Goal: Transaction & Acquisition: Purchase product/service

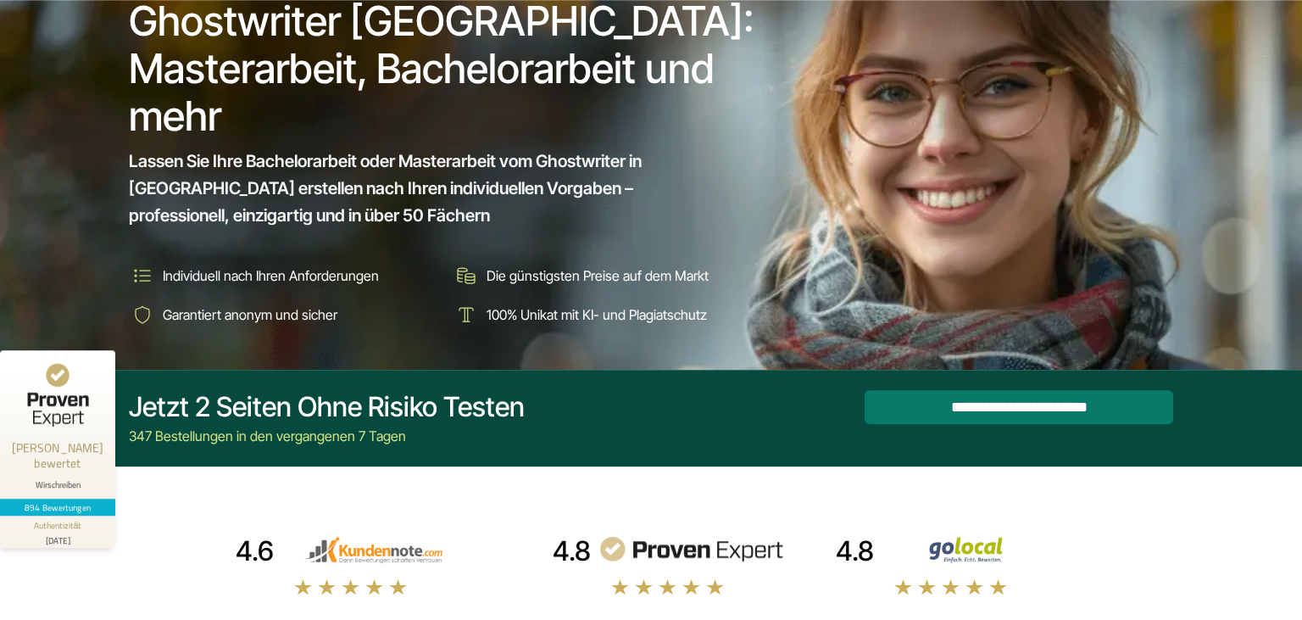
scroll to position [268, 0]
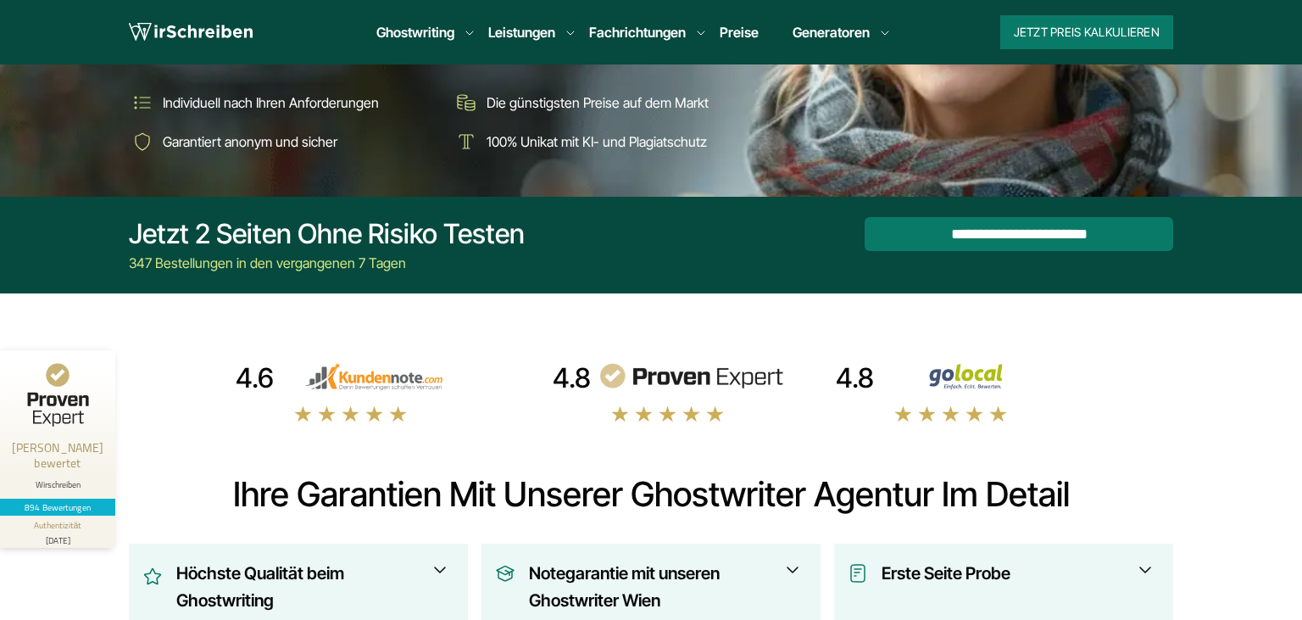
click at [690, 36] on ul "Ghostwriting Bachelorarbeit Doktorarbeit Essay Examensarbeit Masterarbeit Expos…" at bounding box center [626, 32] width 527 height 20
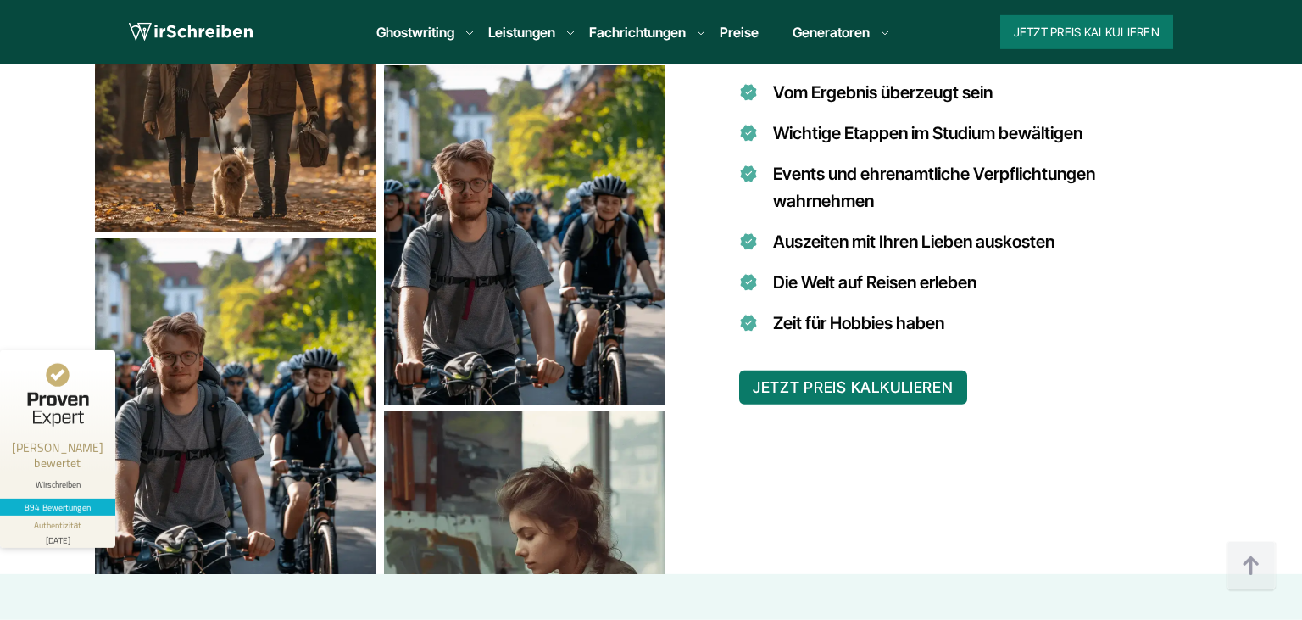
scroll to position [1521, 0]
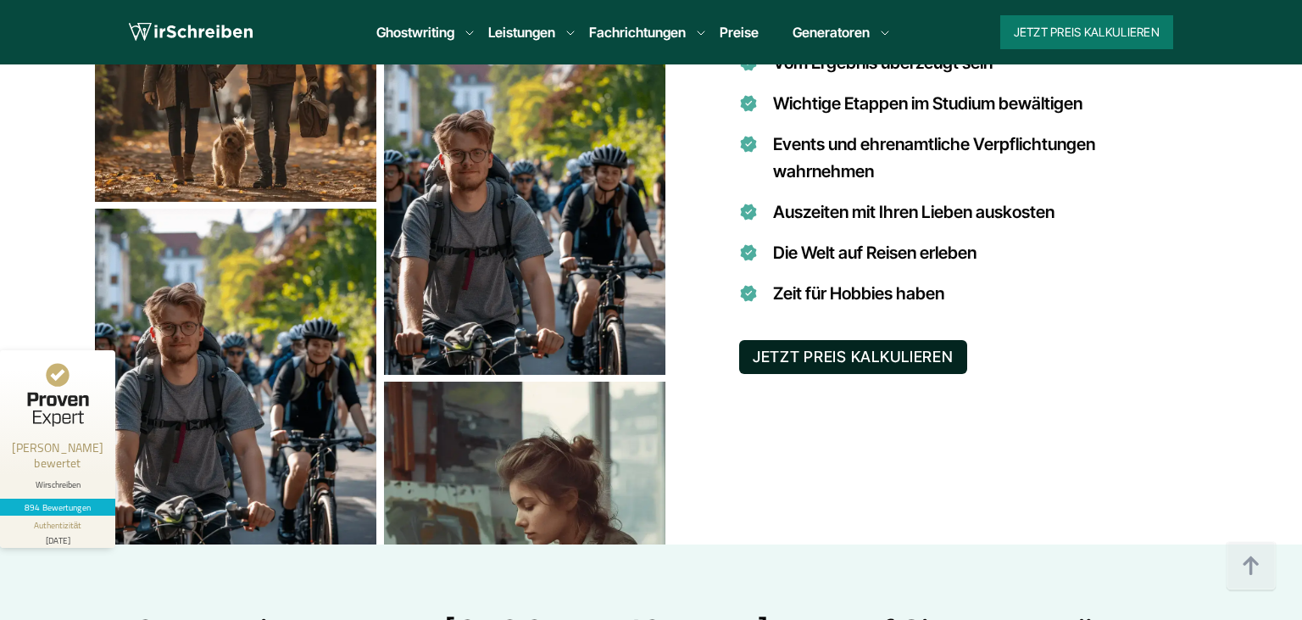
click at [867, 347] on button "JETZT PREIS KALKULIEREN" at bounding box center [853, 357] width 228 height 34
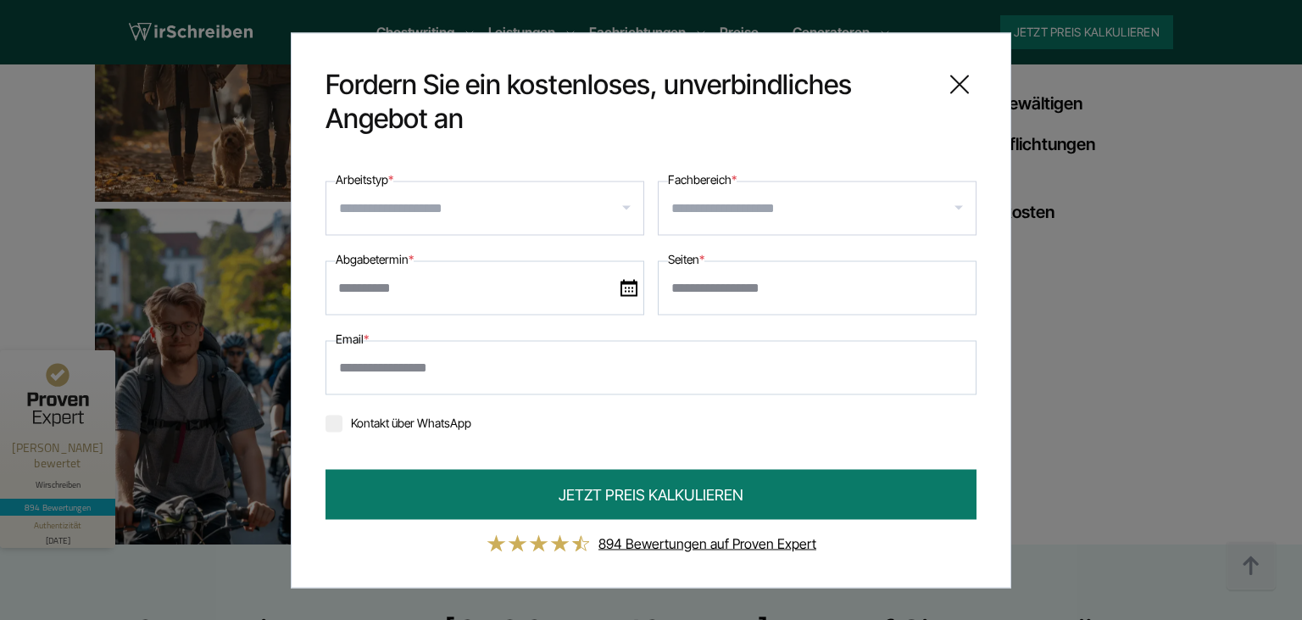
click at [602, 202] on input "Arbeitstyp *" at bounding box center [491, 207] width 304 height 27
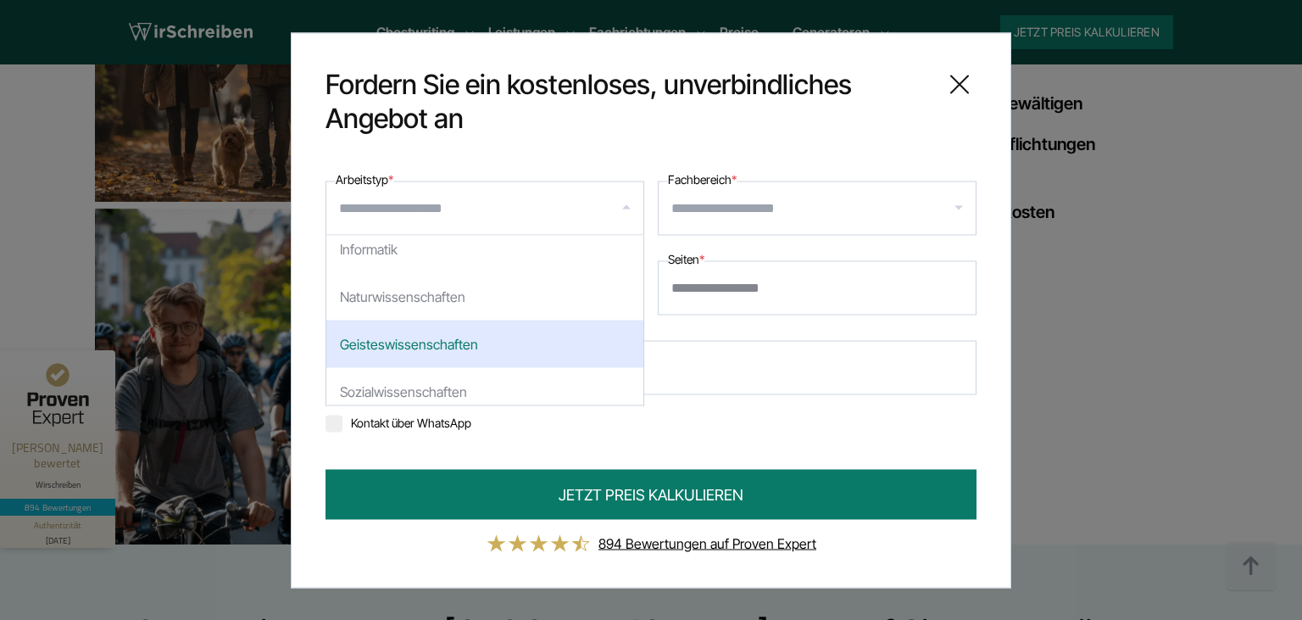
scroll to position [251, 0]
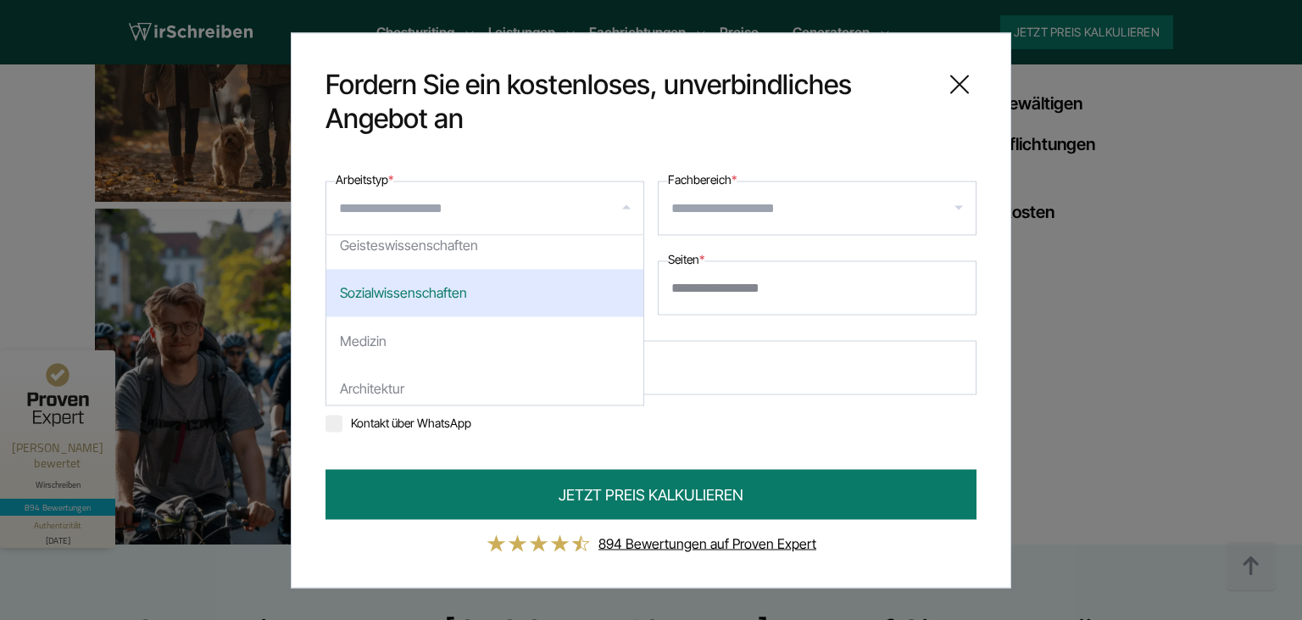
click at [392, 287] on div "Sozialwissenschaften" at bounding box center [484, 292] width 317 height 47
select select "*"
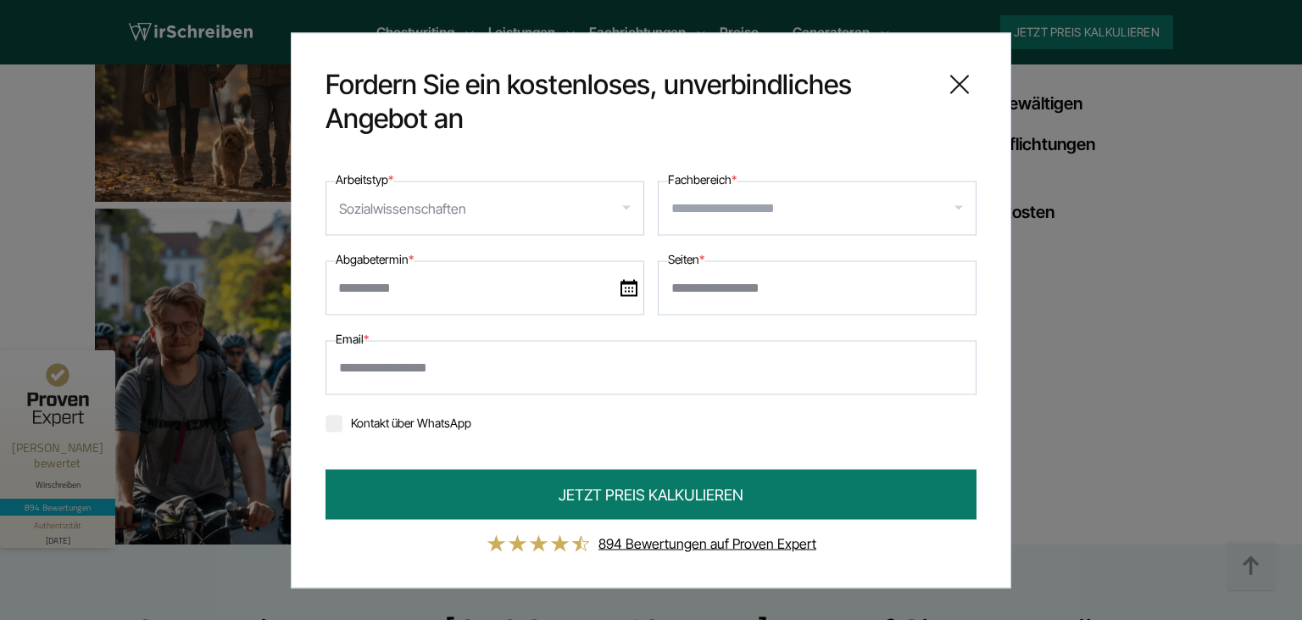
click at [955, 206] on div at bounding box center [817, 208] width 319 height 54
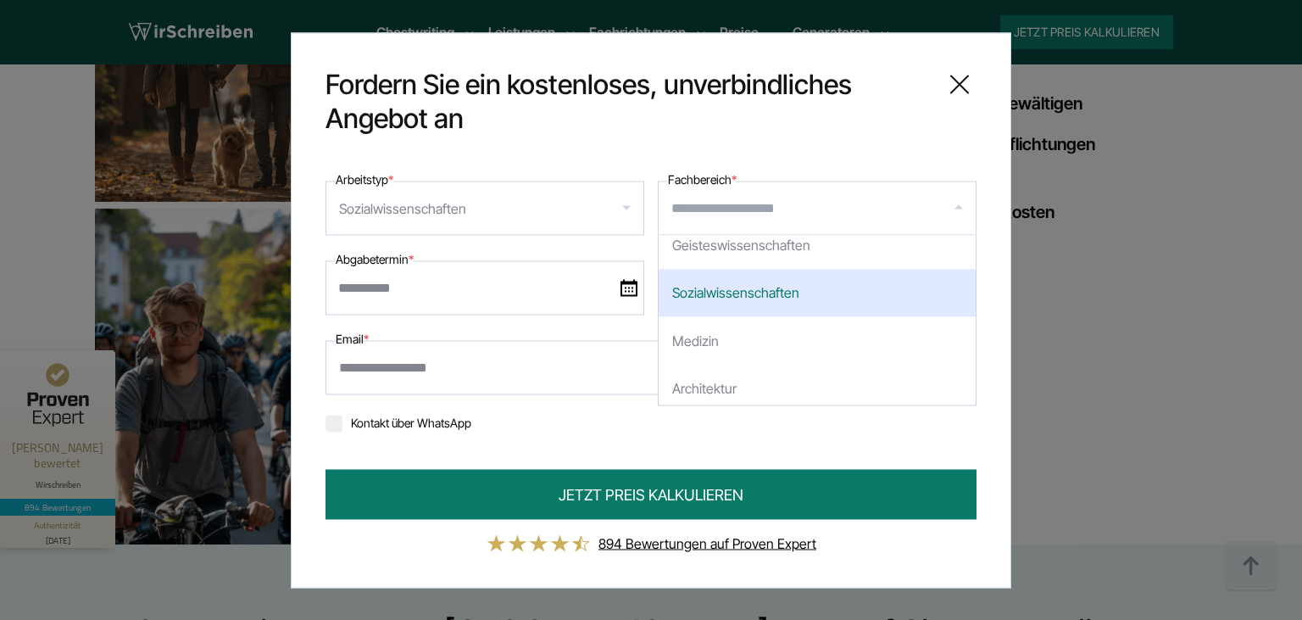
click at [754, 286] on div "Sozialwissenschaften" at bounding box center [817, 292] width 317 height 47
select select "*"
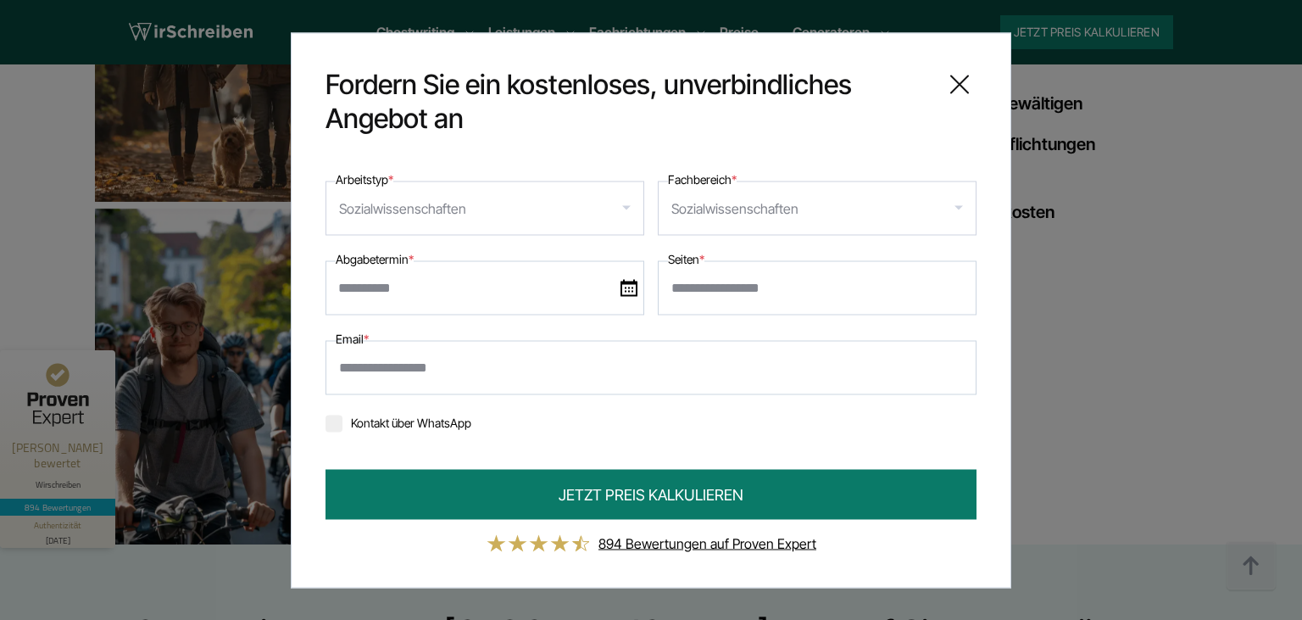
click at [625, 283] on img at bounding box center [628, 287] width 17 height 17
click at [625, 283] on input "text" at bounding box center [484, 287] width 319 height 54
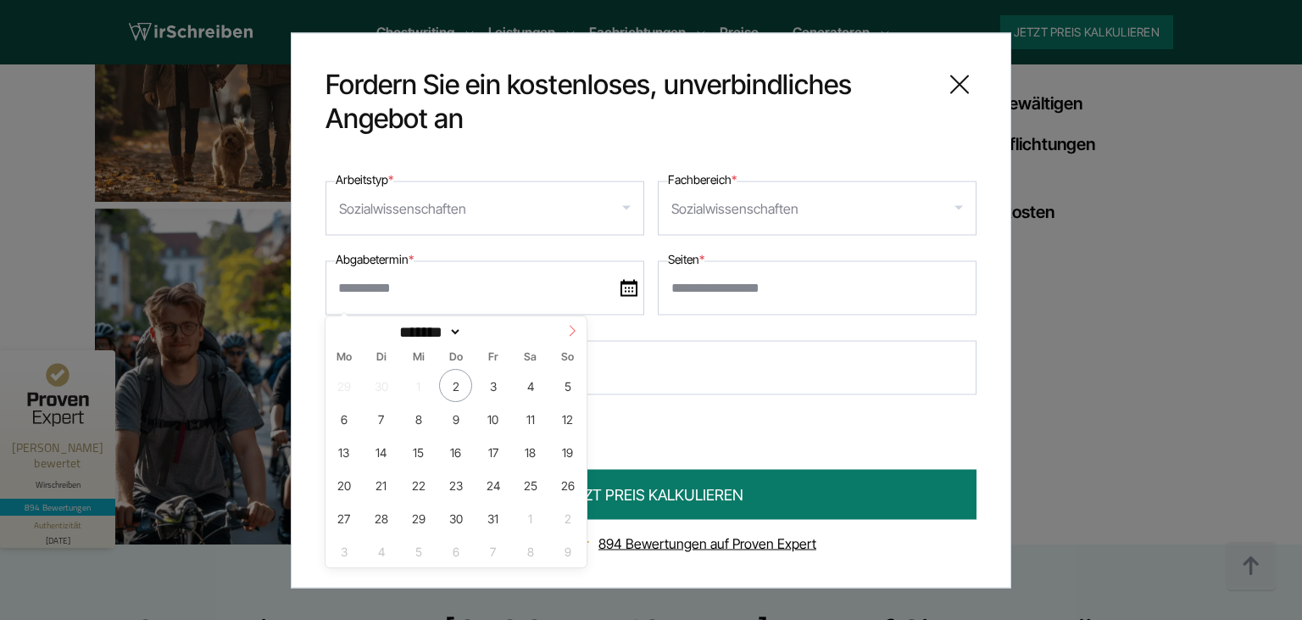
click at [575, 331] on icon at bounding box center [572, 330] width 6 height 11
select select "**"
click at [568, 510] on span "30" at bounding box center [567, 517] width 33 height 33
type input "**********"
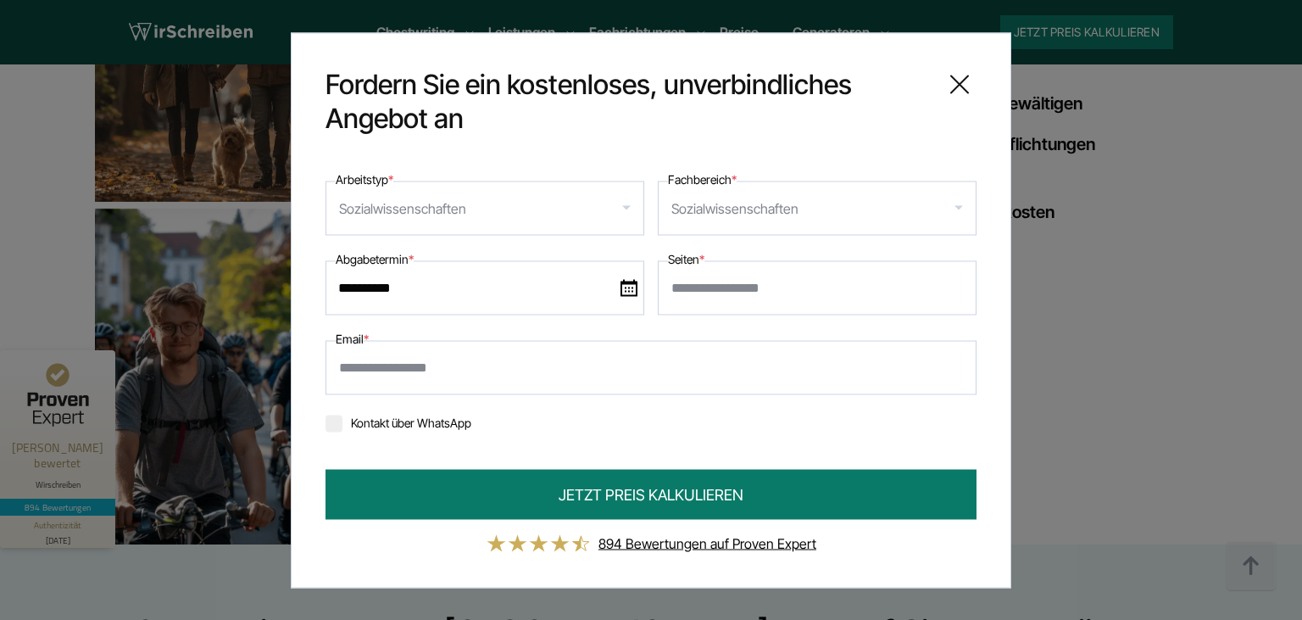
click at [712, 292] on input "Seiten *" at bounding box center [817, 287] width 319 height 54
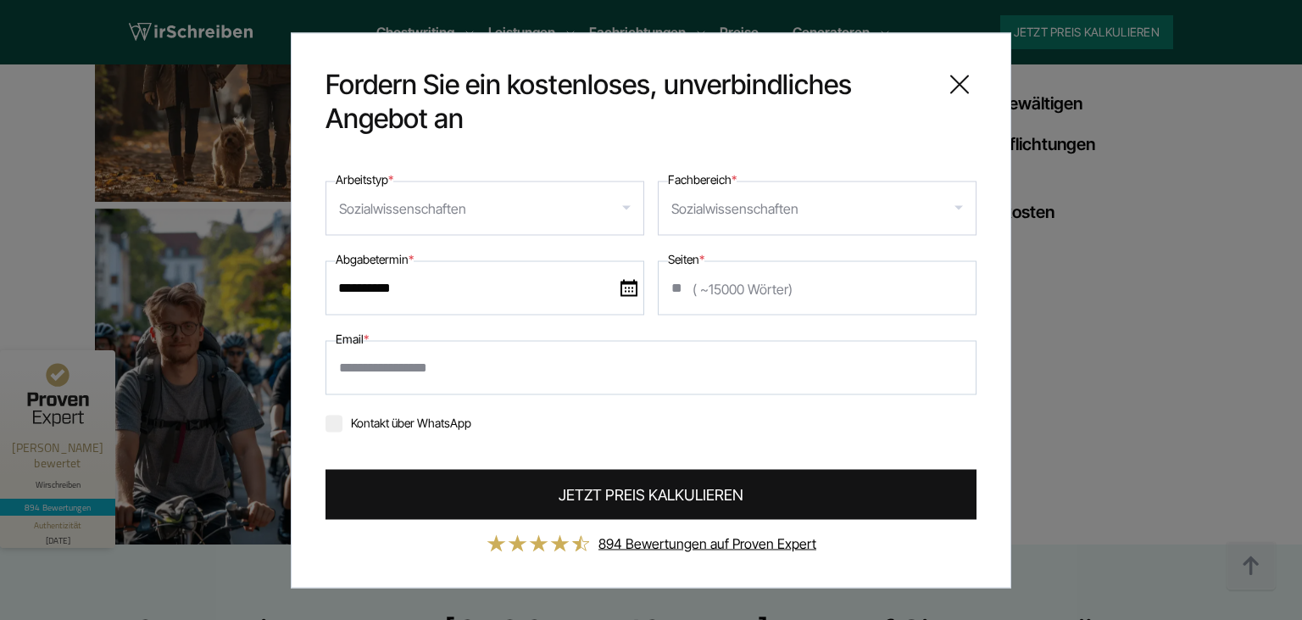
type input "**"
click at [710, 498] on span "JETZT PREIS KALKULIEREN" at bounding box center [651, 493] width 185 height 23
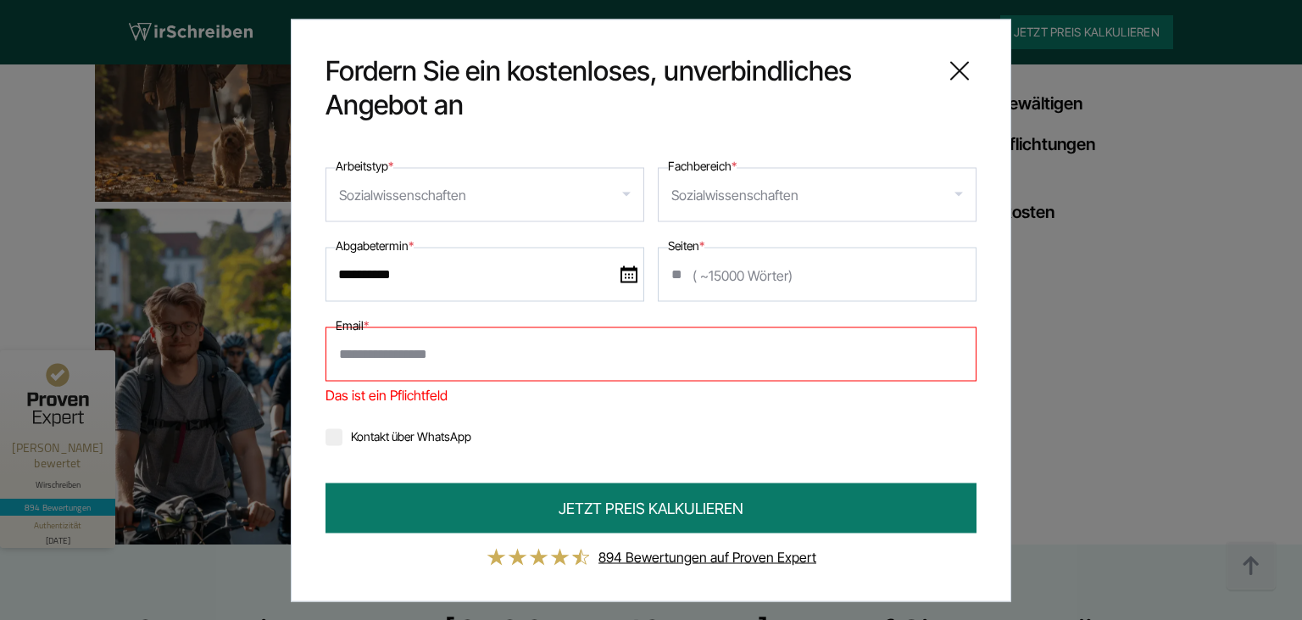
click at [960, 64] on icon at bounding box center [960, 70] width 34 height 34
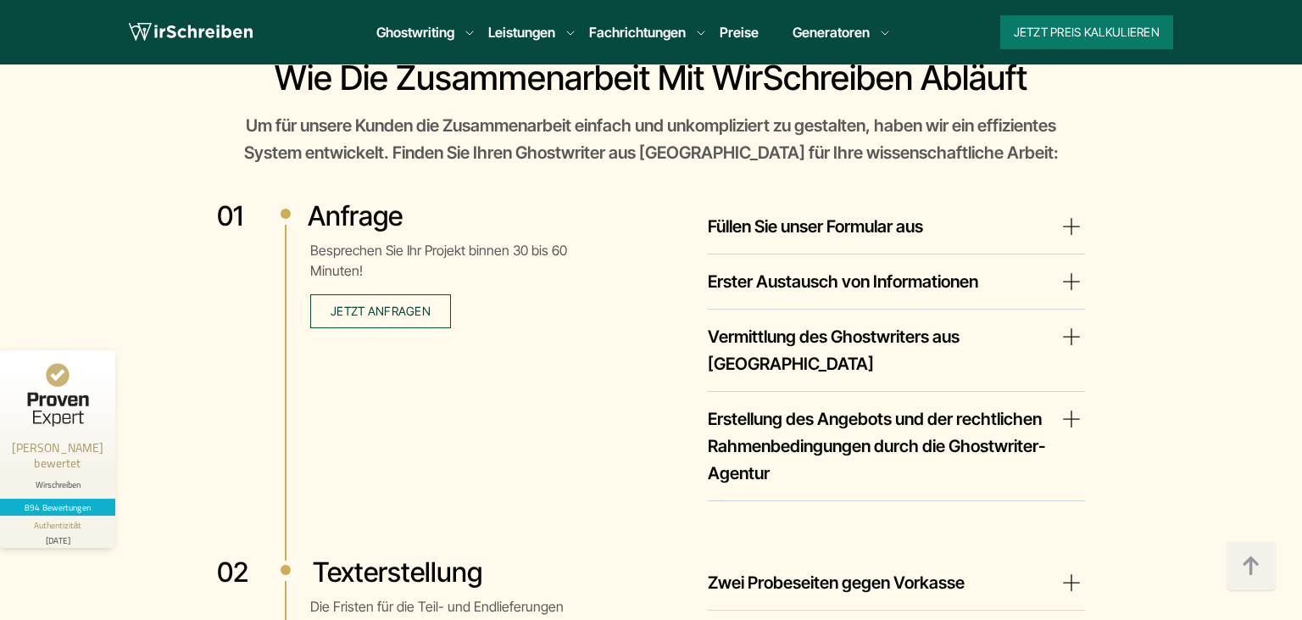
scroll to position [2953, 0]
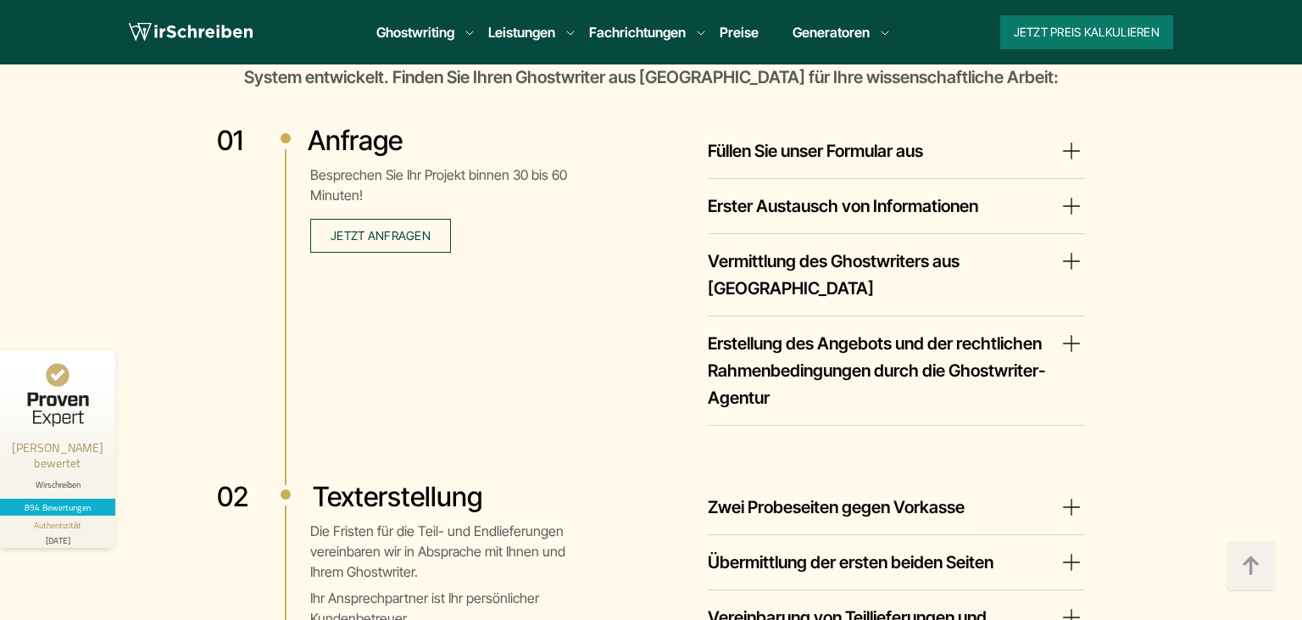
click at [1065, 330] on summary "Erstellung des Angebots und der rechtlichen Rahmenbedingungen durch die Ghostwr…" at bounding box center [896, 370] width 377 height 81
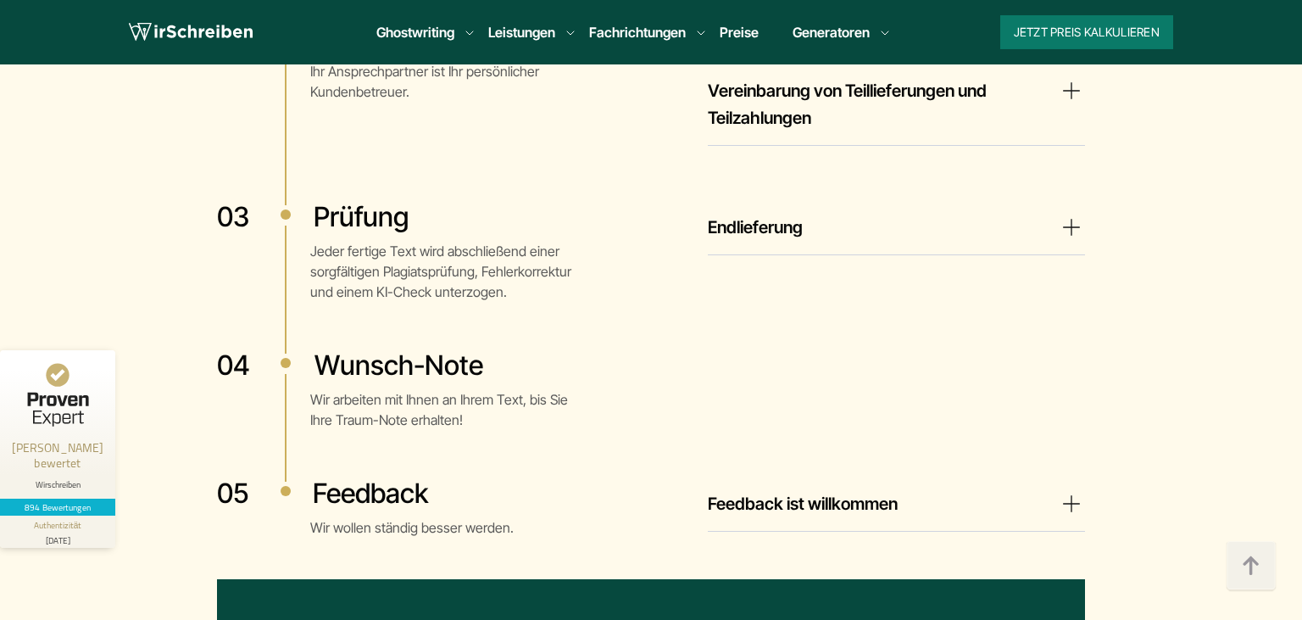
scroll to position [3848, 0]
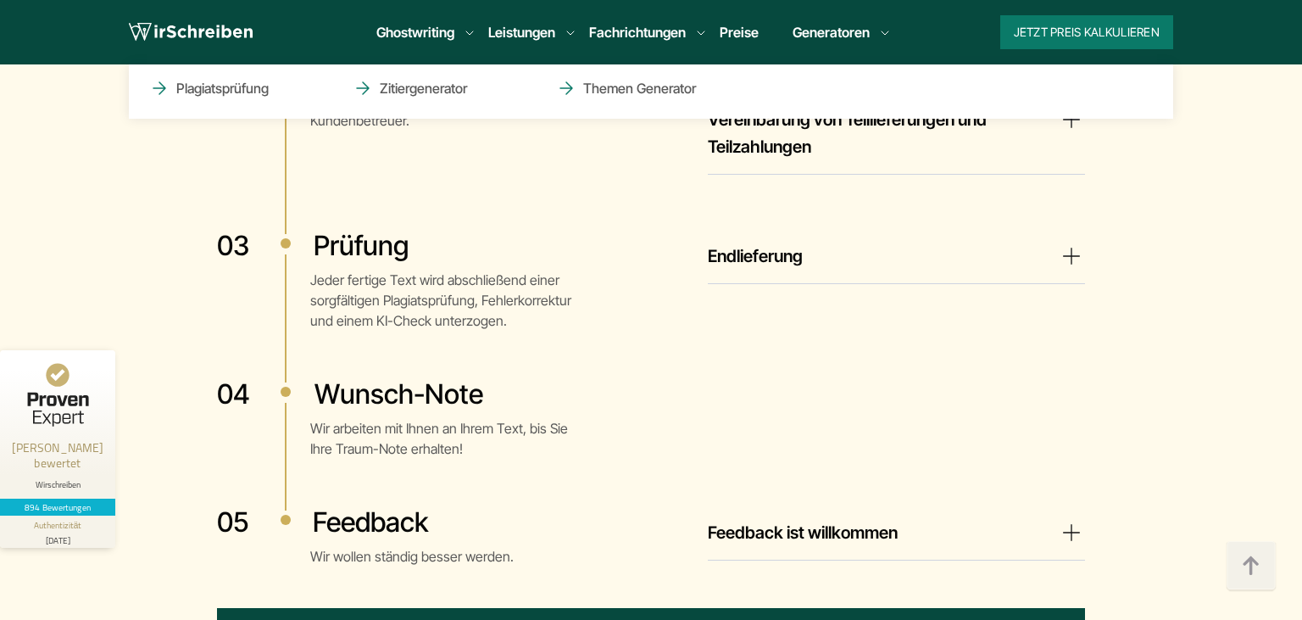
click at [819, 28] on li "Generatoren Plagiatsprüfung Zitiergenerator Themen Generator" at bounding box center [831, 32] width 77 height 20
click at [870, 34] on li "Generatoren Plagiatsprüfung Zitiergenerator Themen Generator" at bounding box center [831, 32] width 77 height 20
click at [870, 30] on li "Generatoren Plagiatsprüfung Zitiergenerator Themen Generator" at bounding box center [831, 32] width 77 height 20
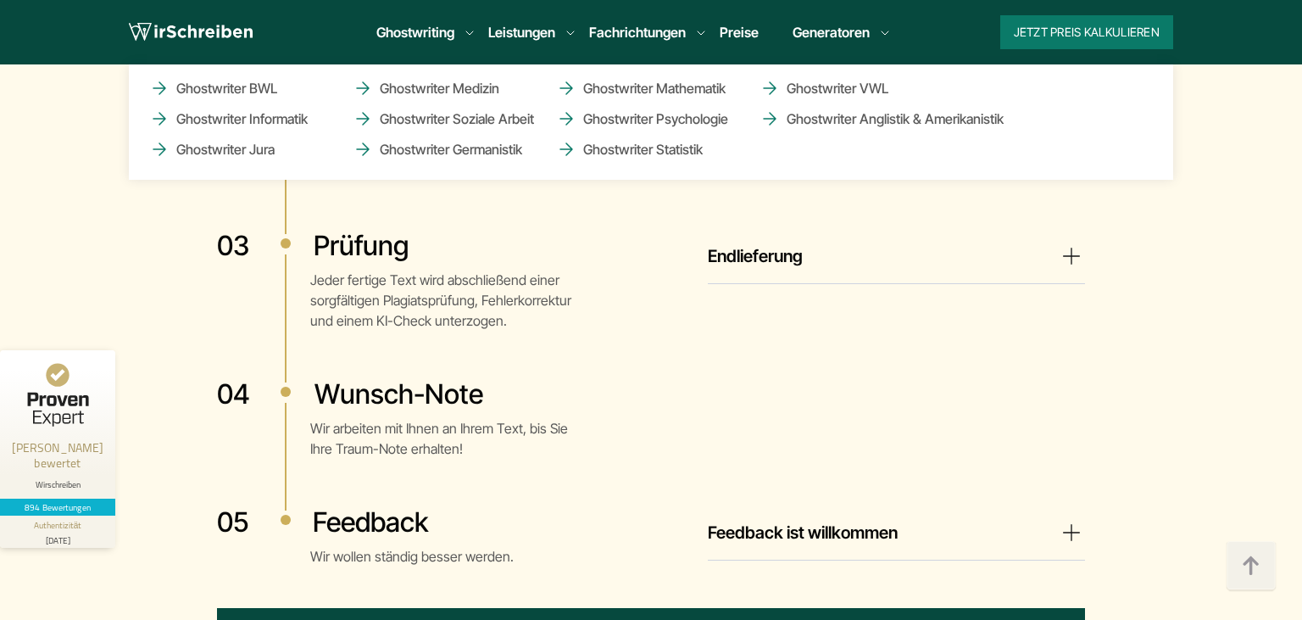
click at [686, 33] on li "Fachrichtungen Ghostwriter BWL Ghostwriter Informatik Ghostwriter Jura Ghostwri…" at bounding box center [637, 32] width 97 height 20
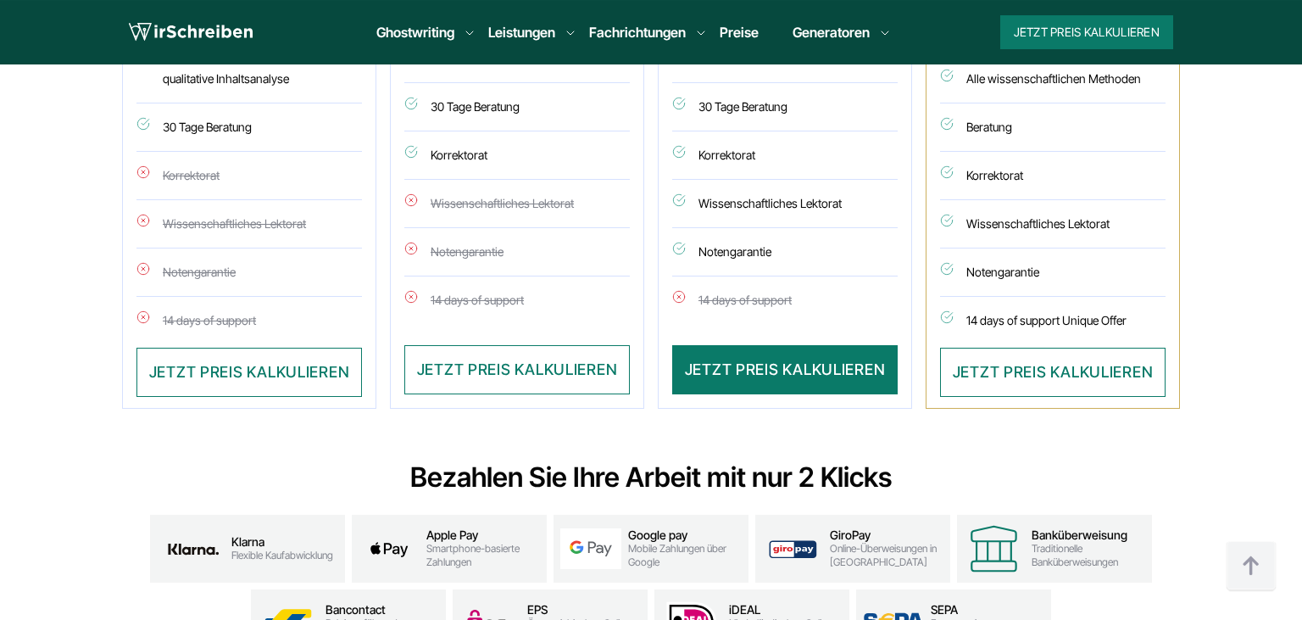
scroll to position [1521, 0]
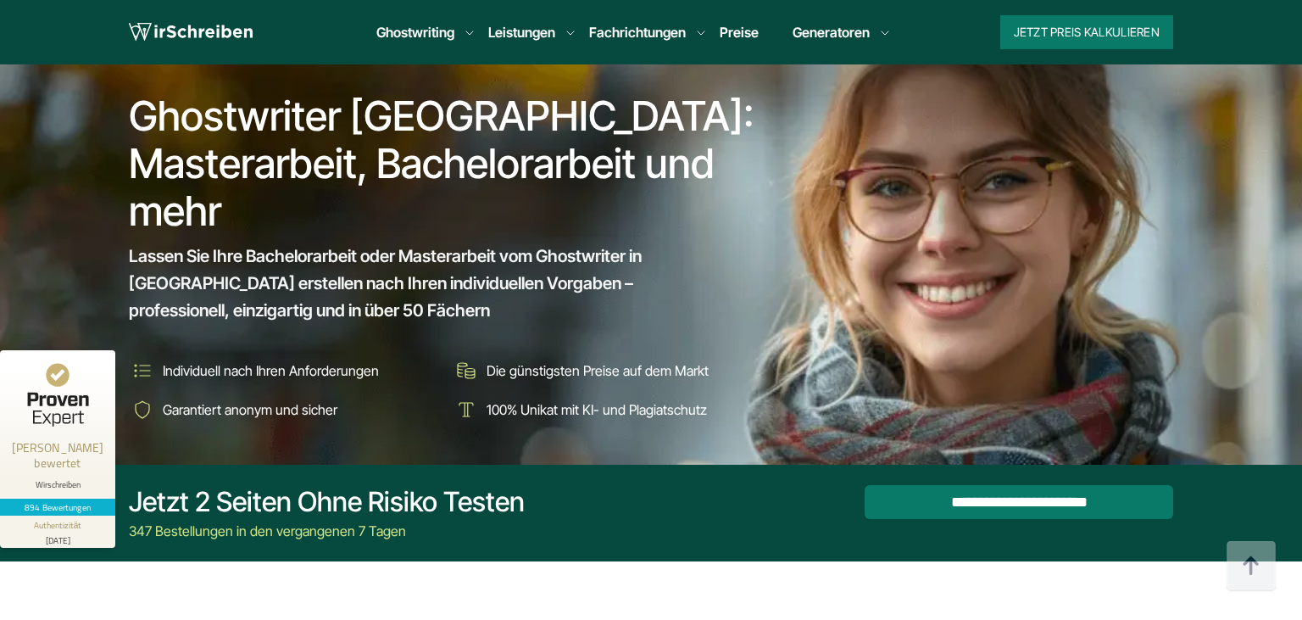
scroll to position [13204, 0]
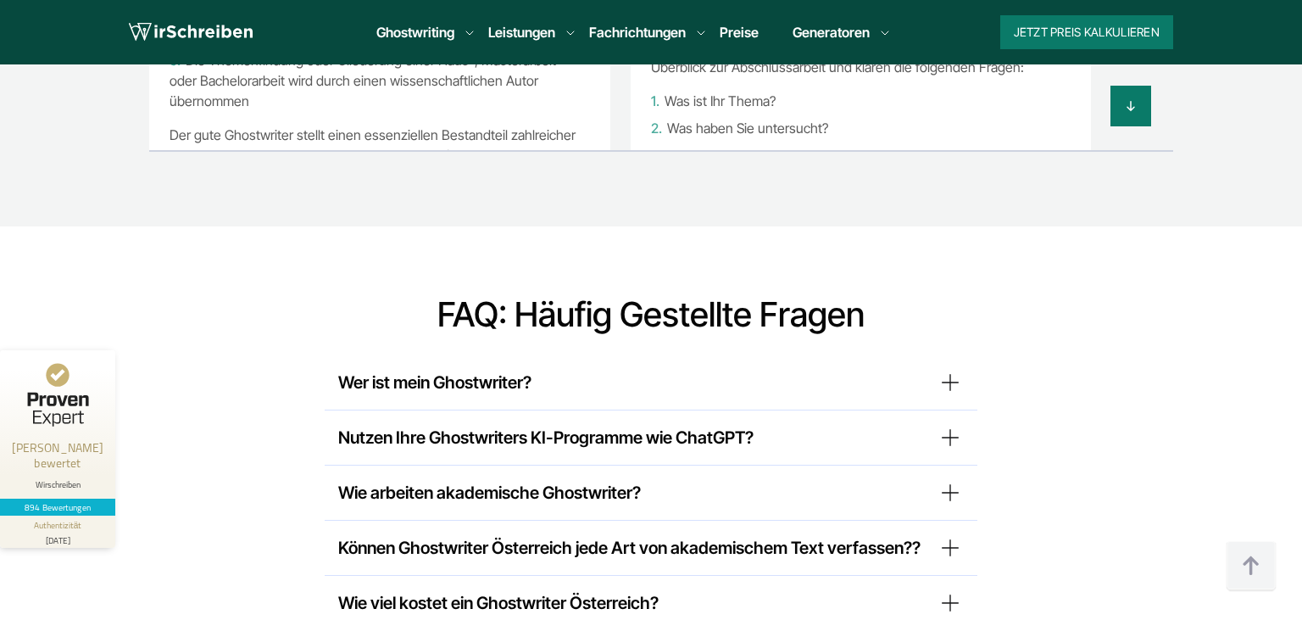
click at [952, 424] on summary "Nutzen Ihre Ghostwriters KI-Programme wie ChatGPT?" at bounding box center [651, 437] width 626 height 27
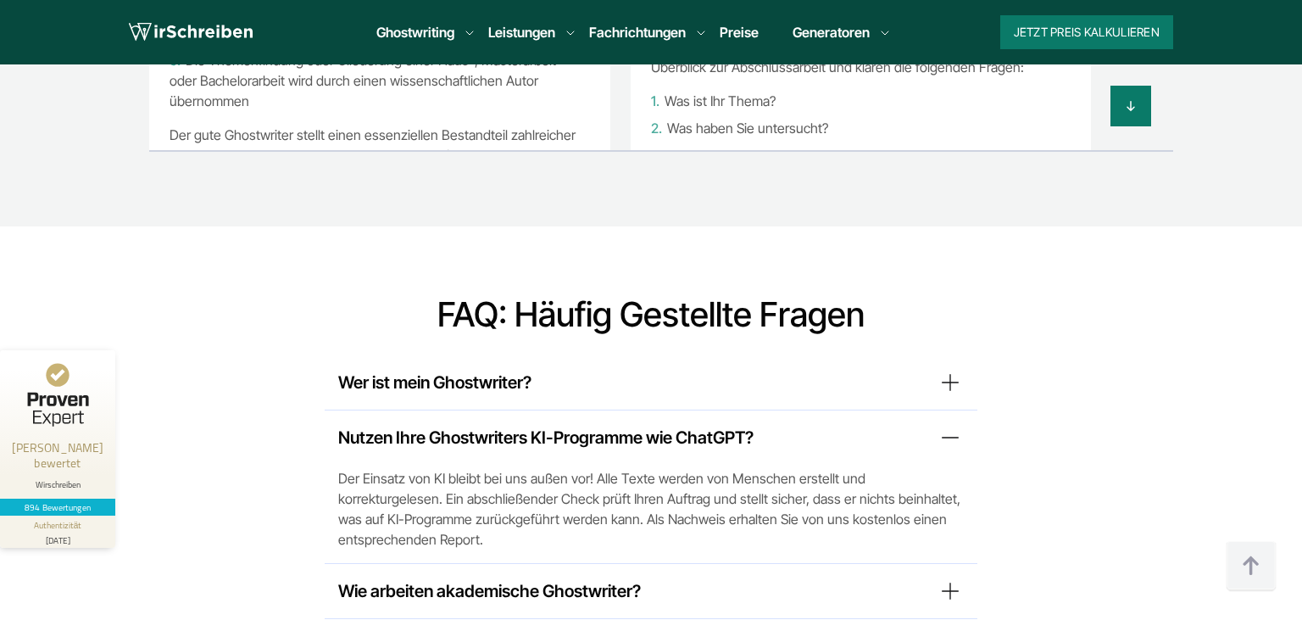
click at [952, 424] on summary "Nutzen Ihre Ghostwriters KI-Programme wie ChatGPT?" at bounding box center [651, 437] width 626 height 27
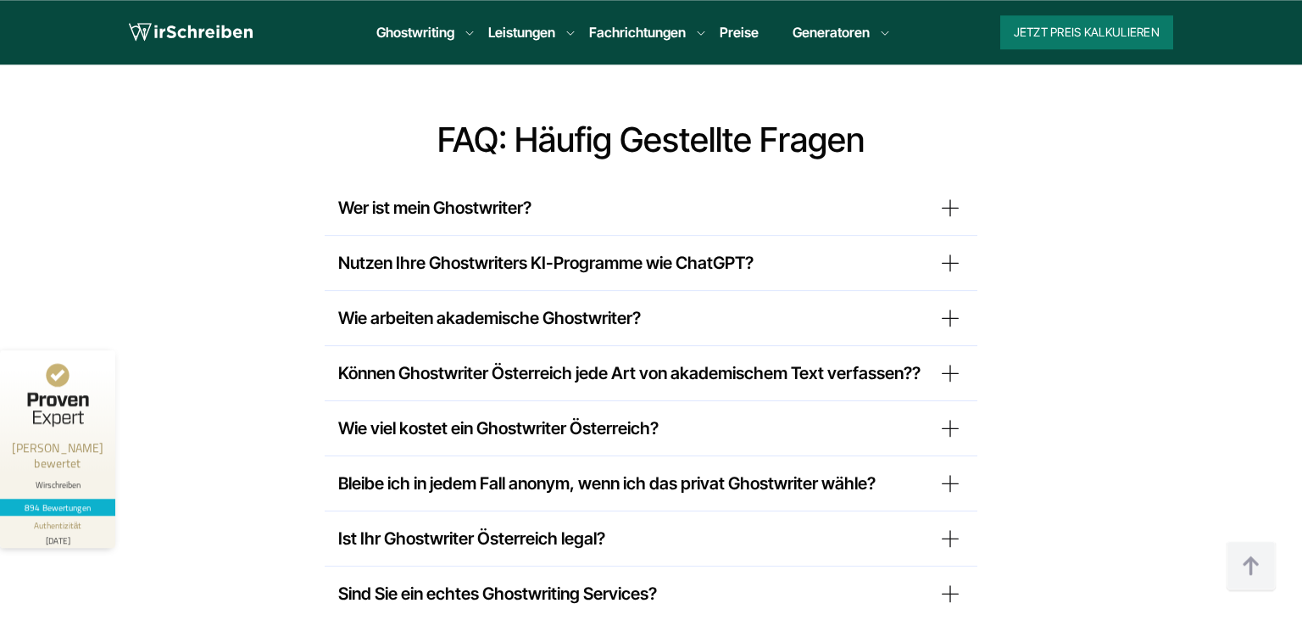
scroll to position [13383, 0]
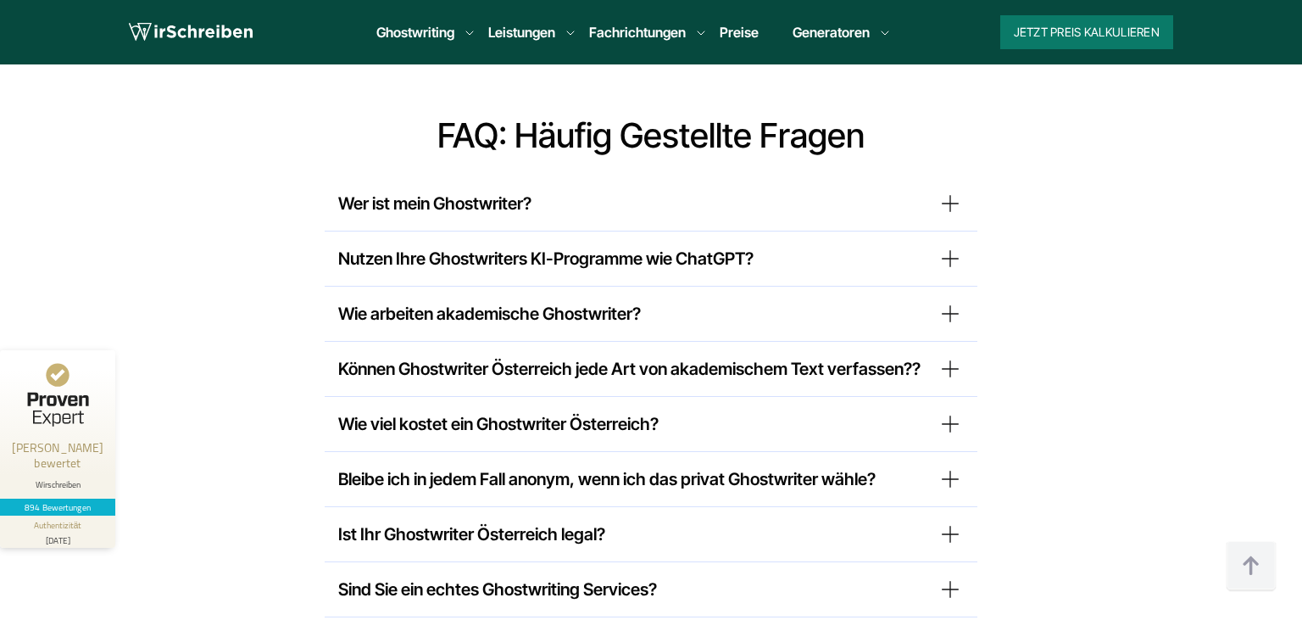
click at [949, 410] on summary "Wie viel kostet ein Ghostwriter Österreich?" at bounding box center [651, 423] width 626 height 27
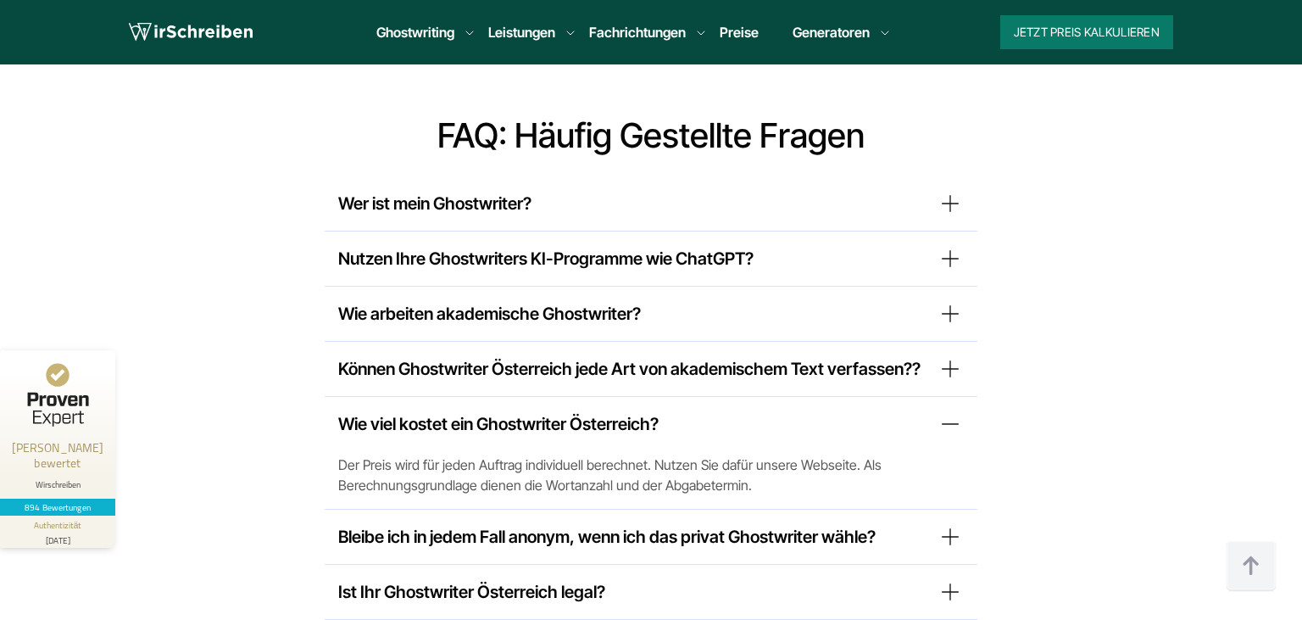
click at [949, 410] on summary "Wie viel kostet ein Ghostwriter Österreich?" at bounding box center [651, 423] width 626 height 27
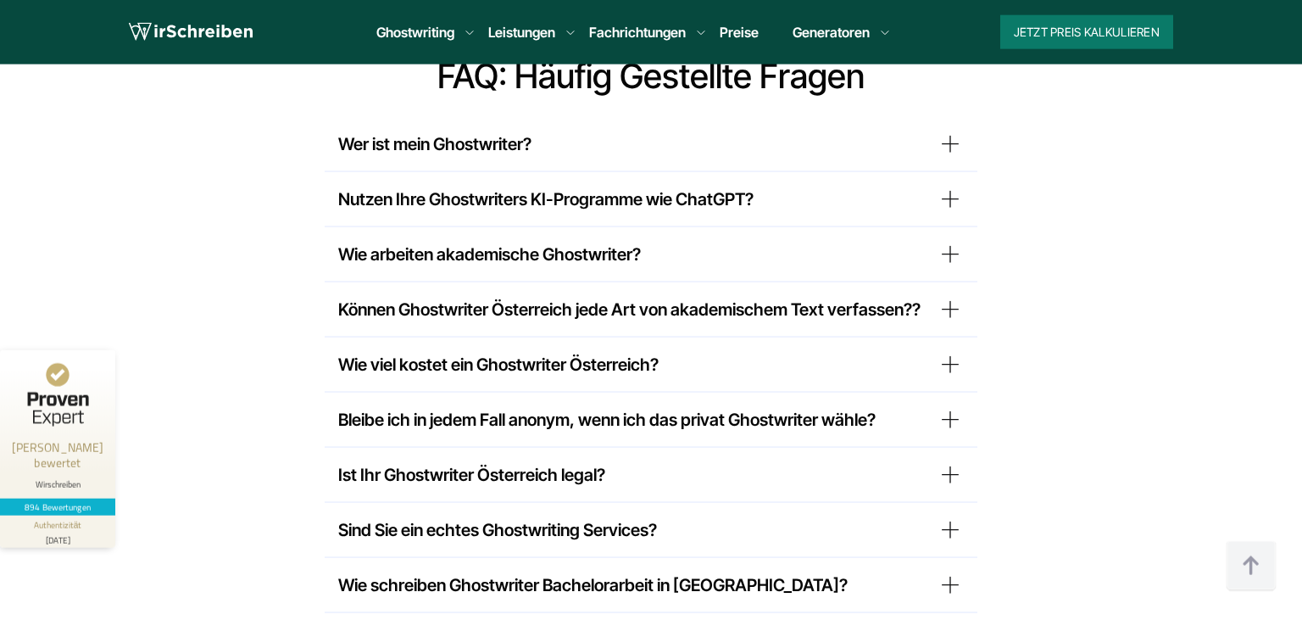
scroll to position [13472, 0]
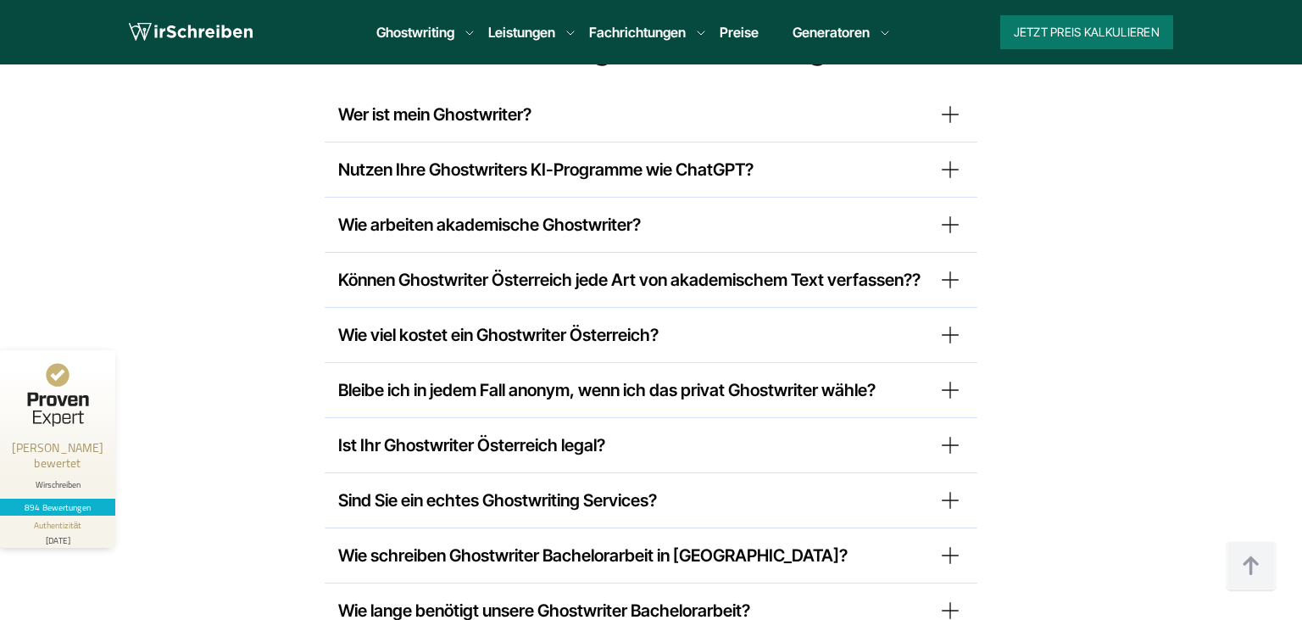
click at [951, 431] on summary "Ist Ihr Ghostwriter Österreich legal?" at bounding box center [651, 444] width 626 height 27
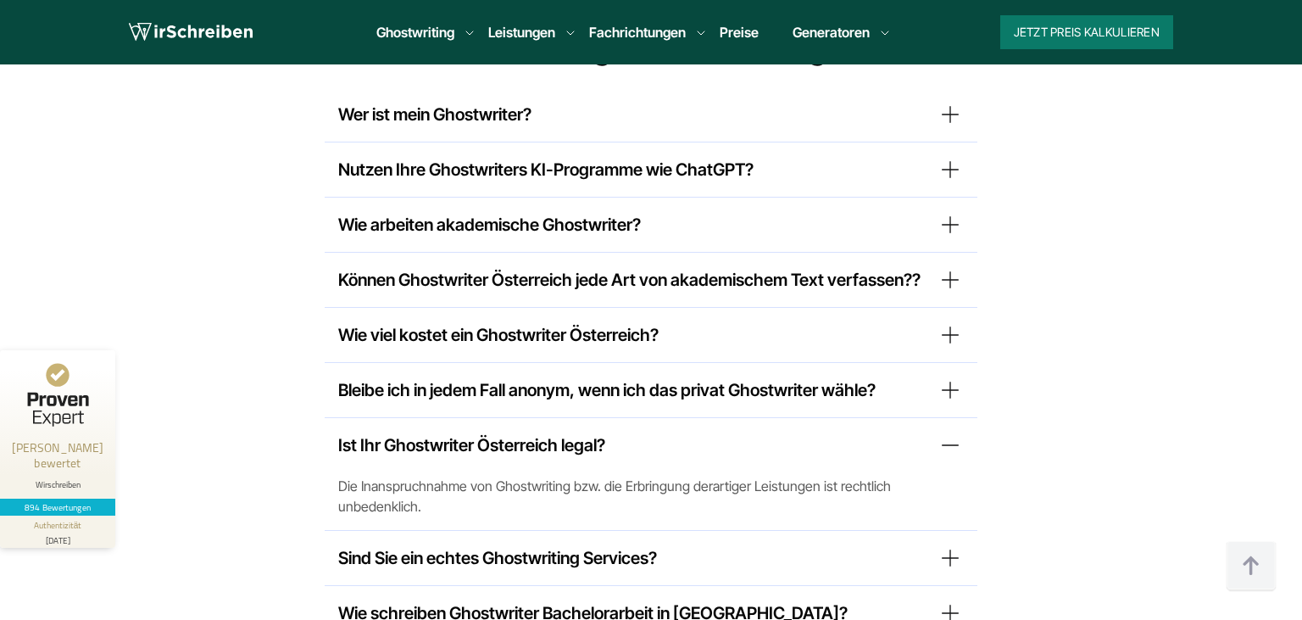
click at [951, 431] on summary "Ist Ihr Ghostwriter Österreich legal?" at bounding box center [651, 444] width 626 height 27
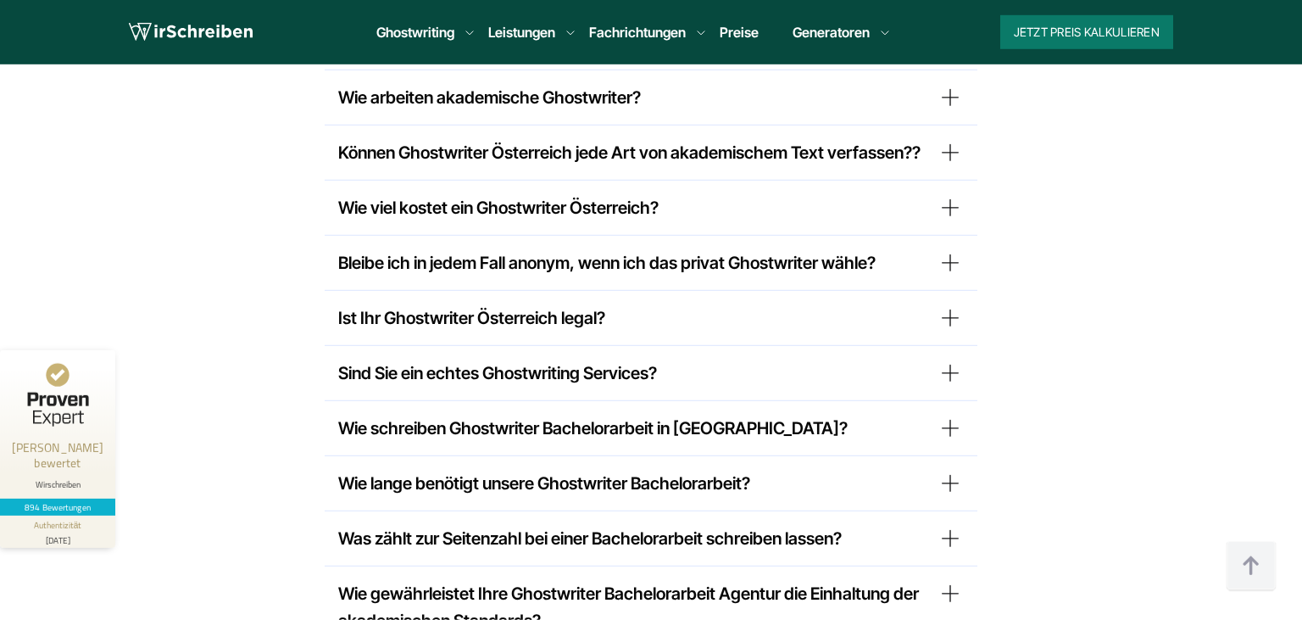
scroll to position [13651, 0]
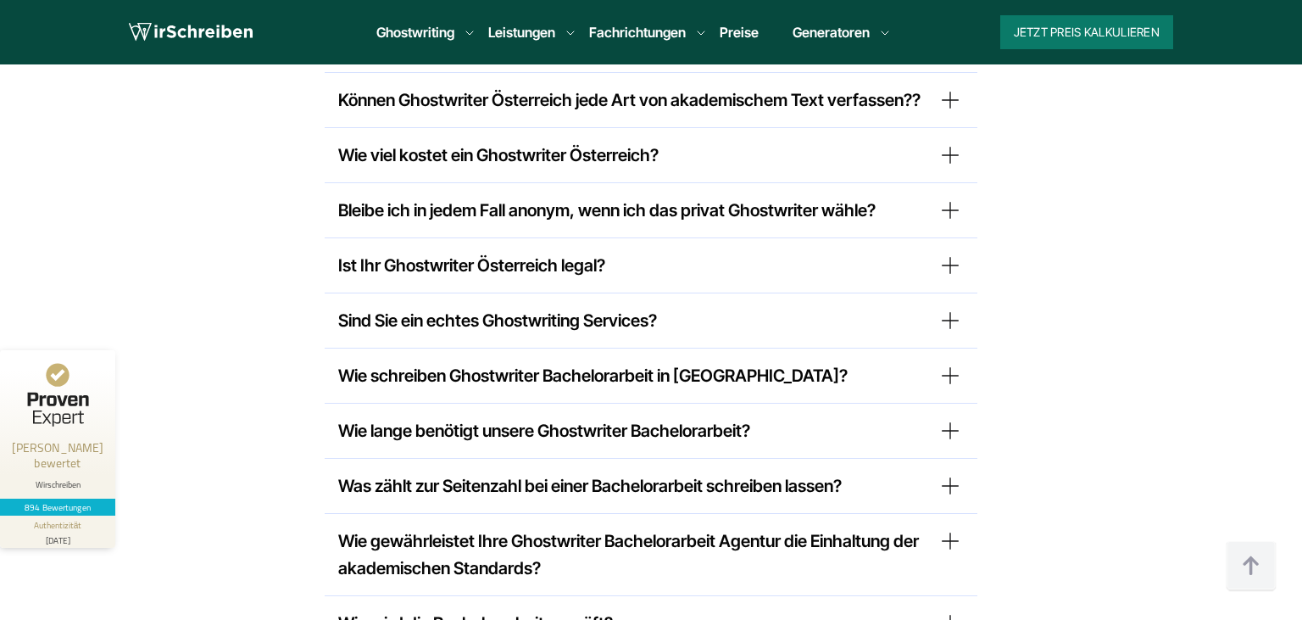
click at [951, 417] on summary "Wie lange benötigt unsere Ghostwriter Bachelorarbeit?" at bounding box center [651, 430] width 626 height 27
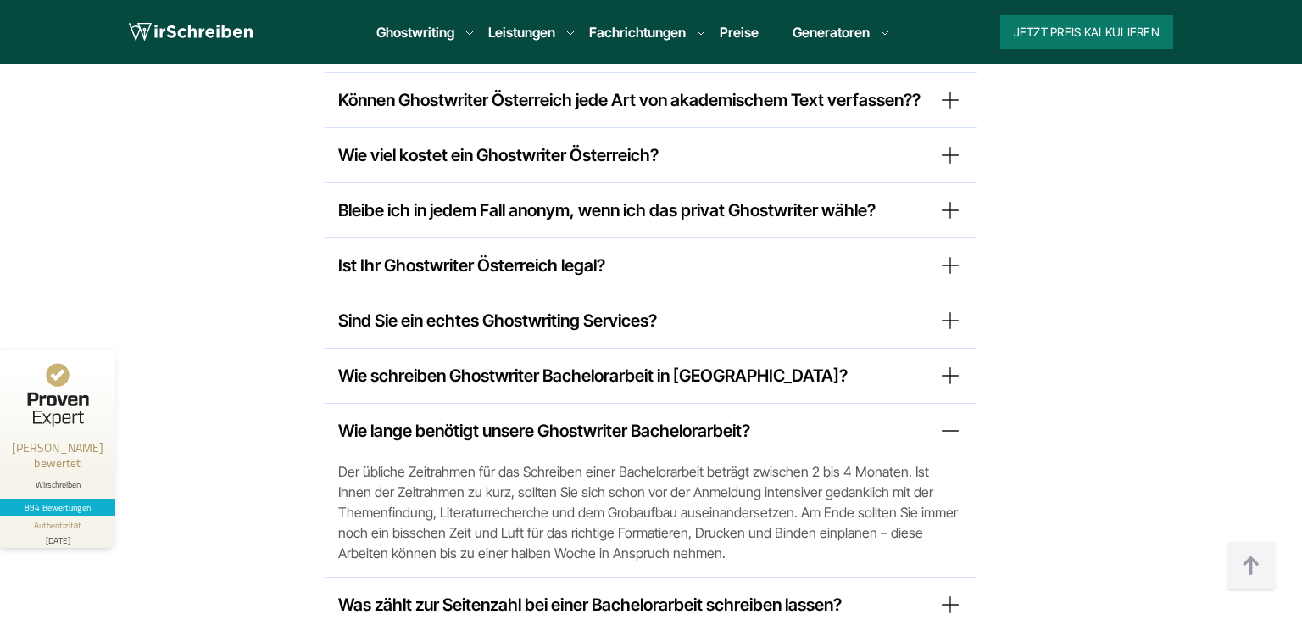
click at [951, 417] on summary "Wie lange benötigt unsere Ghostwriter Bachelorarbeit?" at bounding box center [651, 430] width 626 height 27
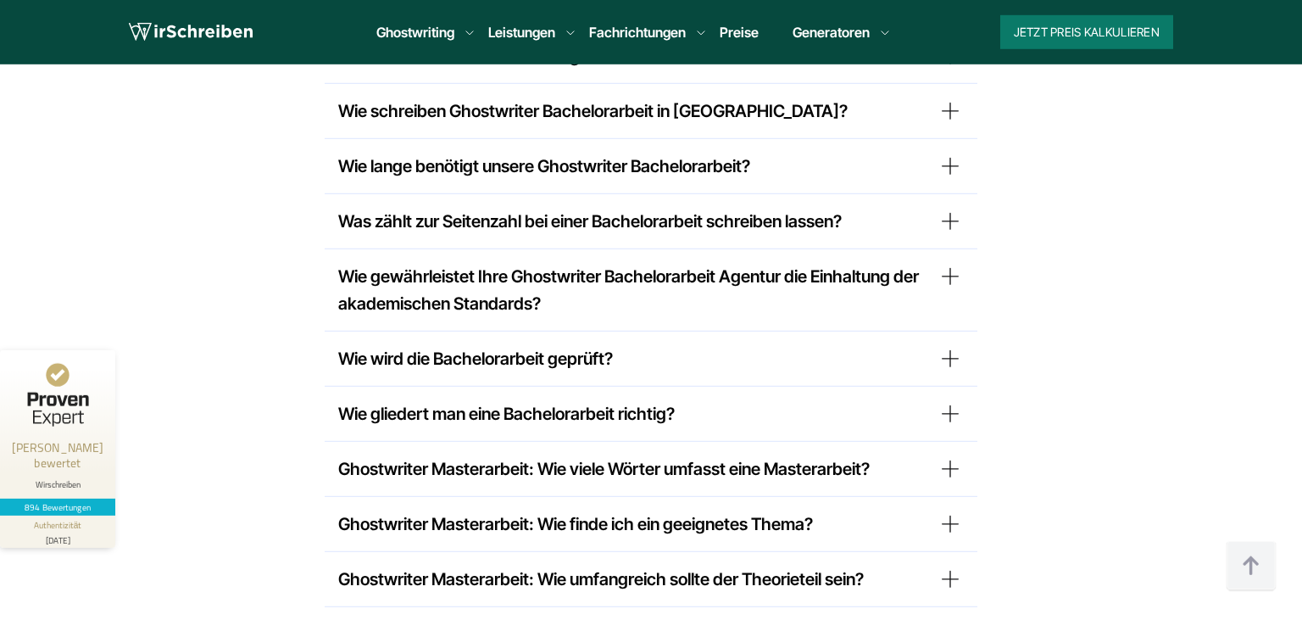
scroll to position [13919, 0]
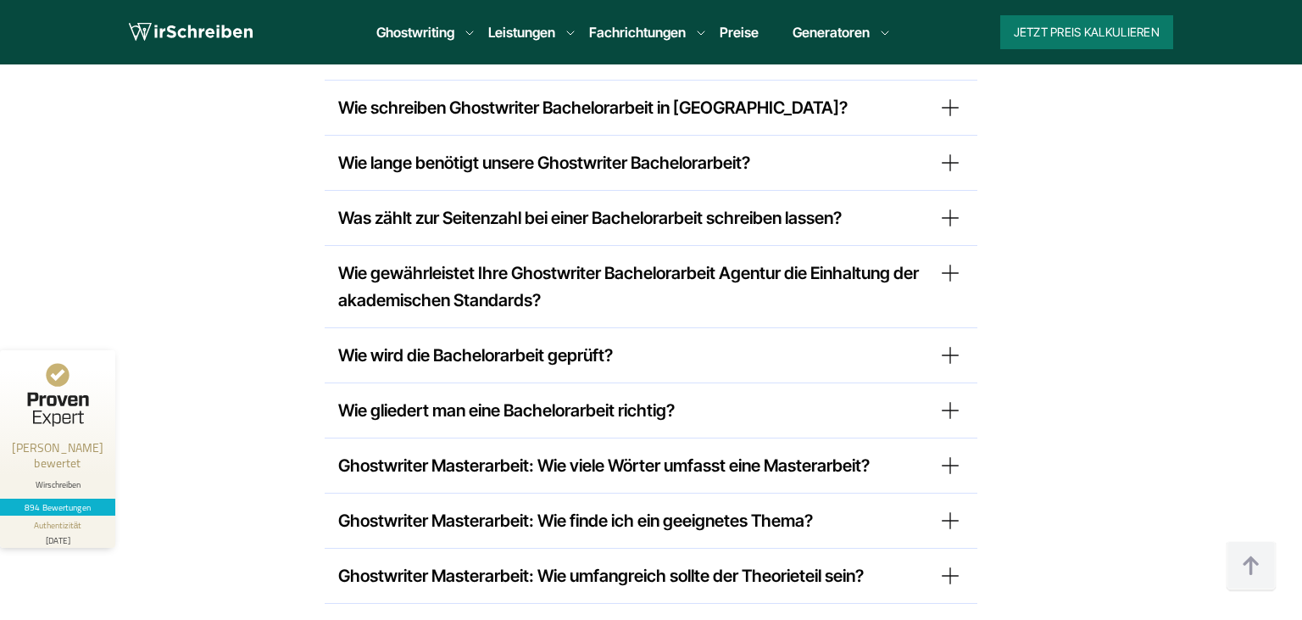
click at [948, 562] on summary "Ghostwriter Masterarbeit: Wie umfangreich sollte der Theorieteil sein?" at bounding box center [651, 575] width 626 height 27
click at [954, 617] on summary "Wie hoch sind die Preise, eine Masterarbeit schreiben lassen?" at bounding box center [651, 630] width 626 height 27
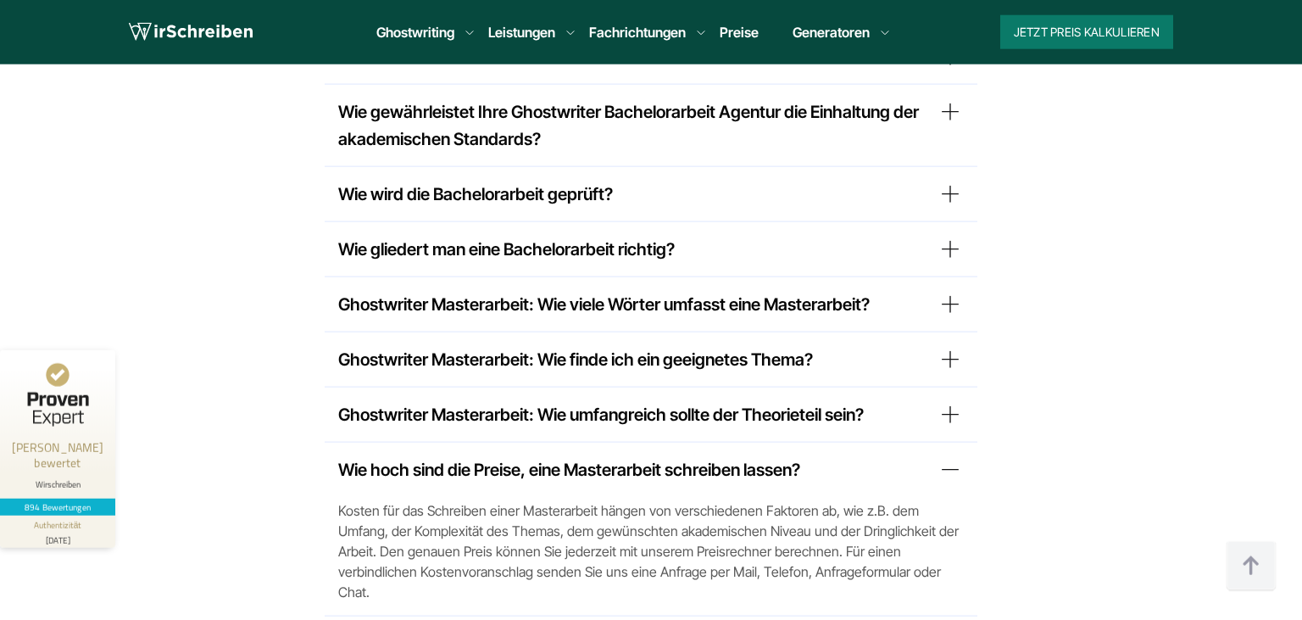
scroll to position [14099, 0]
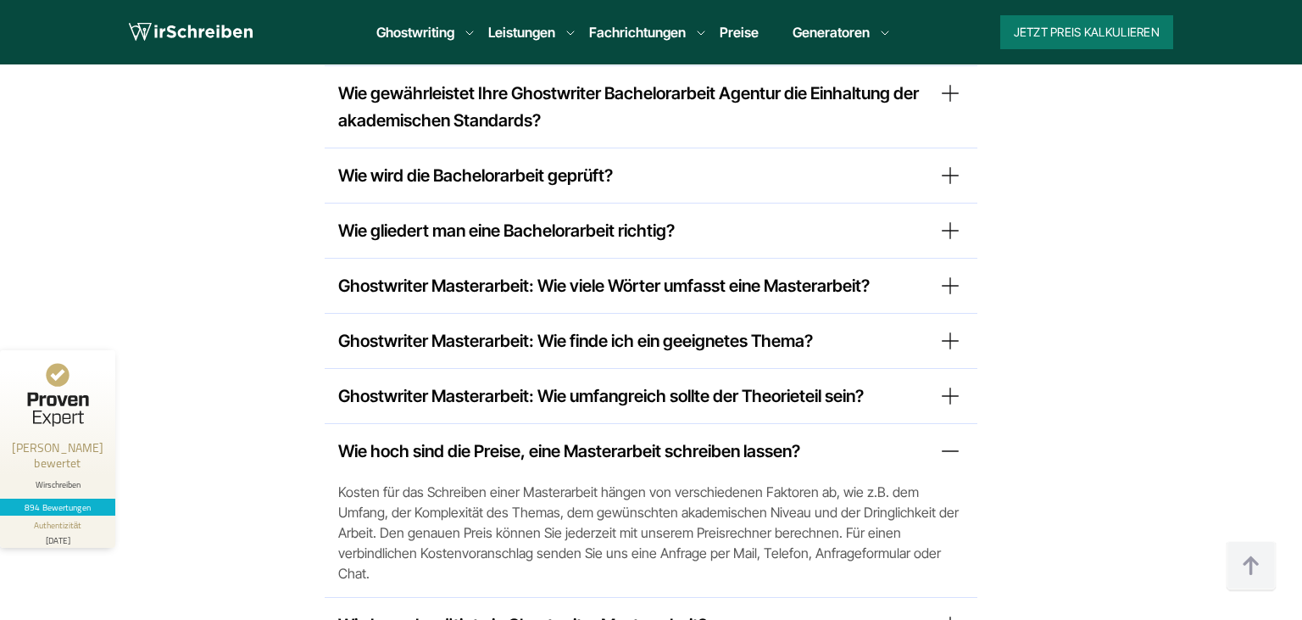
click at [947, 611] on summary "Wie lange benötigt ein Ghostwriter Masterarbeit?" at bounding box center [651, 624] width 626 height 27
click at [952, 437] on summary "Wie hoch sind die Preise, eine Masterarbeit schreiben lassen?" at bounding box center [651, 450] width 626 height 27
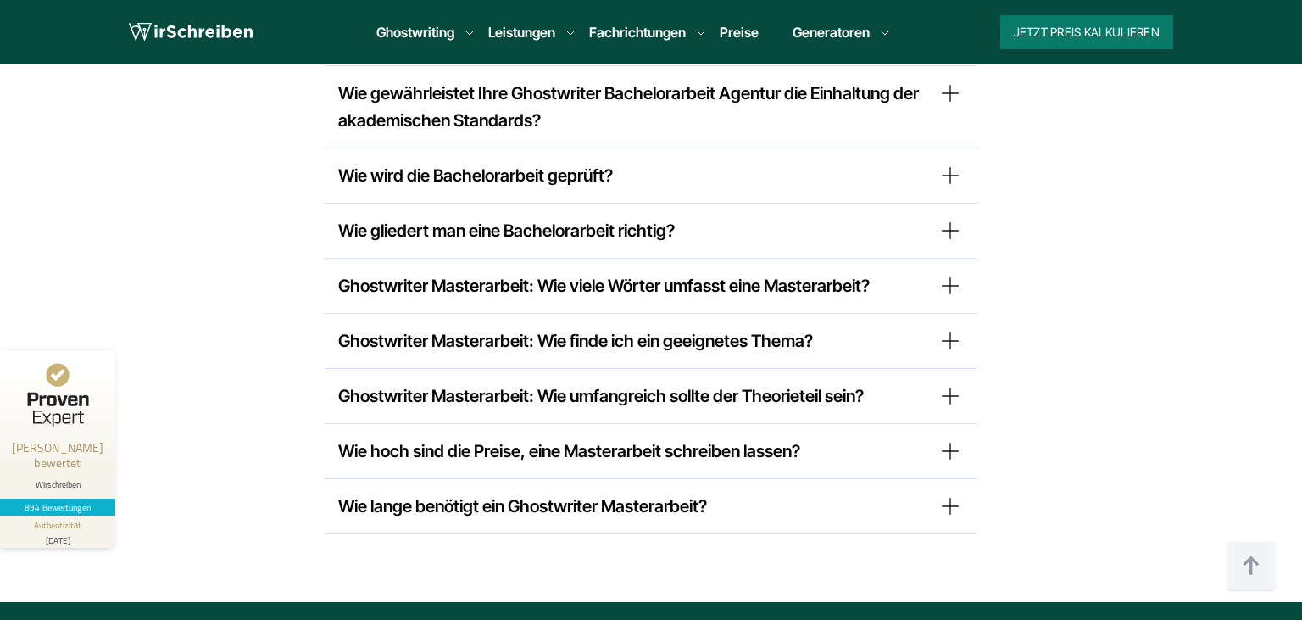
click at [951, 272] on summary "Ghostwriter Masterarbeit: Wie viele Wörter umfasst eine Masterarbeit?" at bounding box center [651, 285] width 626 height 27
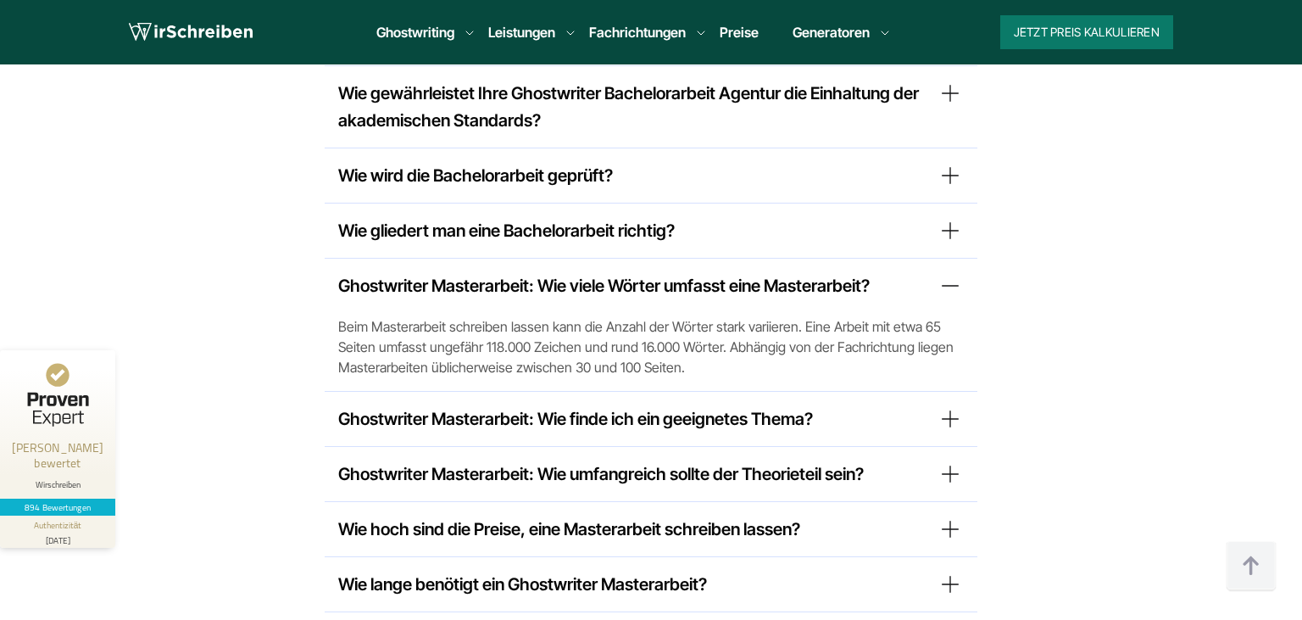
click at [951, 272] on summary "Ghostwriter Masterarbeit: Wie viele Wörter umfasst eine Masterarbeit?" at bounding box center [651, 285] width 626 height 27
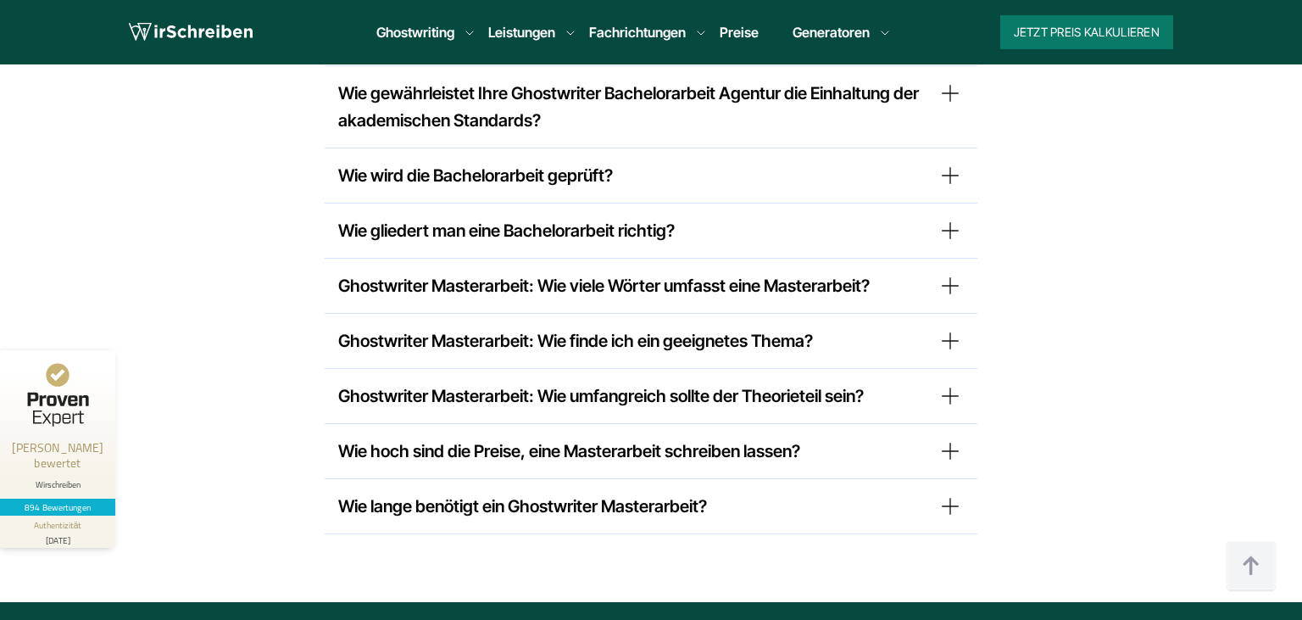
click at [949, 327] on summary "Ghostwriter Masterarbeit: Wie finde ich ein geeignetes Thema?" at bounding box center [651, 340] width 626 height 27
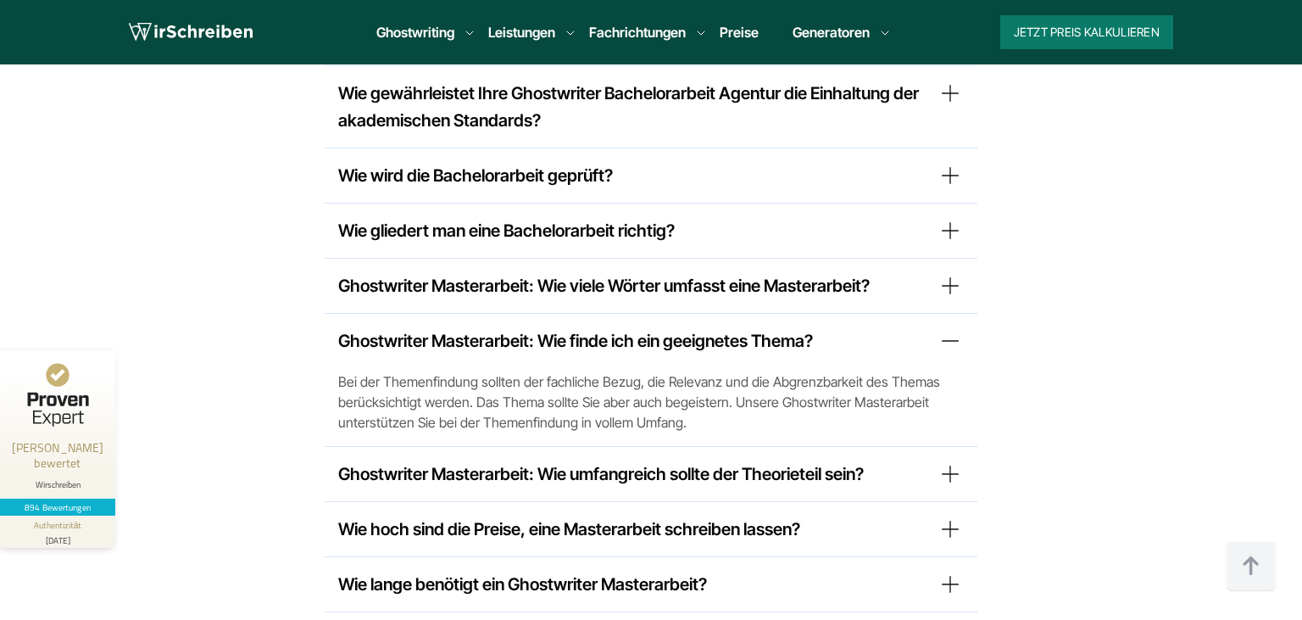
click at [948, 327] on summary "Ghostwriter Masterarbeit: Wie finde ich ein geeignetes Thema?" at bounding box center [651, 340] width 626 height 27
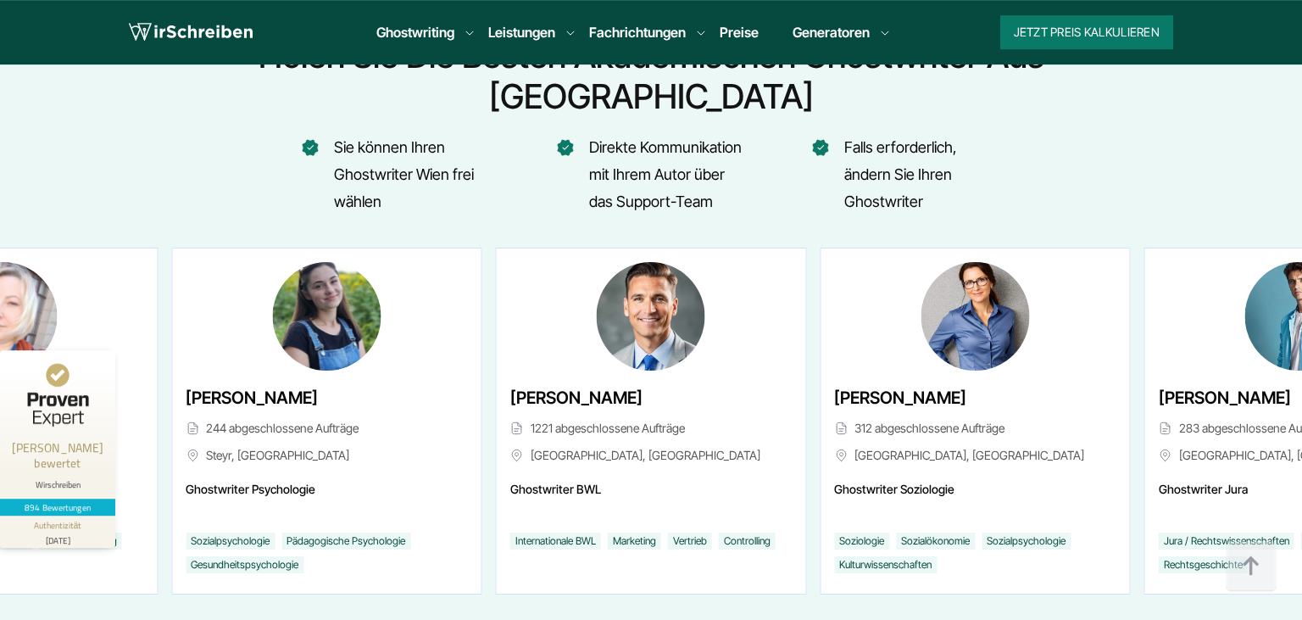
scroll to position [6415, 0]
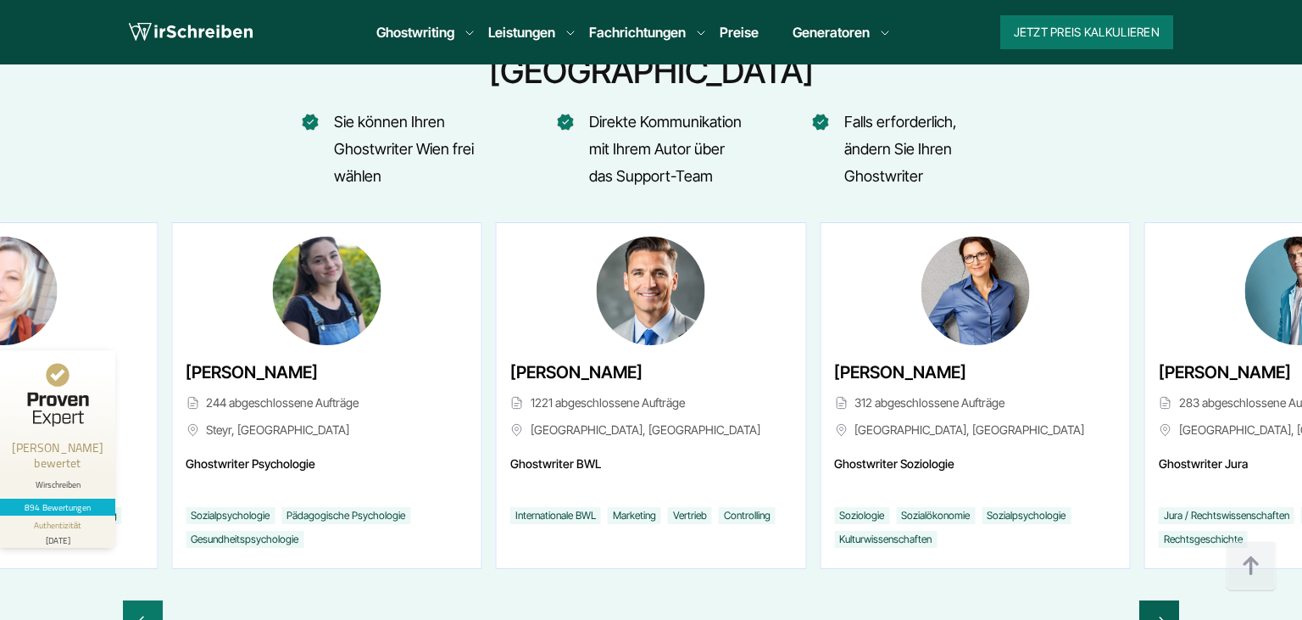
click at [1159, 600] on icon "Next slide" at bounding box center [1159, 620] width 14 height 41
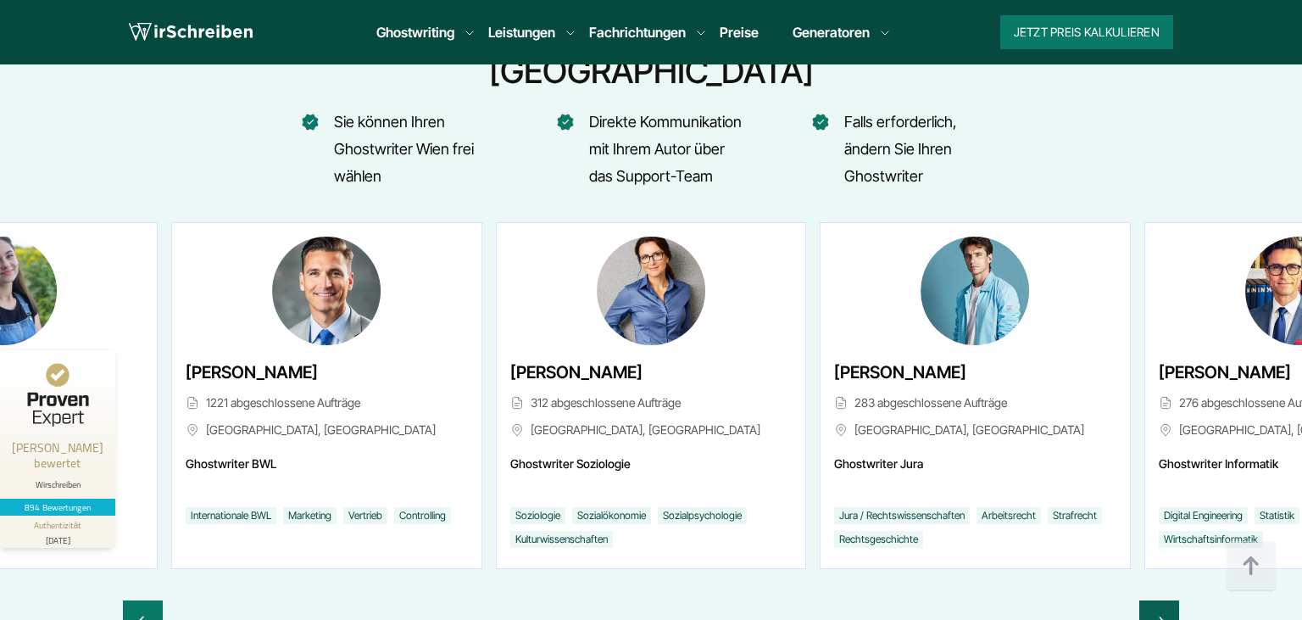
click at [1160, 600] on icon "Next slide" at bounding box center [1159, 620] width 14 height 41
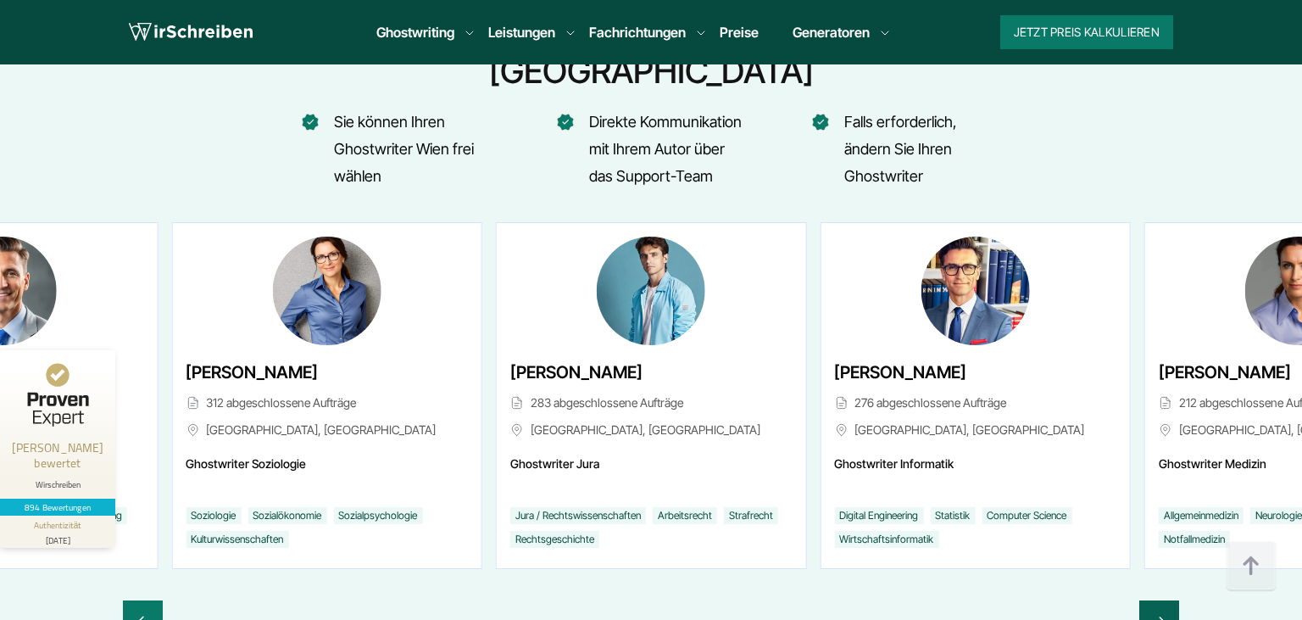
click at [1160, 600] on icon "Next slide" at bounding box center [1159, 620] width 14 height 41
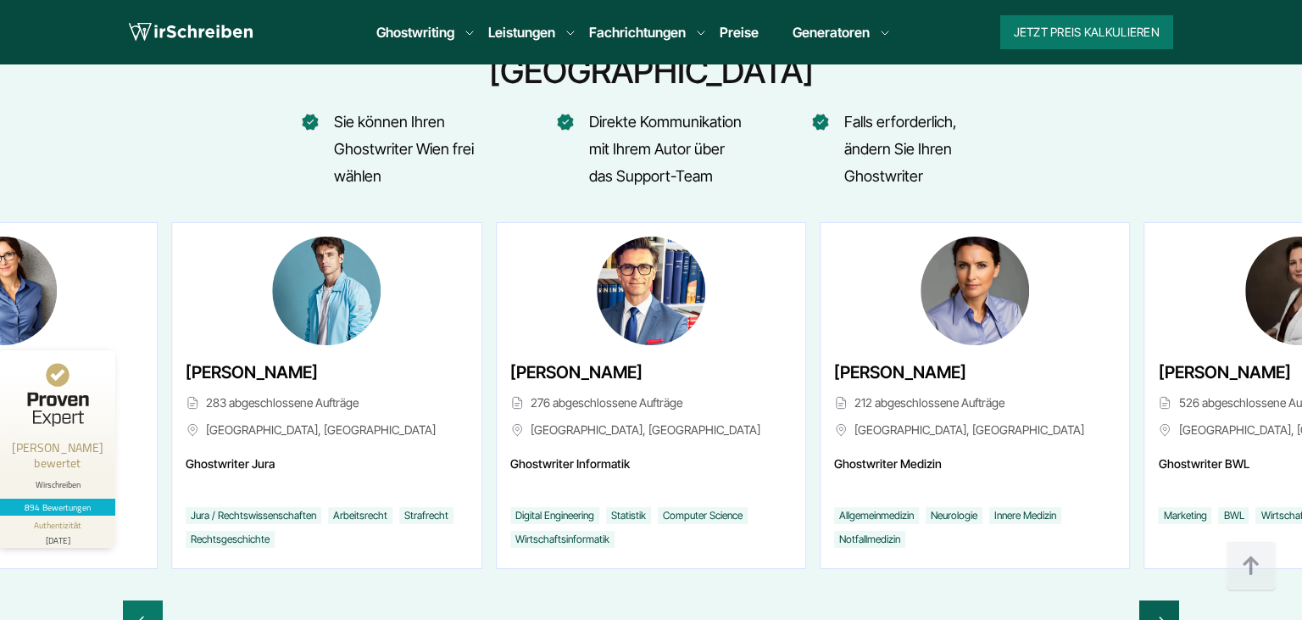
click at [1160, 600] on icon "Next slide" at bounding box center [1159, 620] width 14 height 41
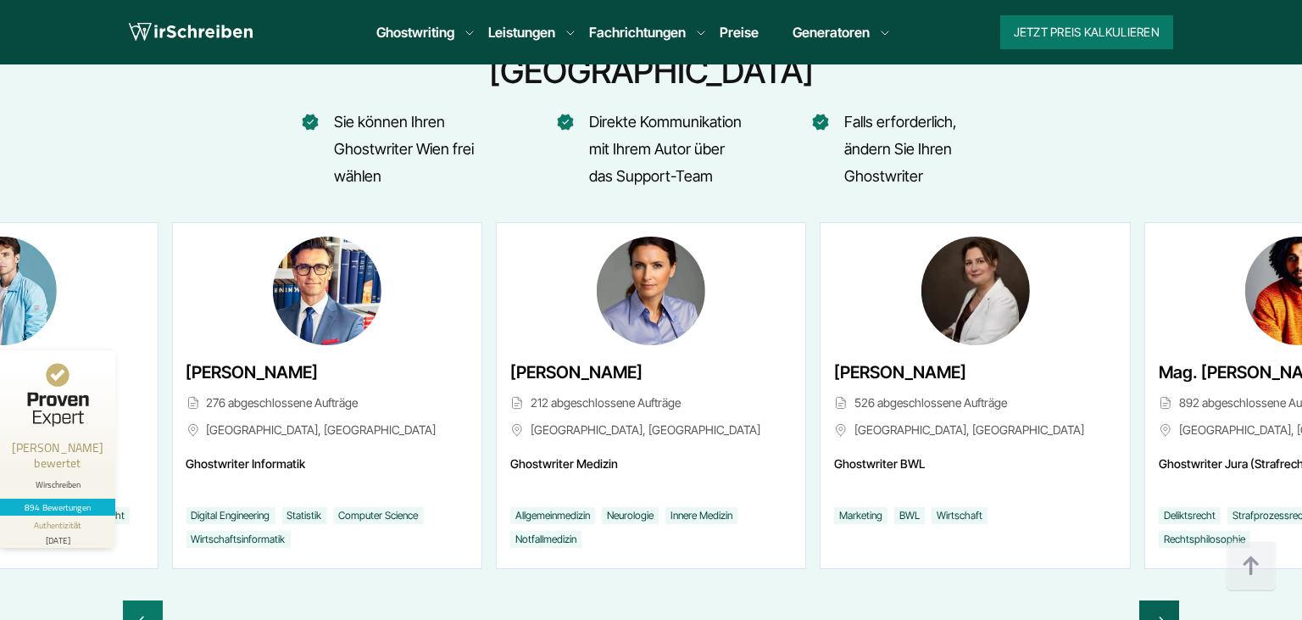
click at [1160, 600] on icon "Next slide" at bounding box center [1159, 620] width 14 height 41
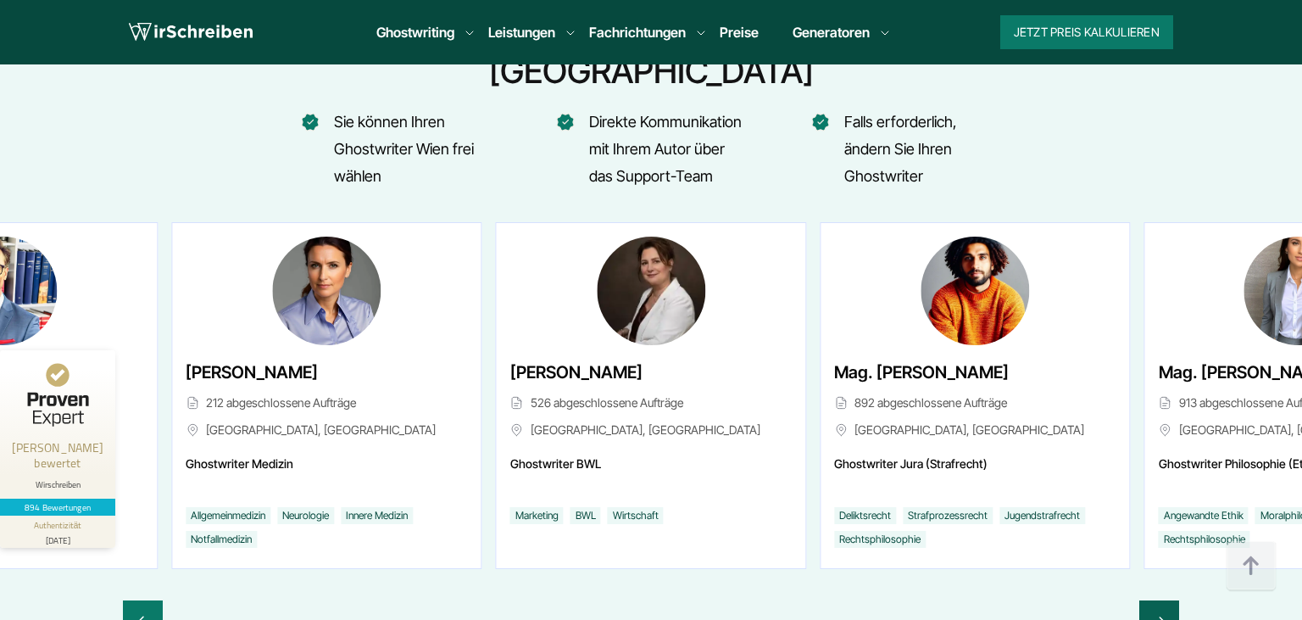
click at [1160, 600] on icon "Next slide" at bounding box center [1159, 620] width 14 height 41
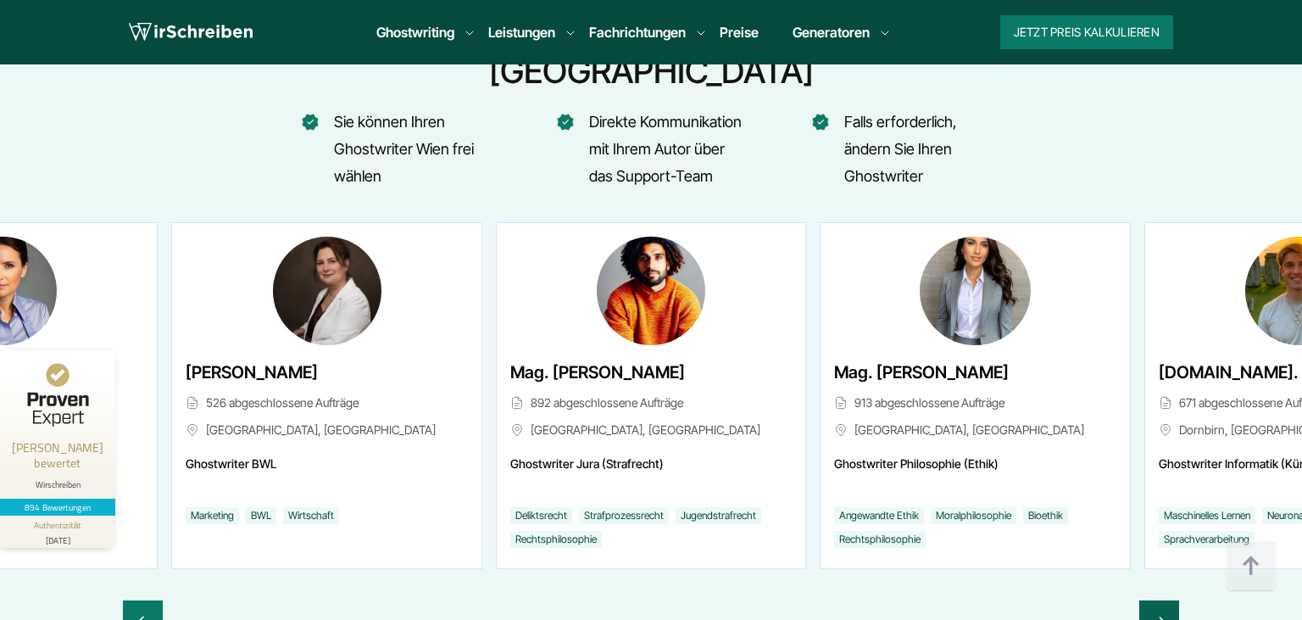
click at [1160, 600] on icon "Next slide" at bounding box center [1159, 620] width 14 height 41
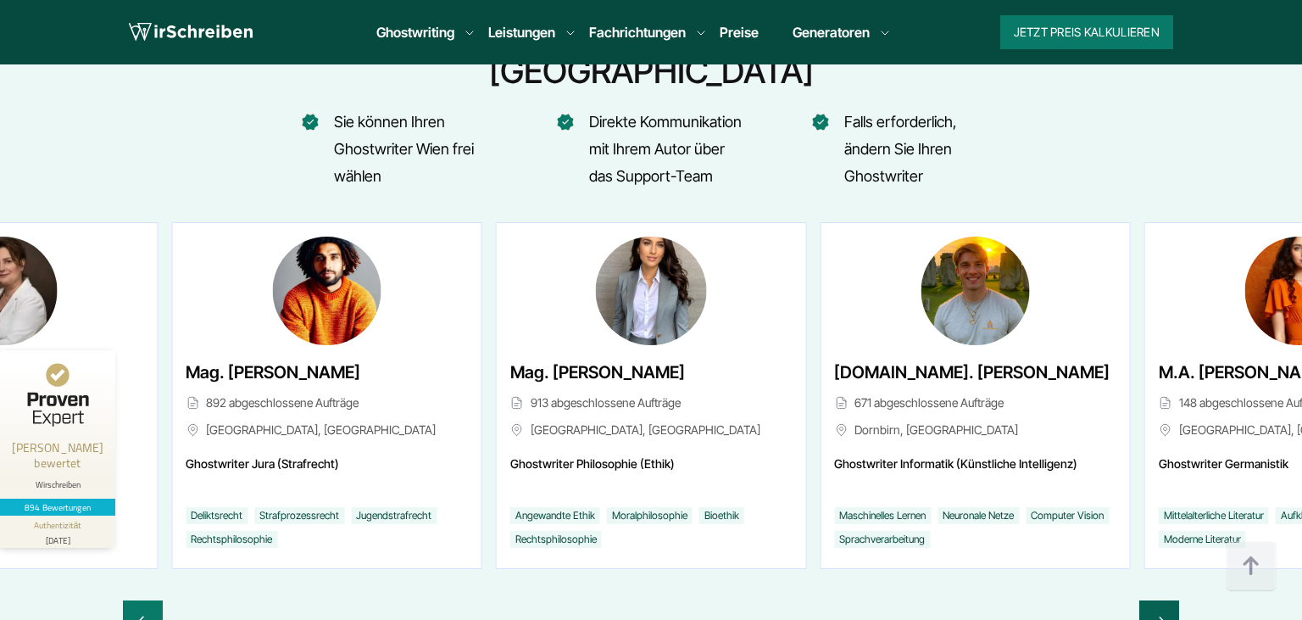
click at [1160, 600] on icon "Next slide" at bounding box center [1159, 620] width 14 height 41
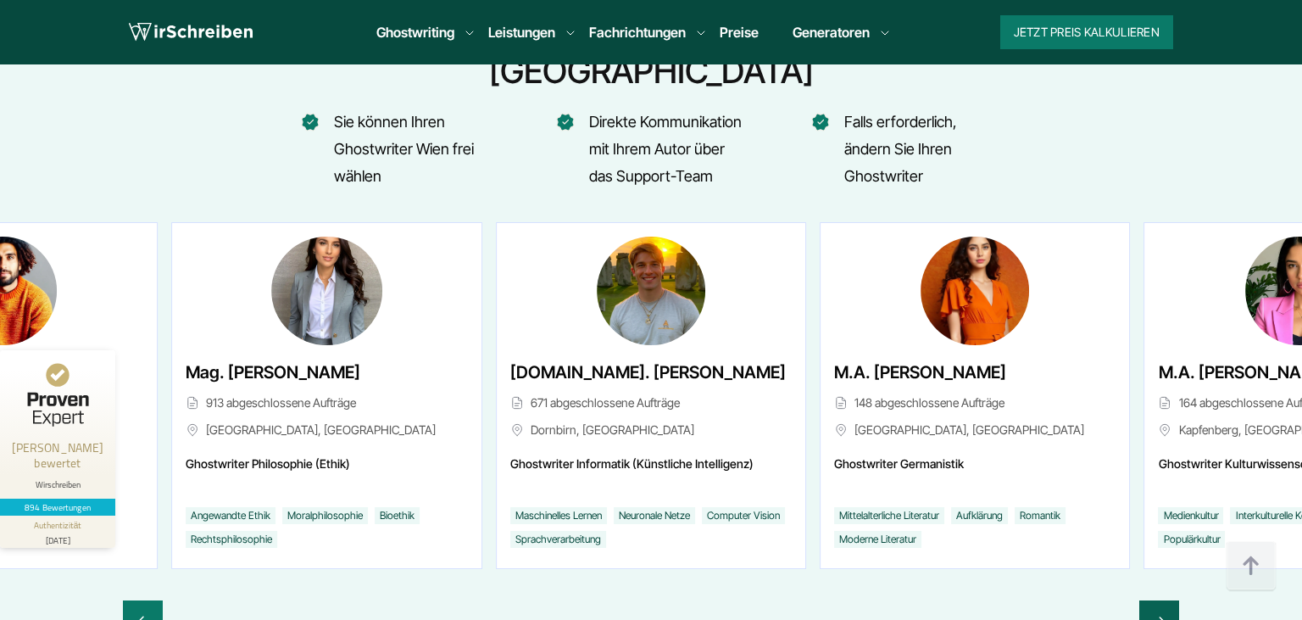
click at [1160, 600] on icon "Next slide" at bounding box center [1159, 620] width 14 height 41
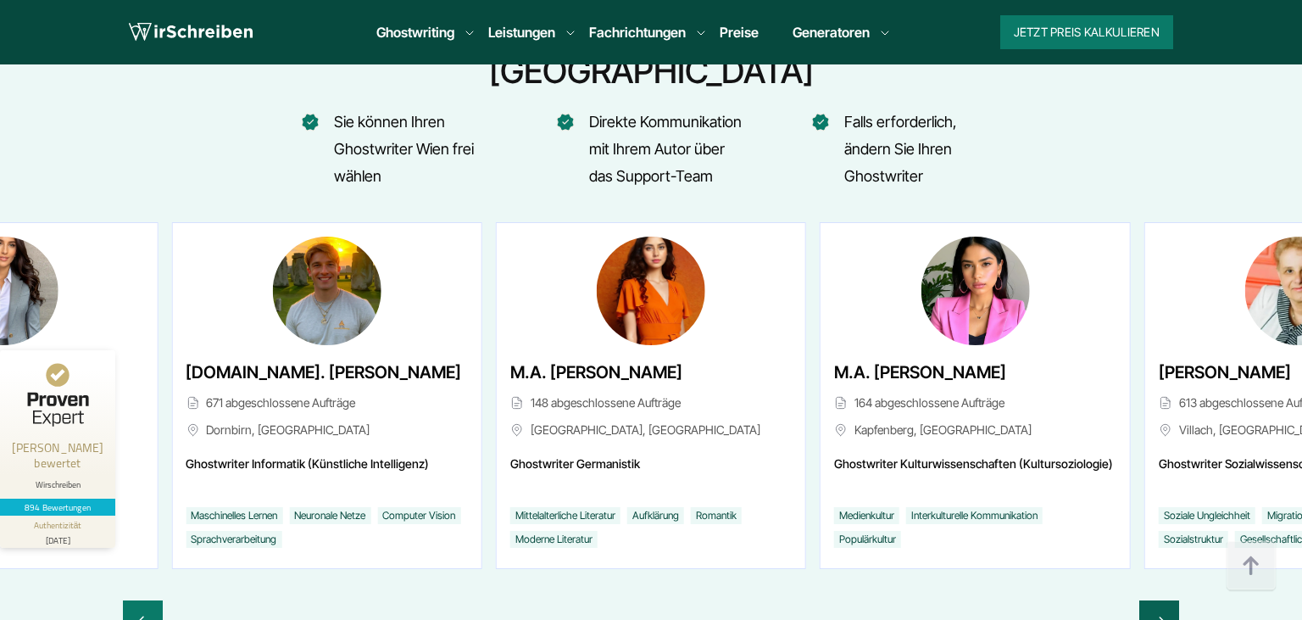
click at [1160, 600] on icon "Next slide" at bounding box center [1159, 620] width 14 height 41
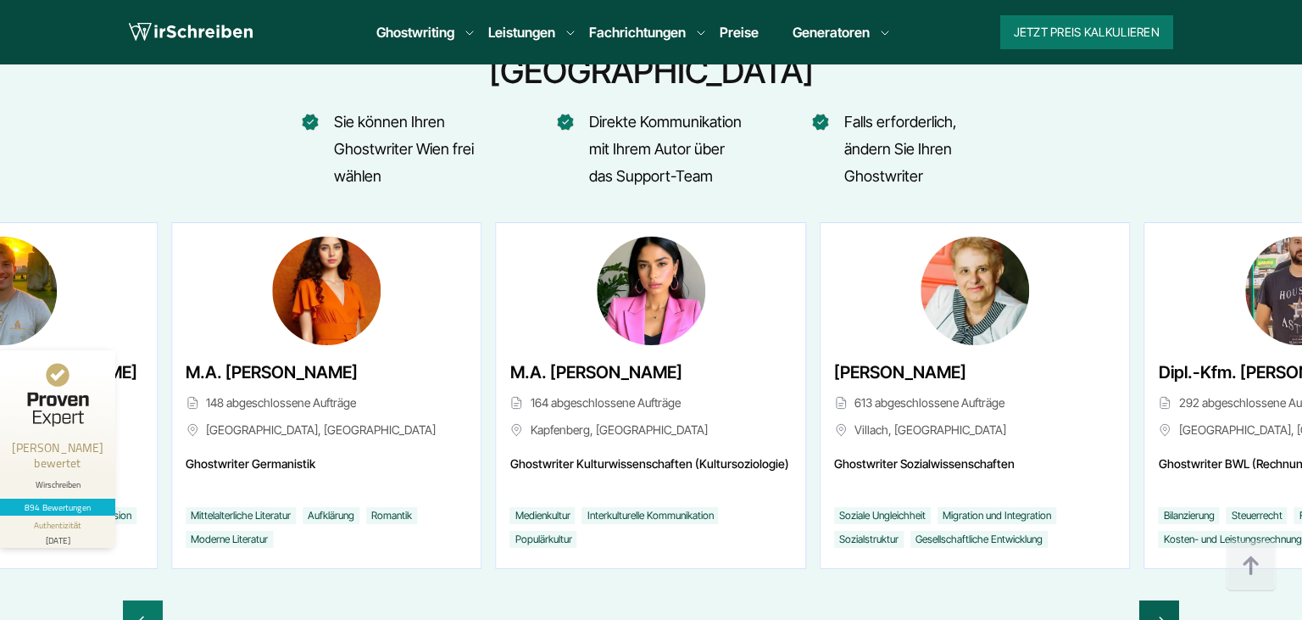
click at [1160, 600] on icon "Next slide" at bounding box center [1159, 620] width 14 height 41
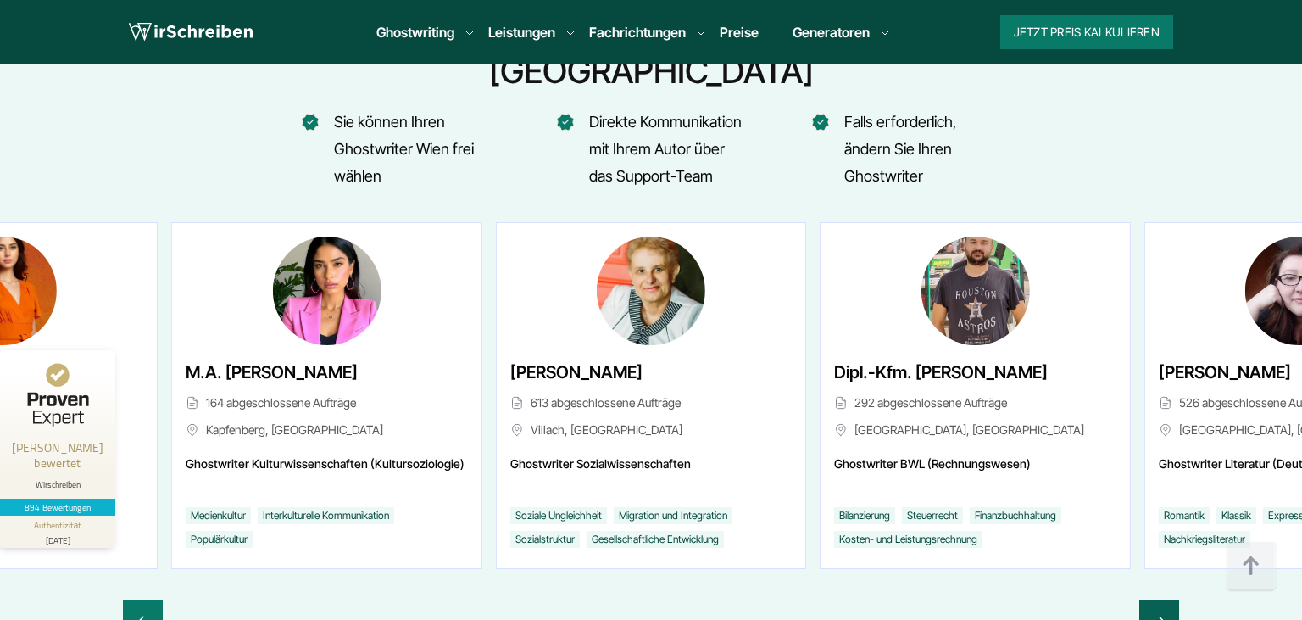
click at [1160, 600] on icon "Next slide" at bounding box center [1159, 620] width 14 height 41
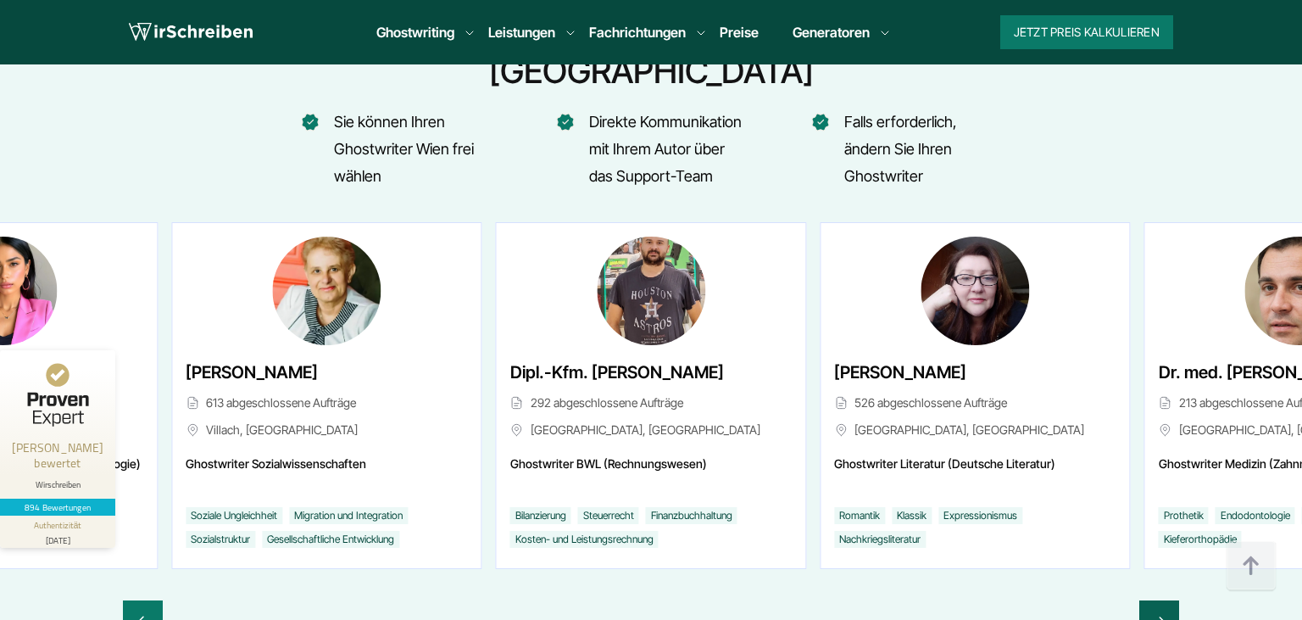
click at [1160, 600] on icon "Next slide" at bounding box center [1159, 620] width 14 height 41
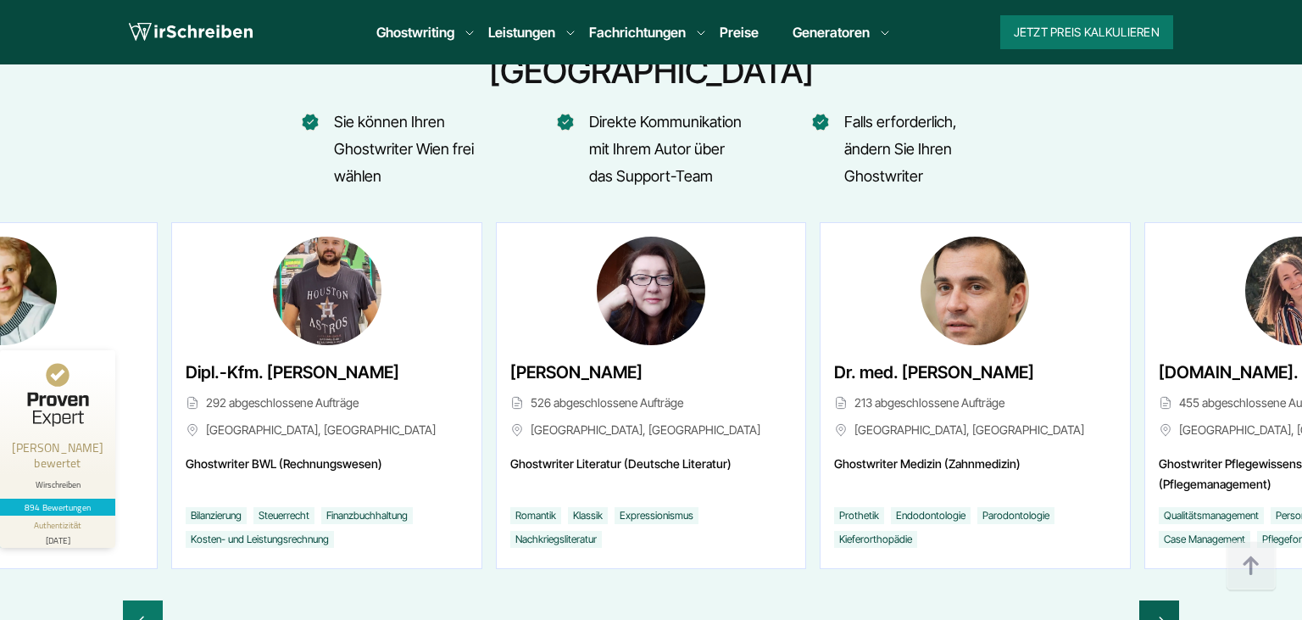
click at [1160, 600] on icon "Next slide" at bounding box center [1159, 620] width 14 height 41
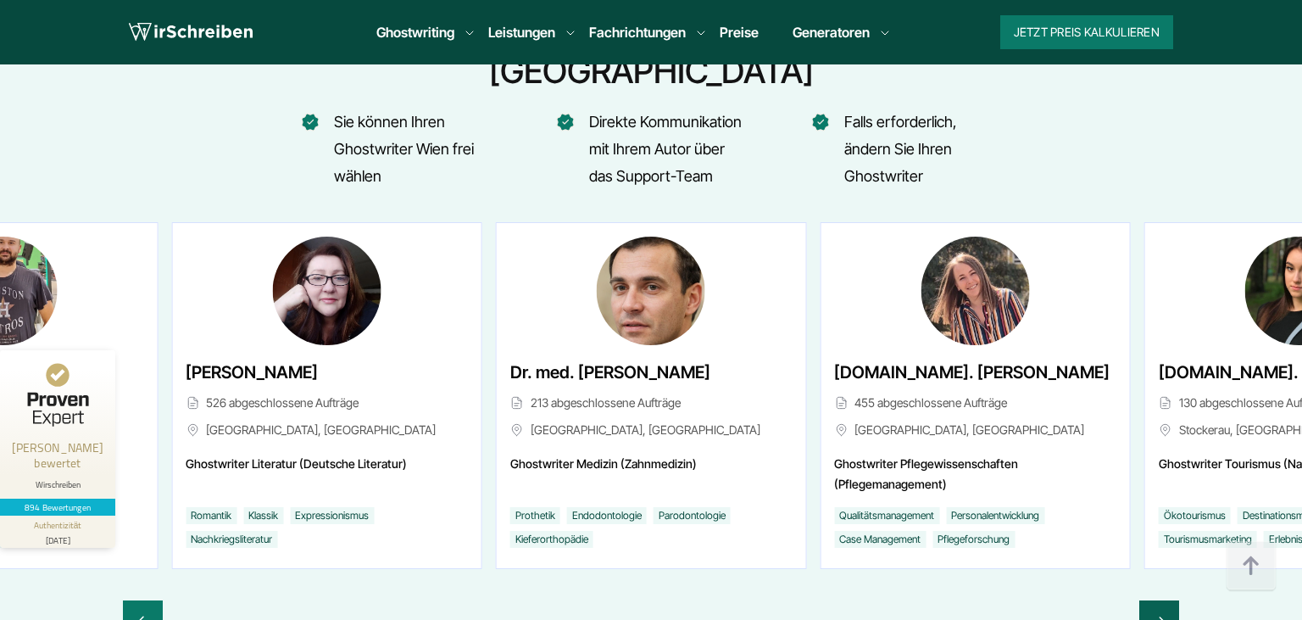
click at [1160, 600] on icon "Next slide" at bounding box center [1159, 620] width 14 height 41
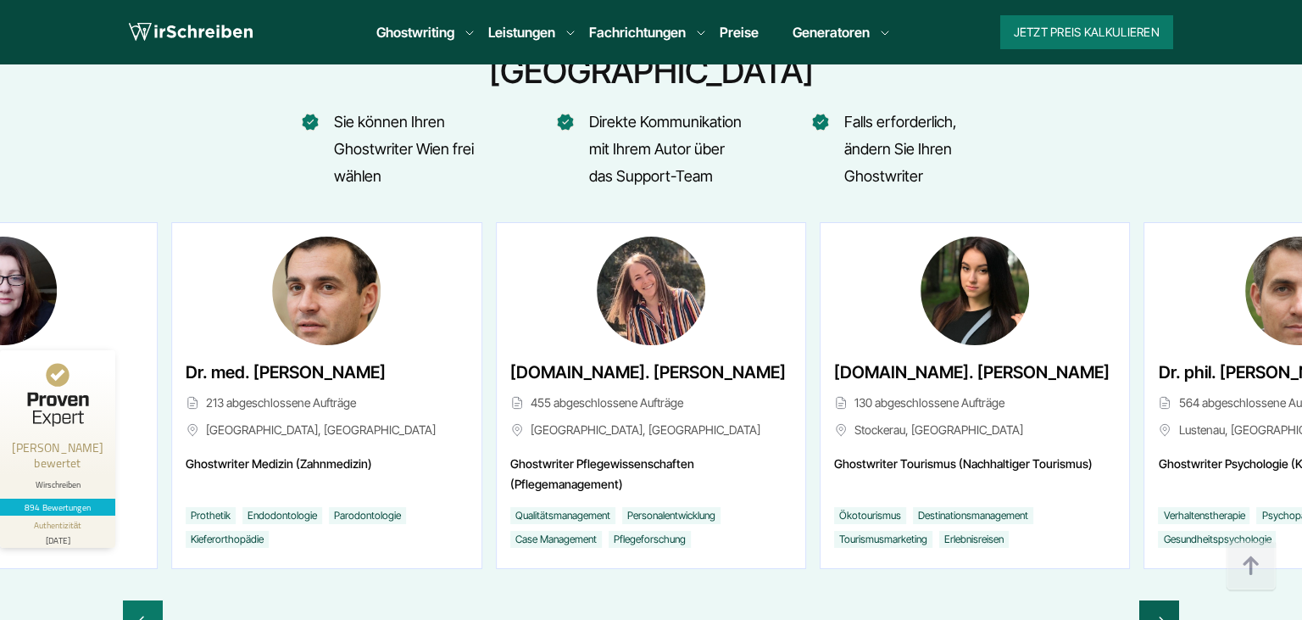
click at [1160, 600] on icon "Next slide" at bounding box center [1159, 620] width 14 height 41
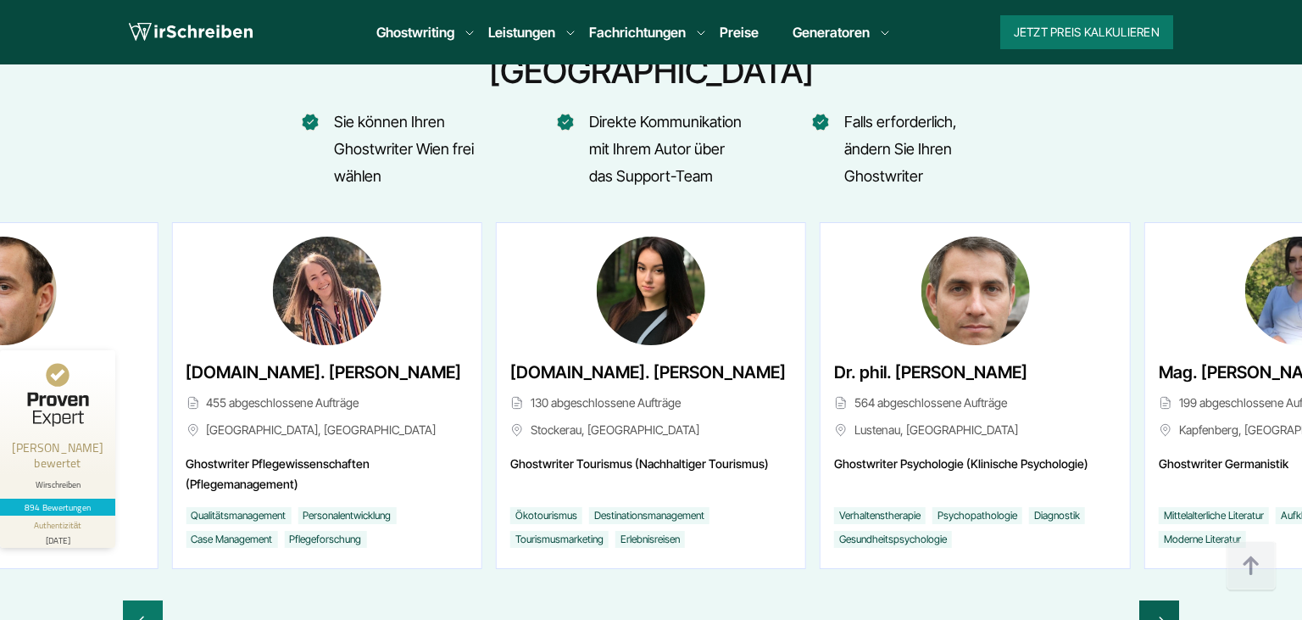
click at [1160, 600] on icon "Next slide" at bounding box center [1159, 620] width 14 height 41
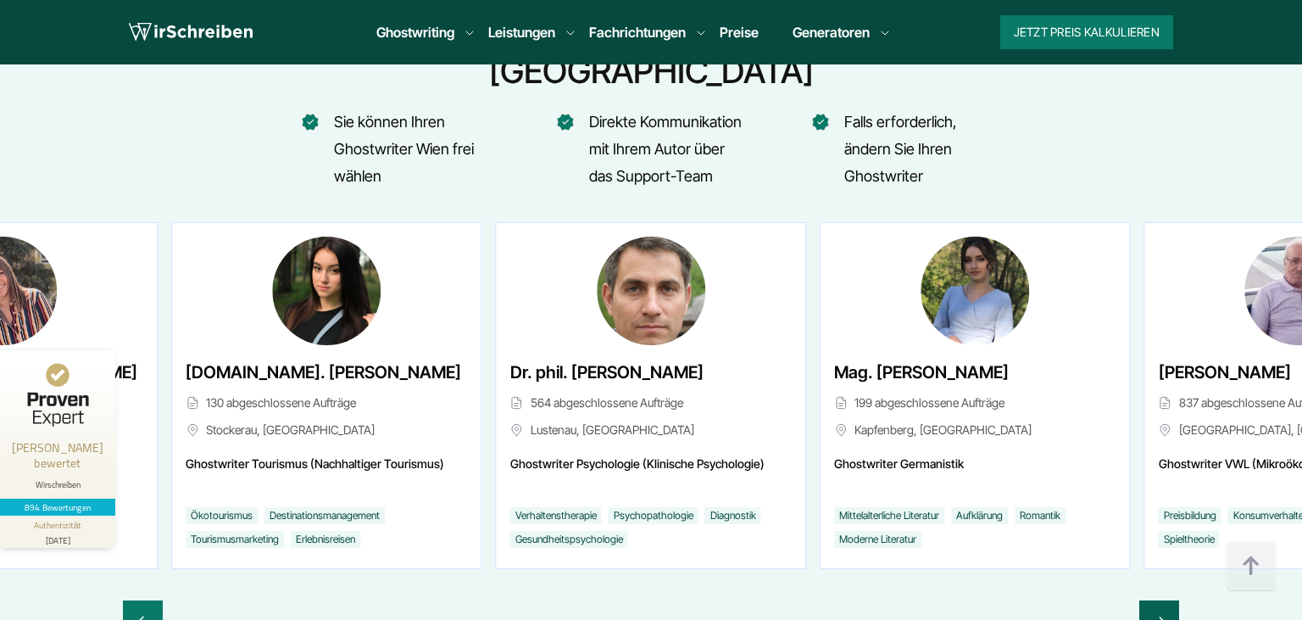
click at [1160, 600] on icon "Next slide" at bounding box center [1159, 620] width 14 height 41
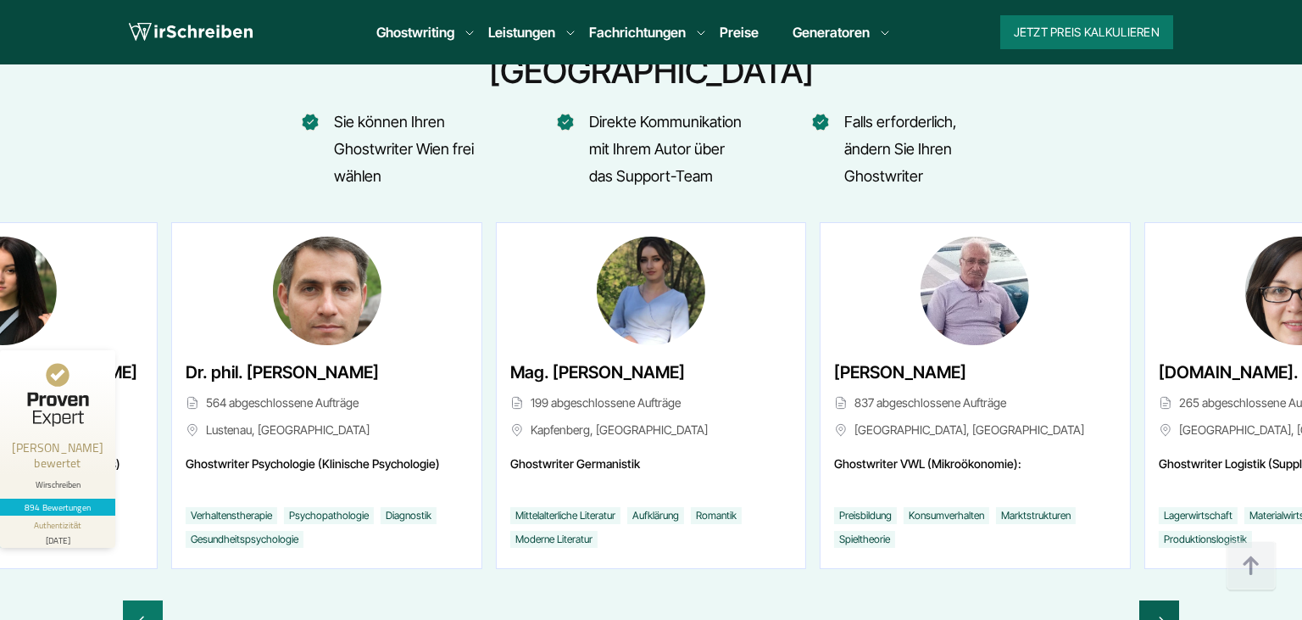
click at [1160, 600] on icon "Next slide" at bounding box center [1159, 620] width 14 height 41
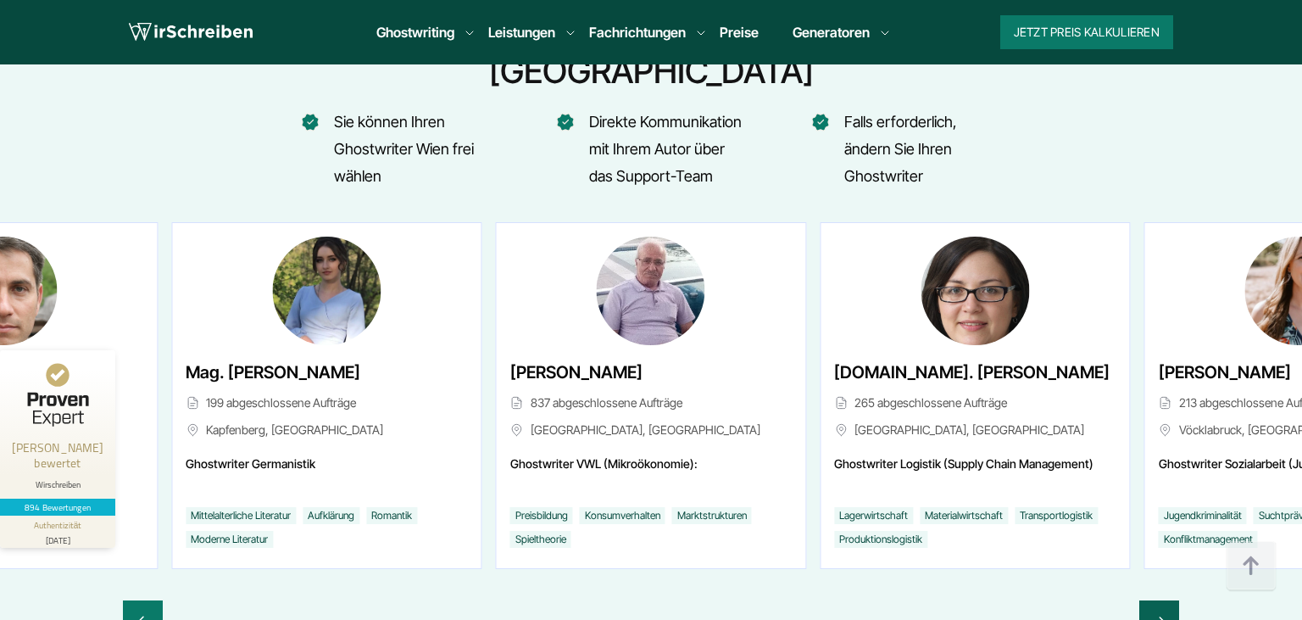
click at [1160, 600] on icon "Next slide" at bounding box center [1159, 620] width 14 height 41
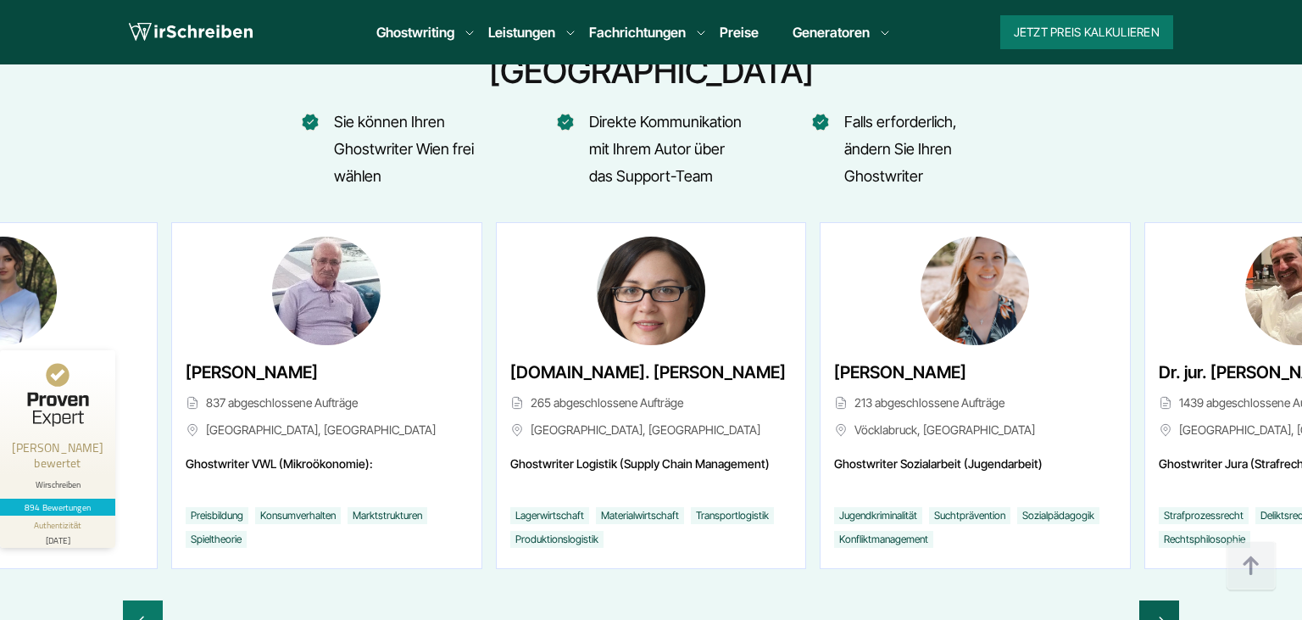
click at [1160, 600] on icon "Next slide" at bounding box center [1159, 620] width 14 height 41
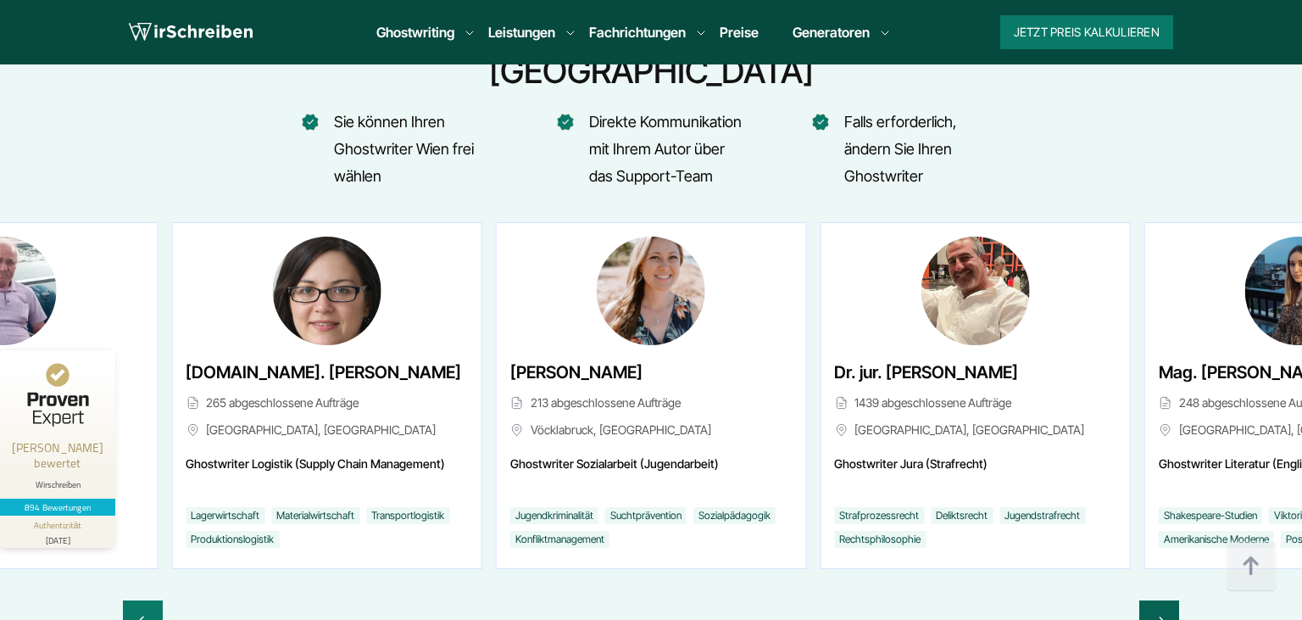
click at [1160, 600] on icon "Next slide" at bounding box center [1159, 620] width 14 height 41
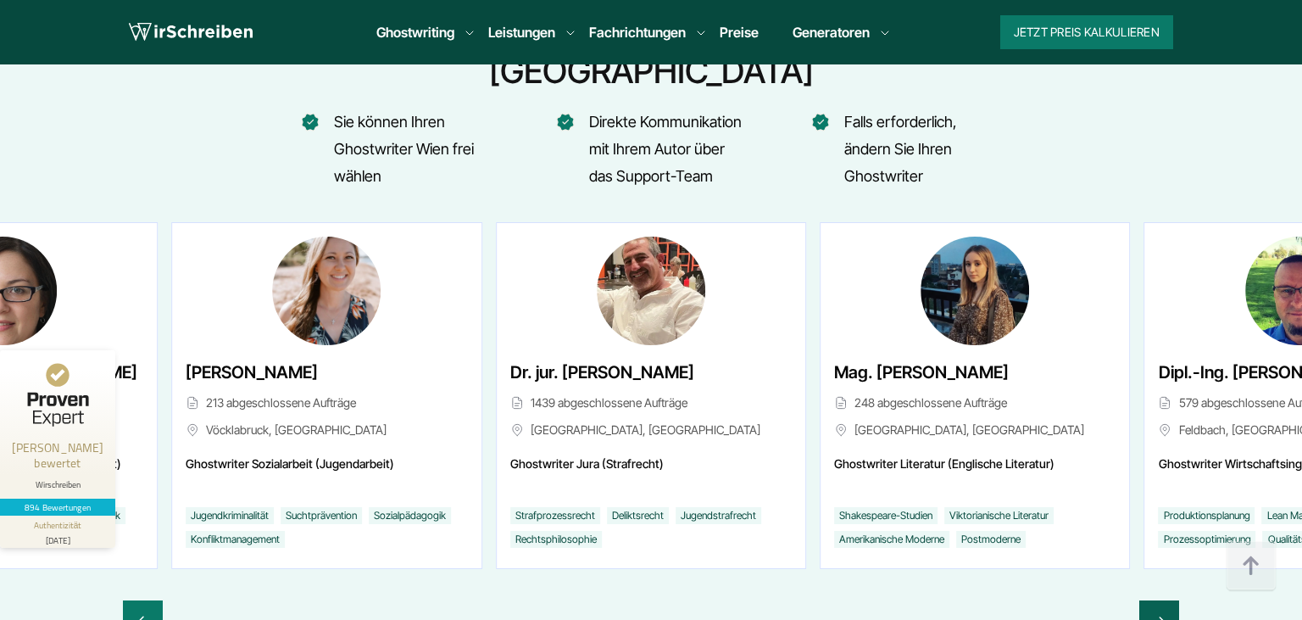
click at [1171, 600] on div "Next slide" at bounding box center [1159, 620] width 40 height 41
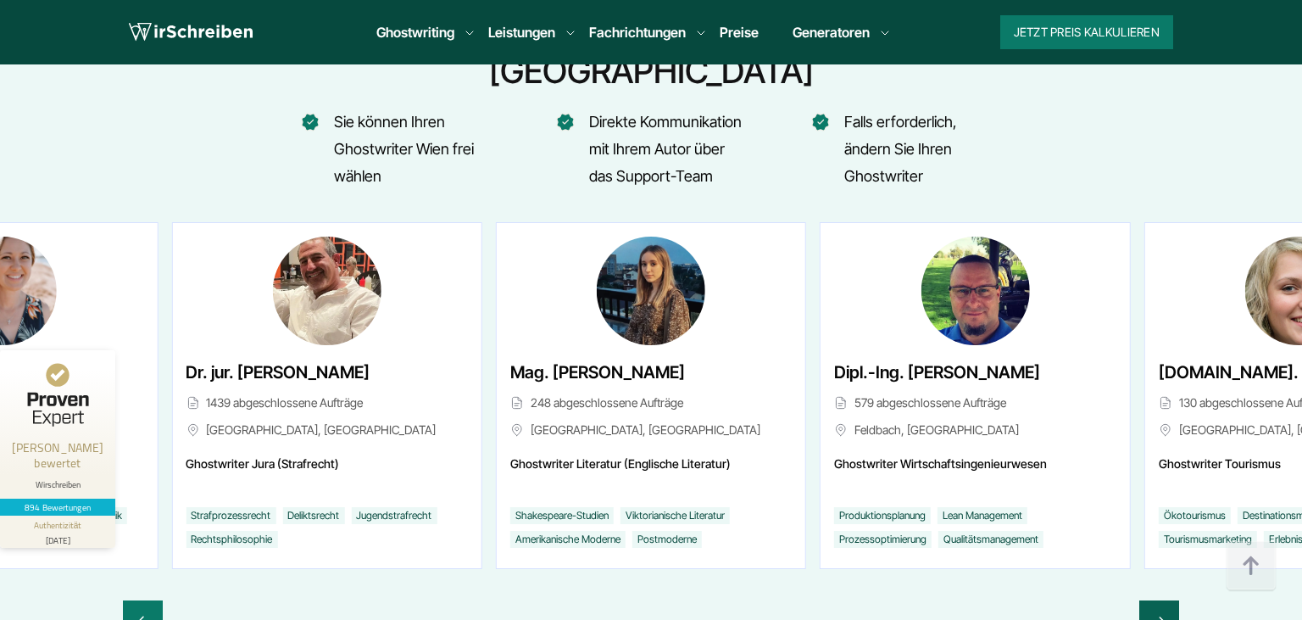
click at [1171, 600] on div "Next slide" at bounding box center [1159, 620] width 40 height 41
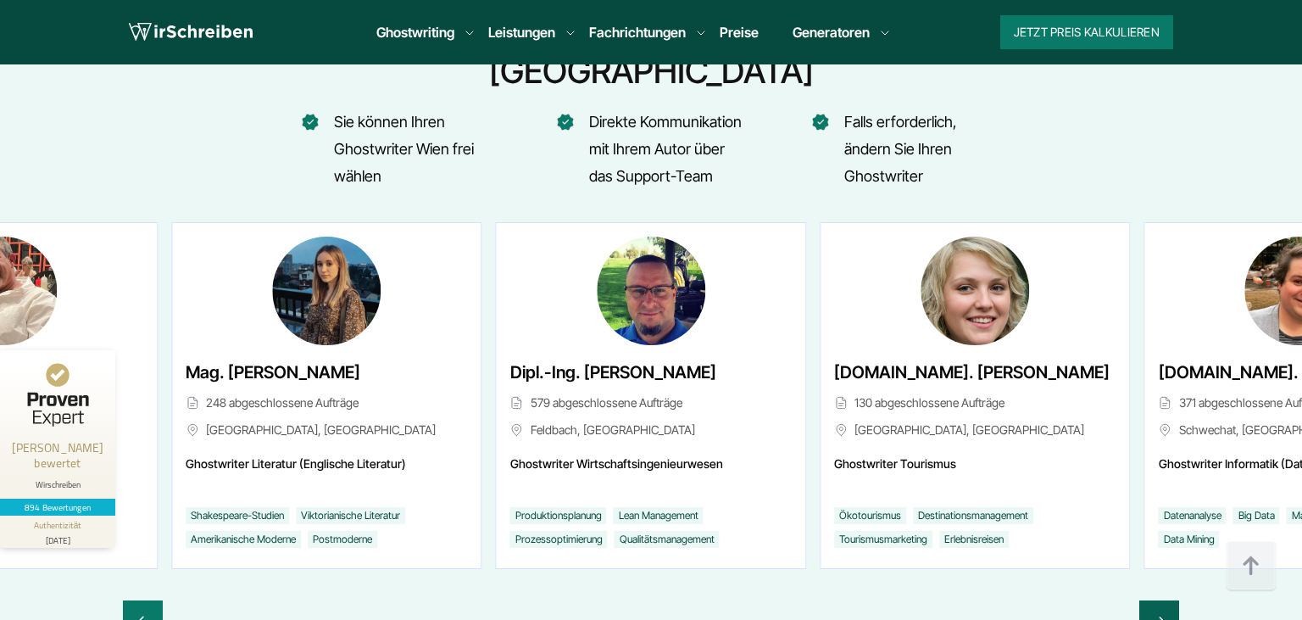
click at [1171, 600] on div "Next slide" at bounding box center [1159, 620] width 40 height 41
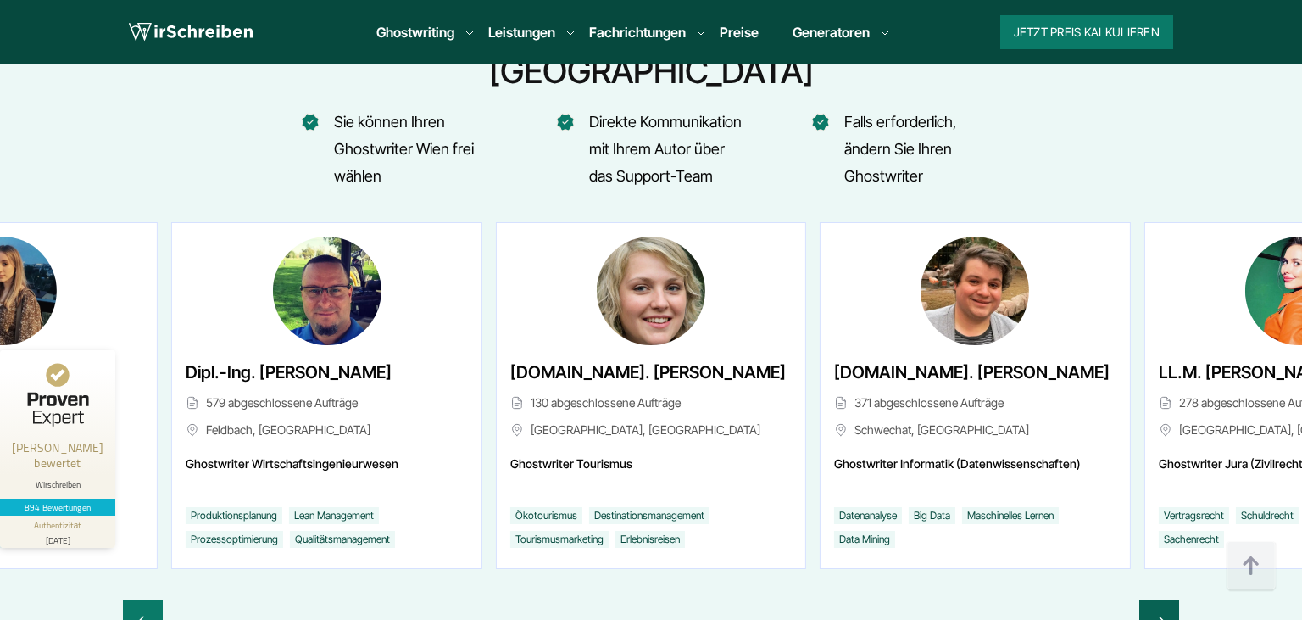
click at [1171, 600] on div "Next slide" at bounding box center [1159, 620] width 40 height 41
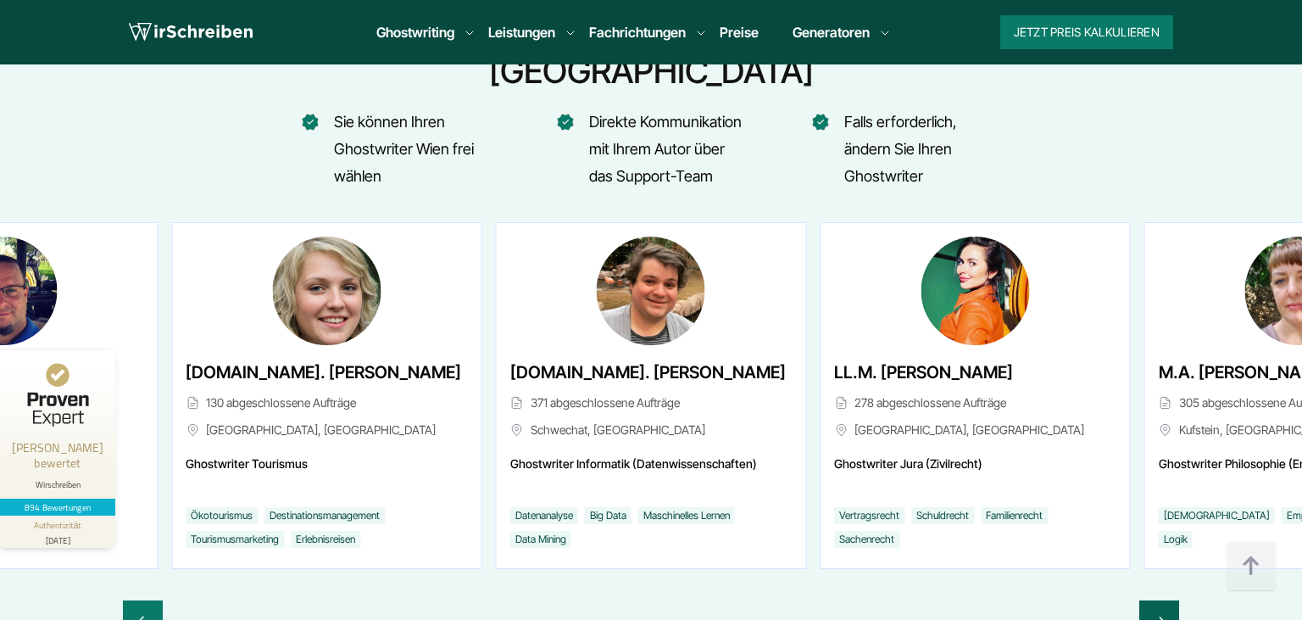
click at [1171, 600] on div "Next slide" at bounding box center [1159, 620] width 40 height 41
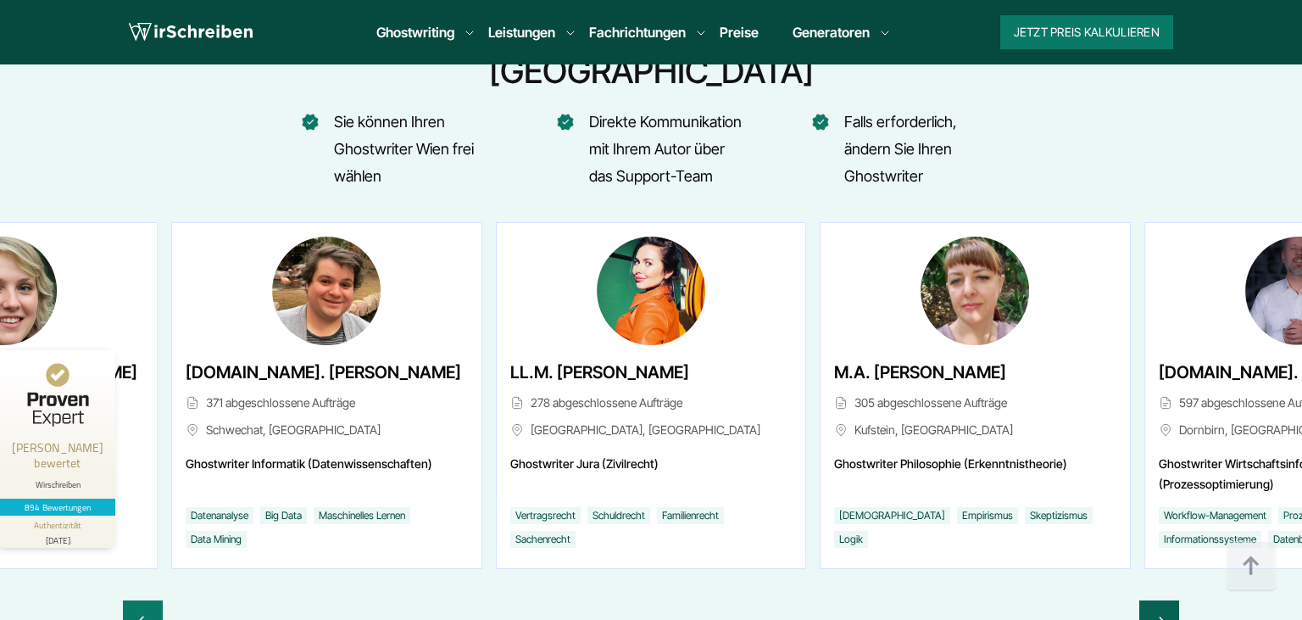
click at [1171, 600] on div "Next slide" at bounding box center [1159, 620] width 40 height 41
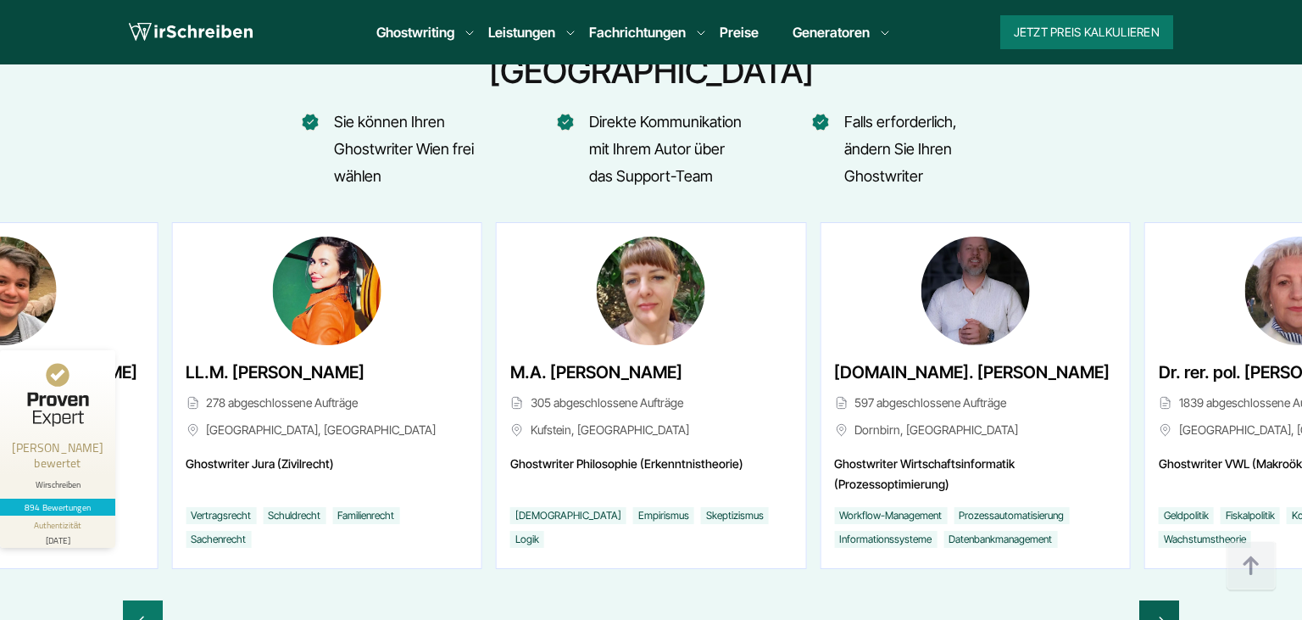
click at [1171, 600] on div "Next slide" at bounding box center [1159, 620] width 40 height 41
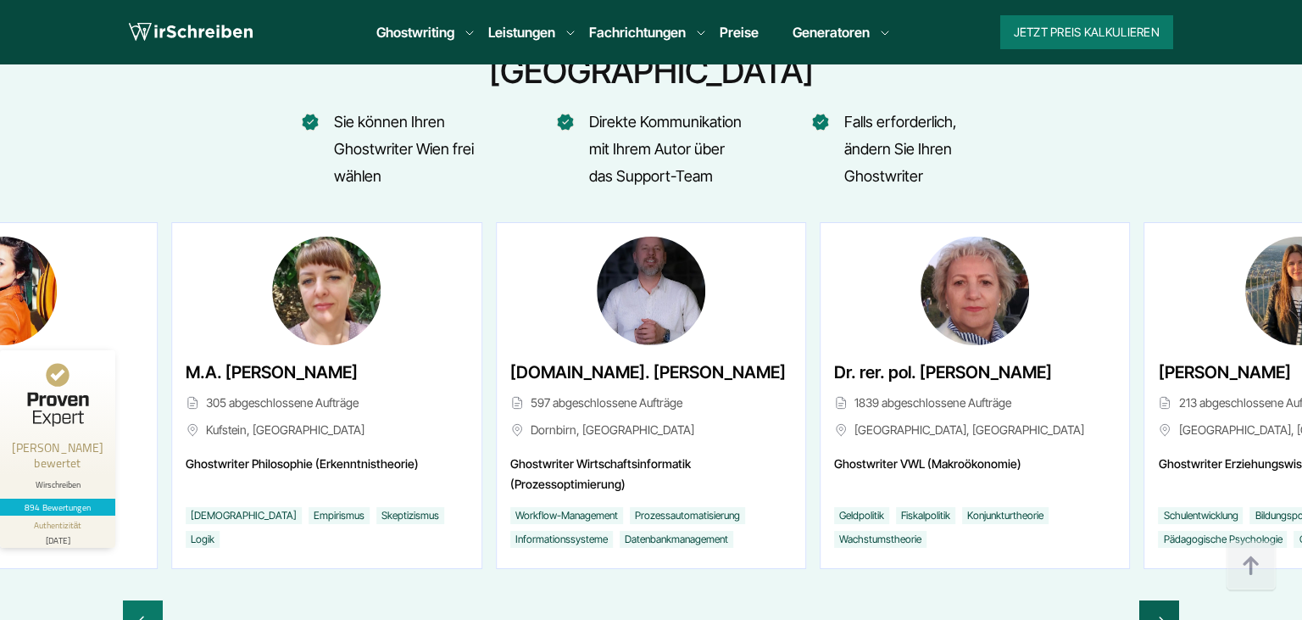
click at [1171, 600] on div "Next slide" at bounding box center [1159, 620] width 40 height 41
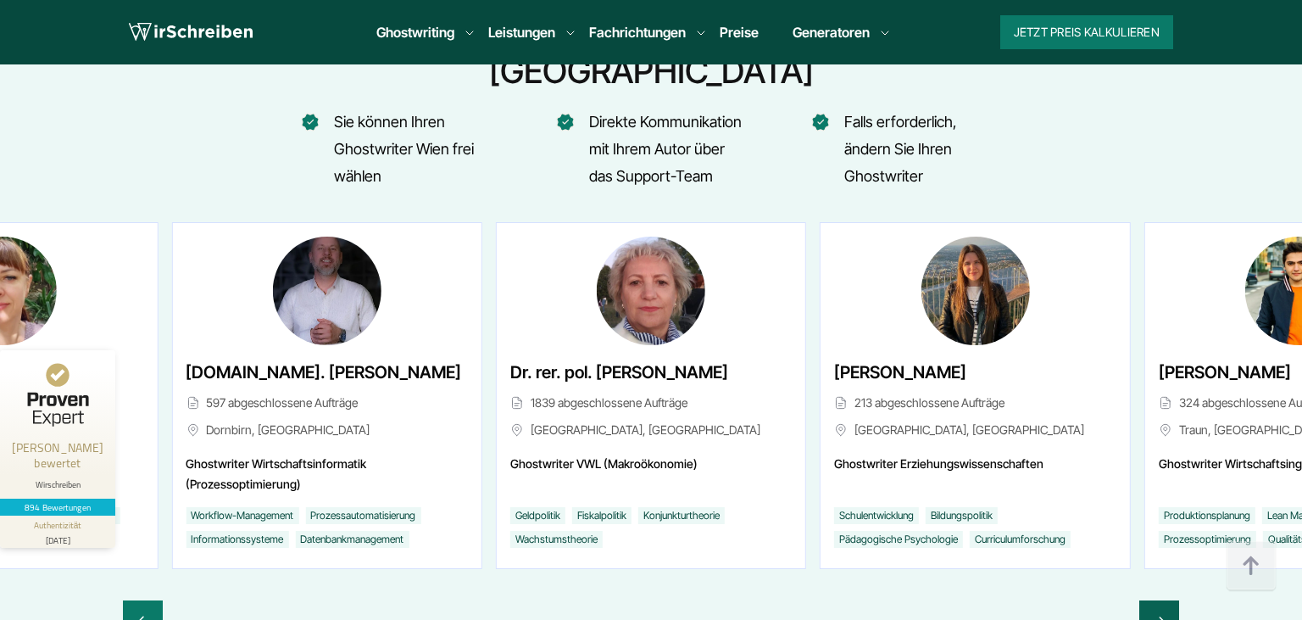
click at [1171, 600] on div "Next slide" at bounding box center [1159, 620] width 40 height 41
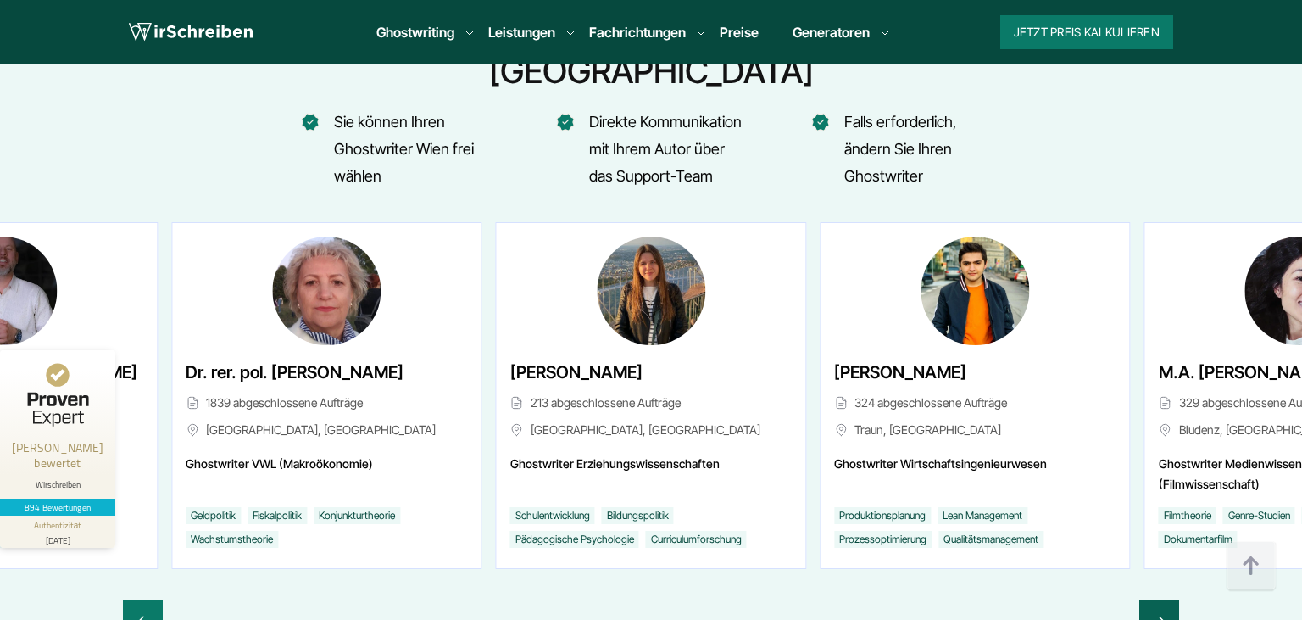
click at [1171, 600] on div "Next slide" at bounding box center [1159, 620] width 40 height 41
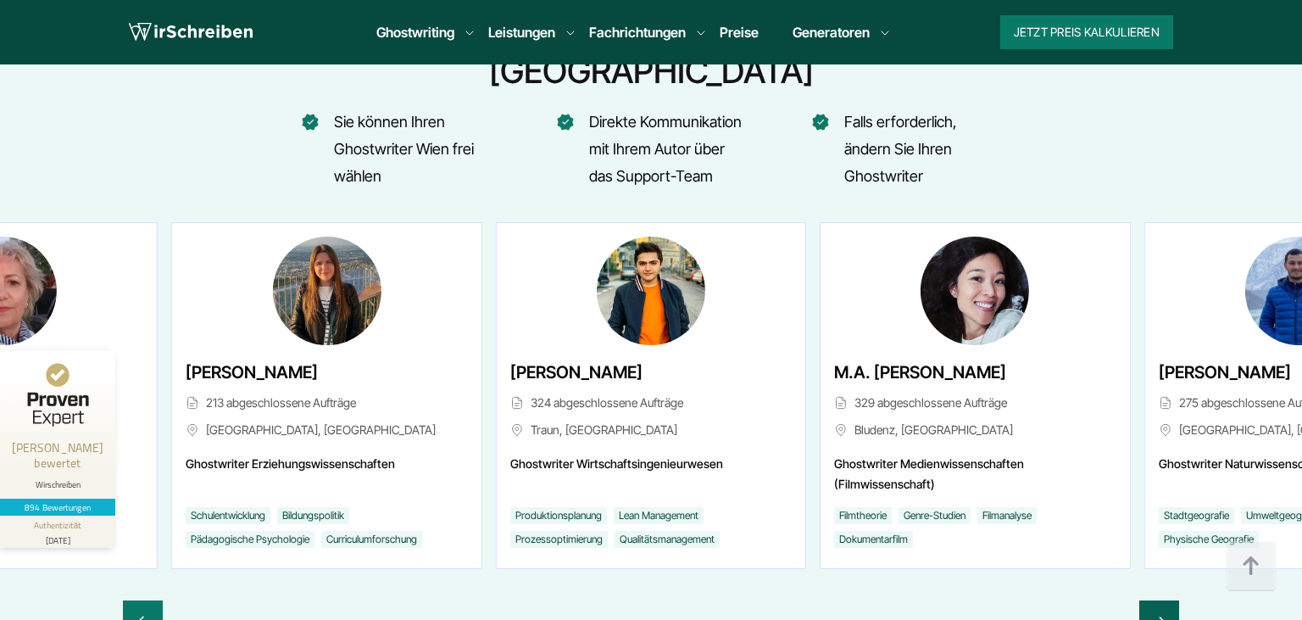
click at [1171, 600] on div "Next slide" at bounding box center [1159, 620] width 40 height 41
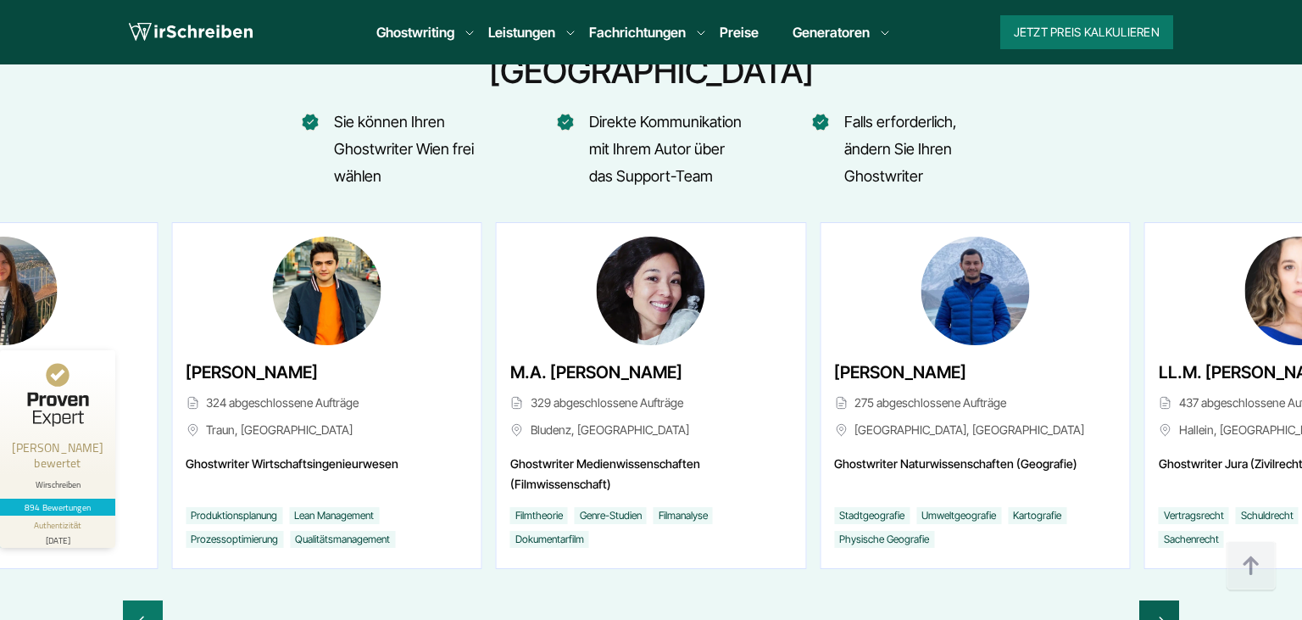
click at [1171, 600] on div "Next slide" at bounding box center [1159, 620] width 40 height 41
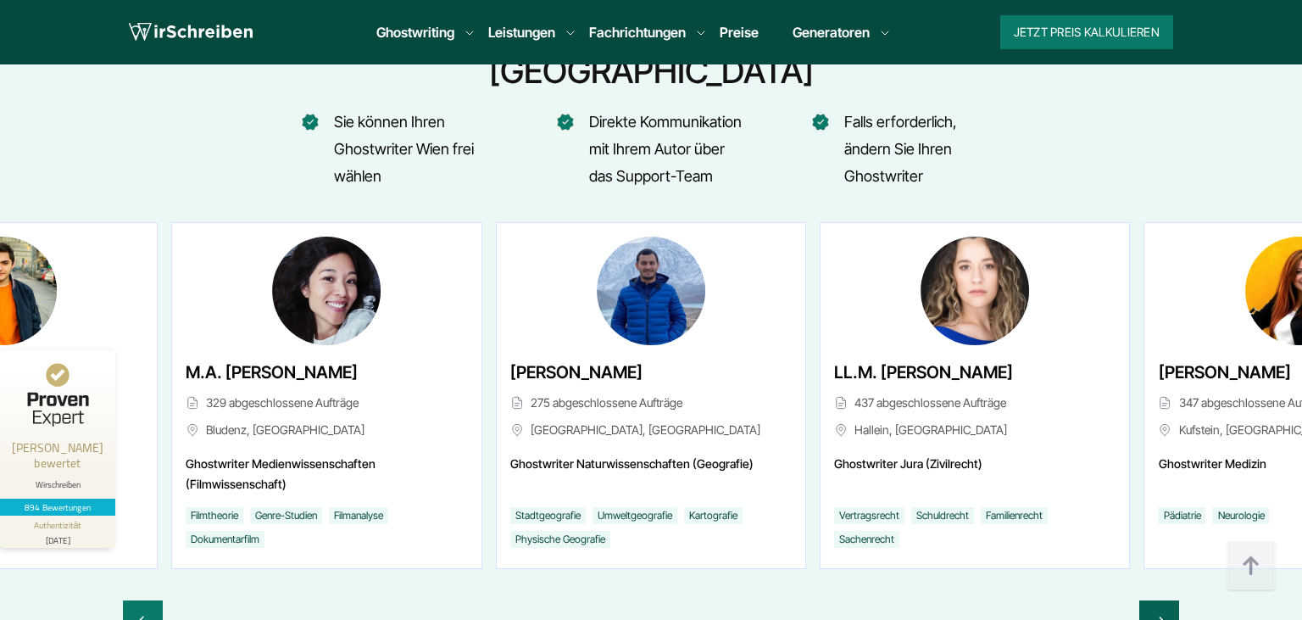
click at [1171, 600] on div "Next slide" at bounding box center [1159, 620] width 40 height 41
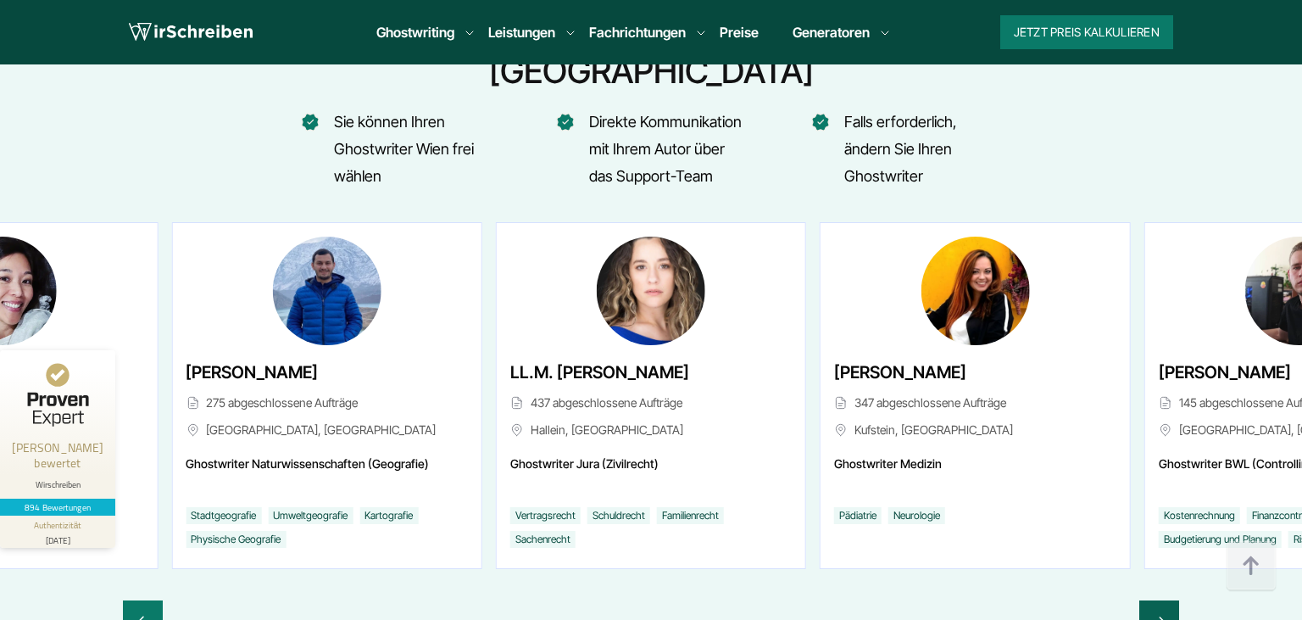
click at [1171, 600] on div "Next slide" at bounding box center [1159, 620] width 40 height 41
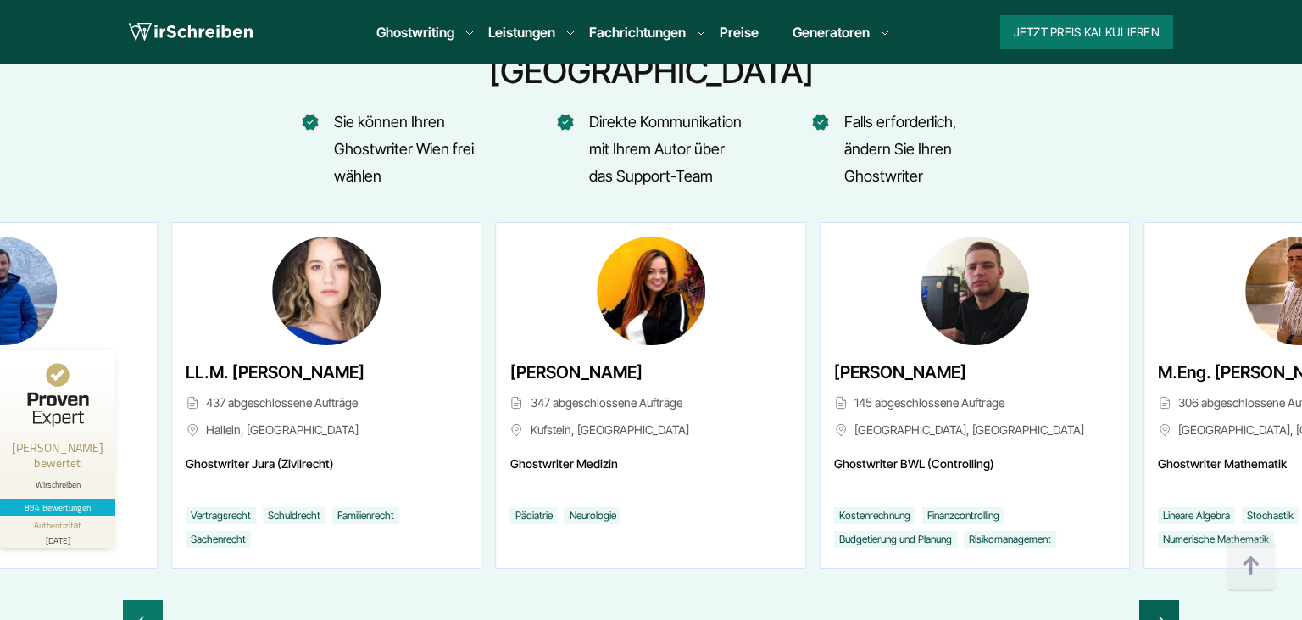
click at [1171, 600] on div "Next slide" at bounding box center [1159, 620] width 40 height 41
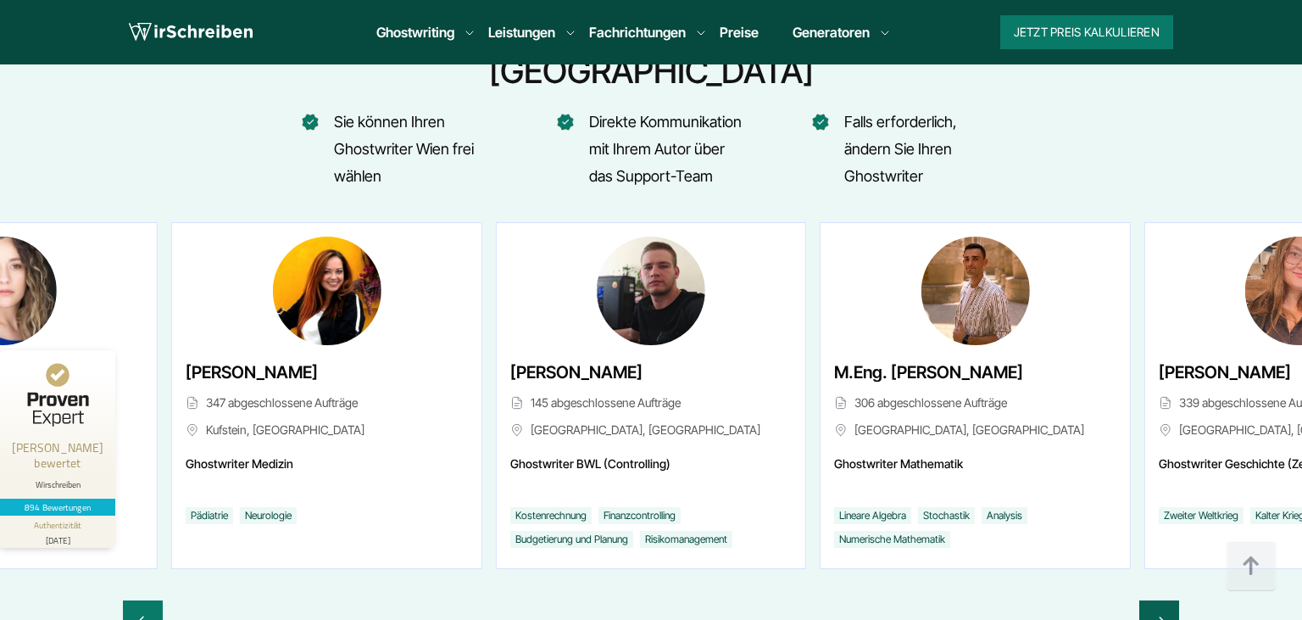
click at [1171, 600] on div "Next slide" at bounding box center [1159, 620] width 40 height 41
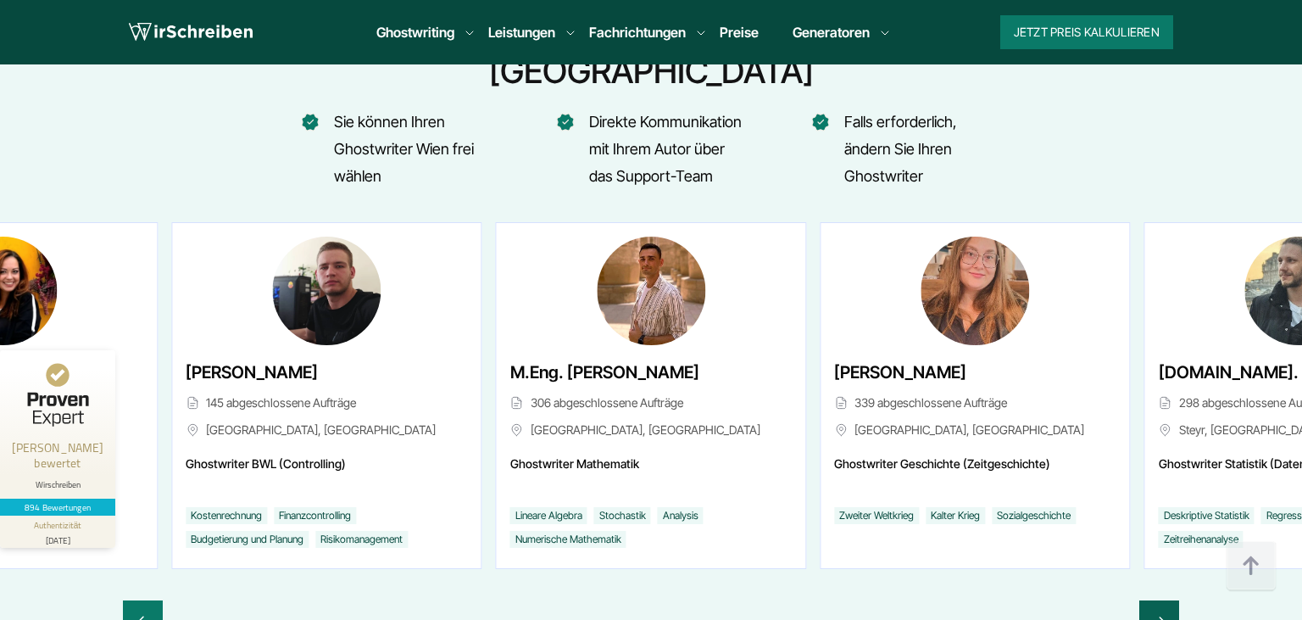
click at [1171, 600] on div "Next slide" at bounding box center [1159, 620] width 40 height 41
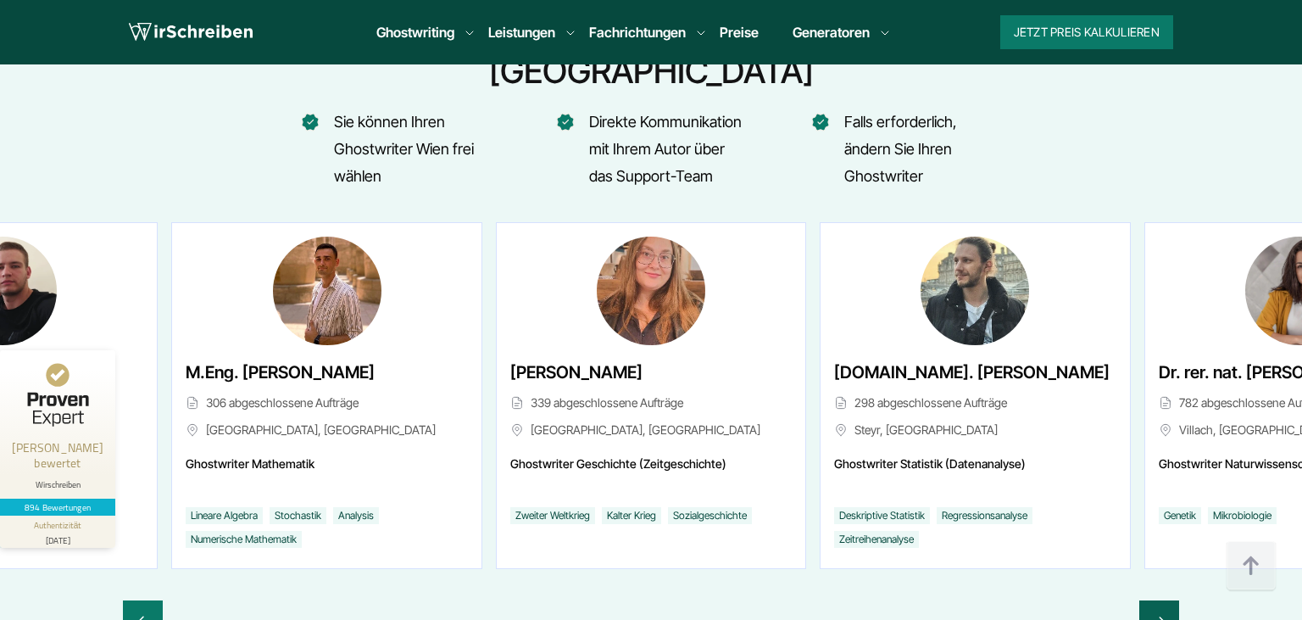
click at [1171, 600] on div "Next slide" at bounding box center [1159, 620] width 40 height 41
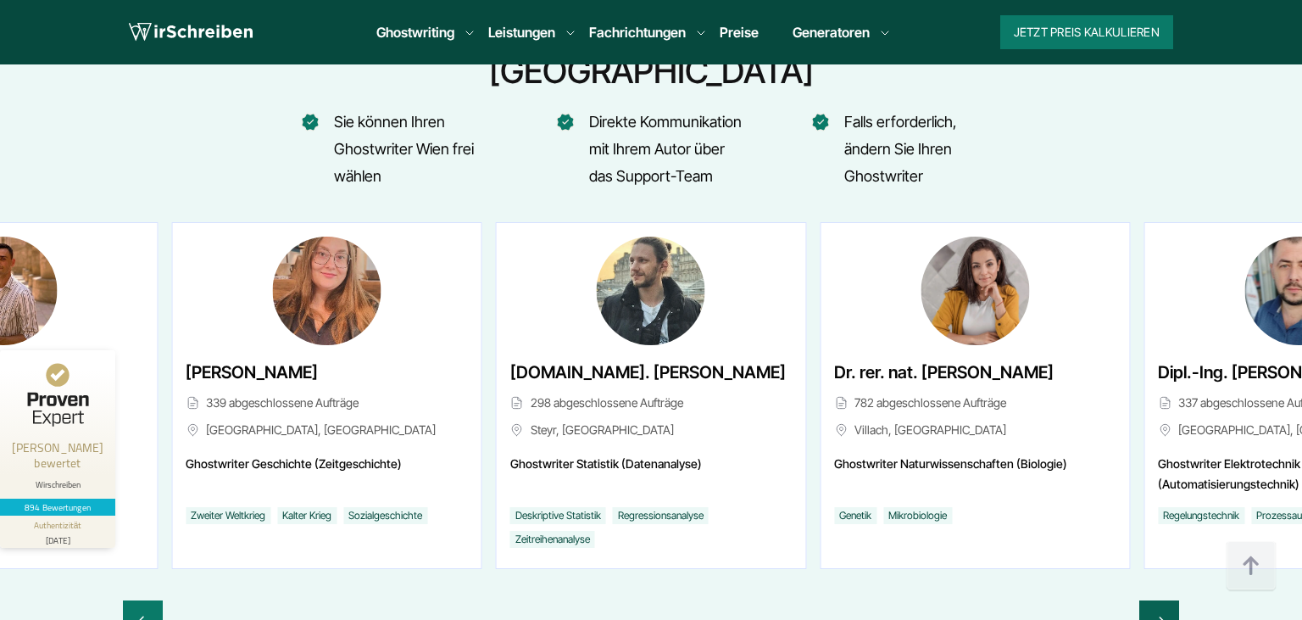
click at [1171, 600] on div "Next slide" at bounding box center [1159, 620] width 40 height 41
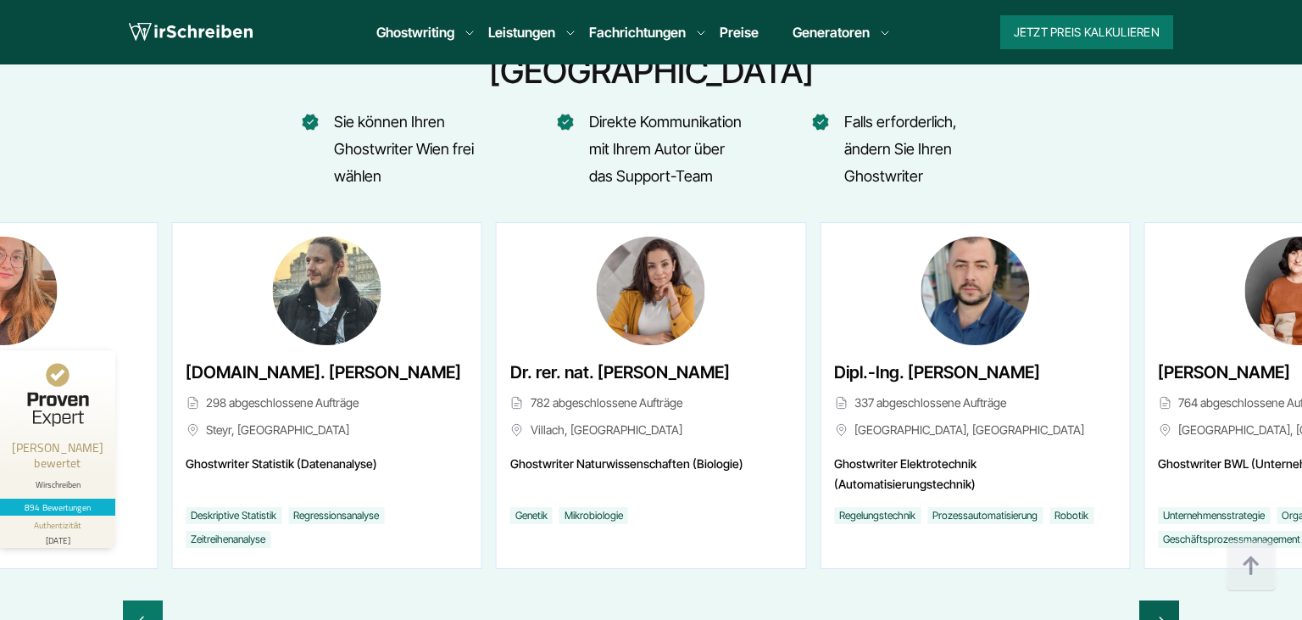
click at [1171, 600] on div "Next slide" at bounding box center [1159, 620] width 40 height 41
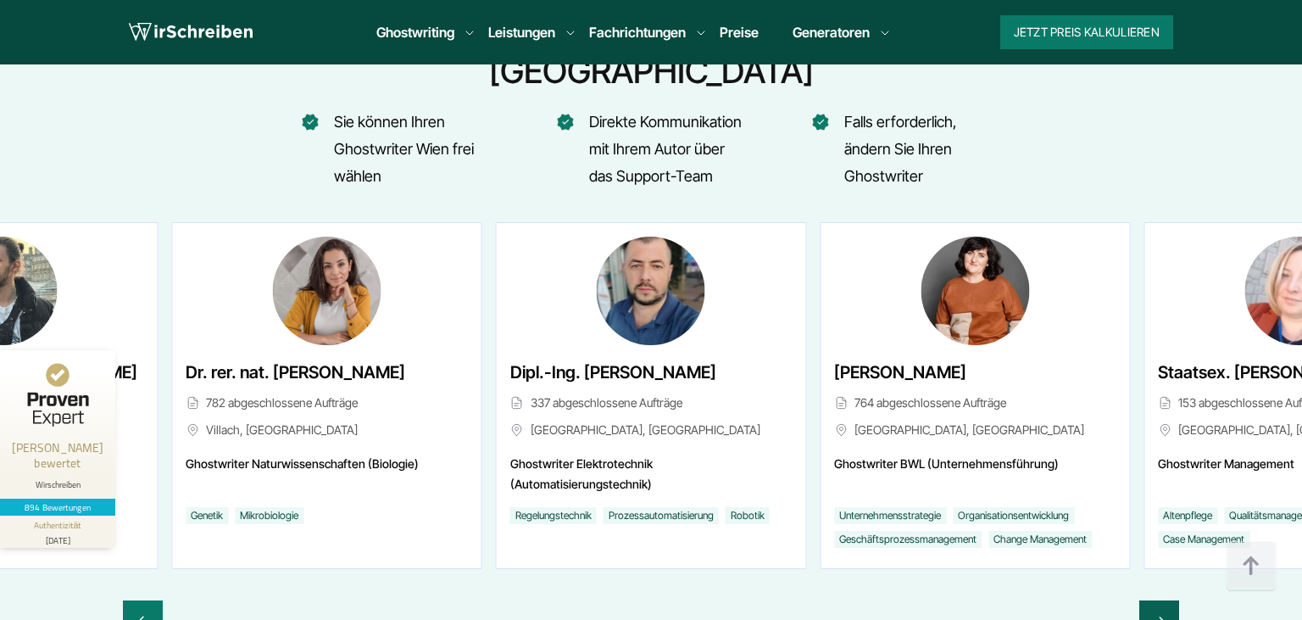
click at [1171, 600] on div "Next slide" at bounding box center [1159, 620] width 40 height 41
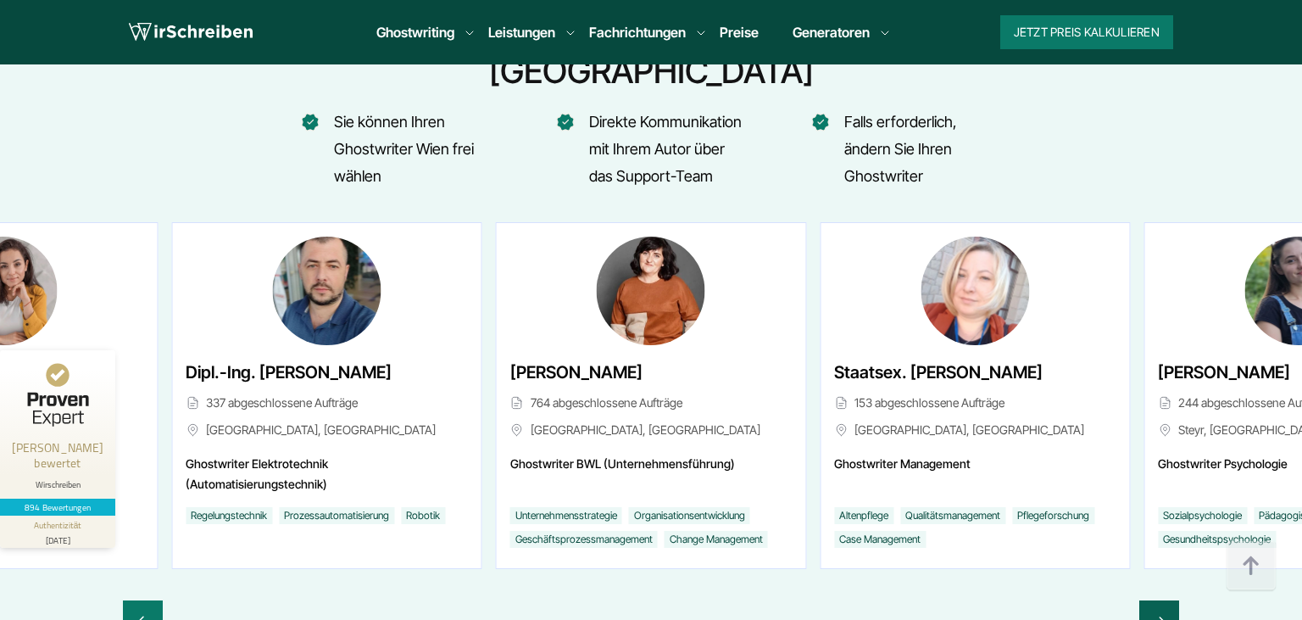
click at [1171, 600] on div "Next slide" at bounding box center [1159, 620] width 40 height 41
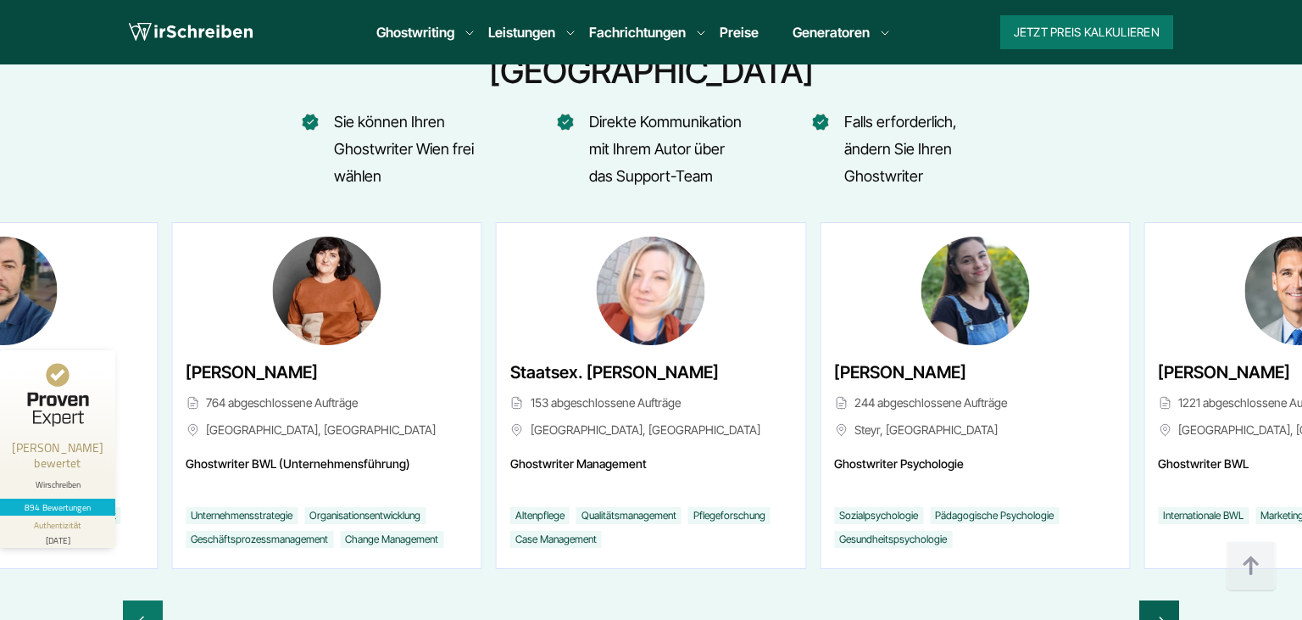
click at [1171, 600] on div "Next slide" at bounding box center [1159, 620] width 40 height 41
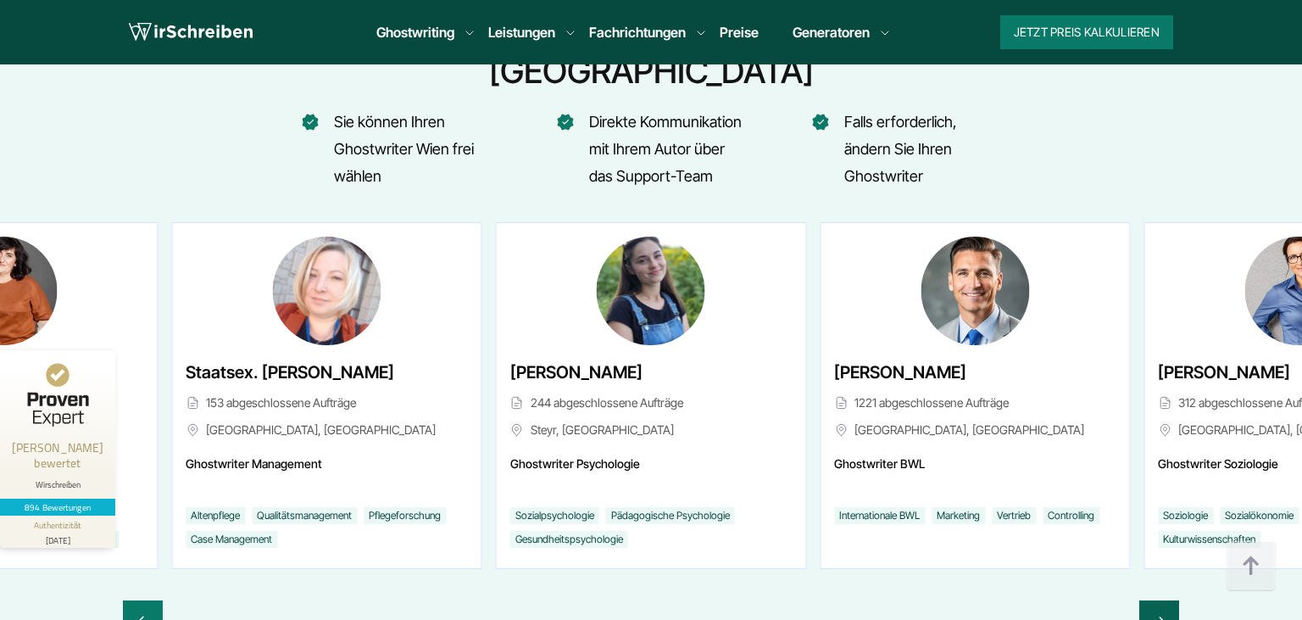
click at [1171, 600] on div "Next slide" at bounding box center [1159, 620] width 40 height 41
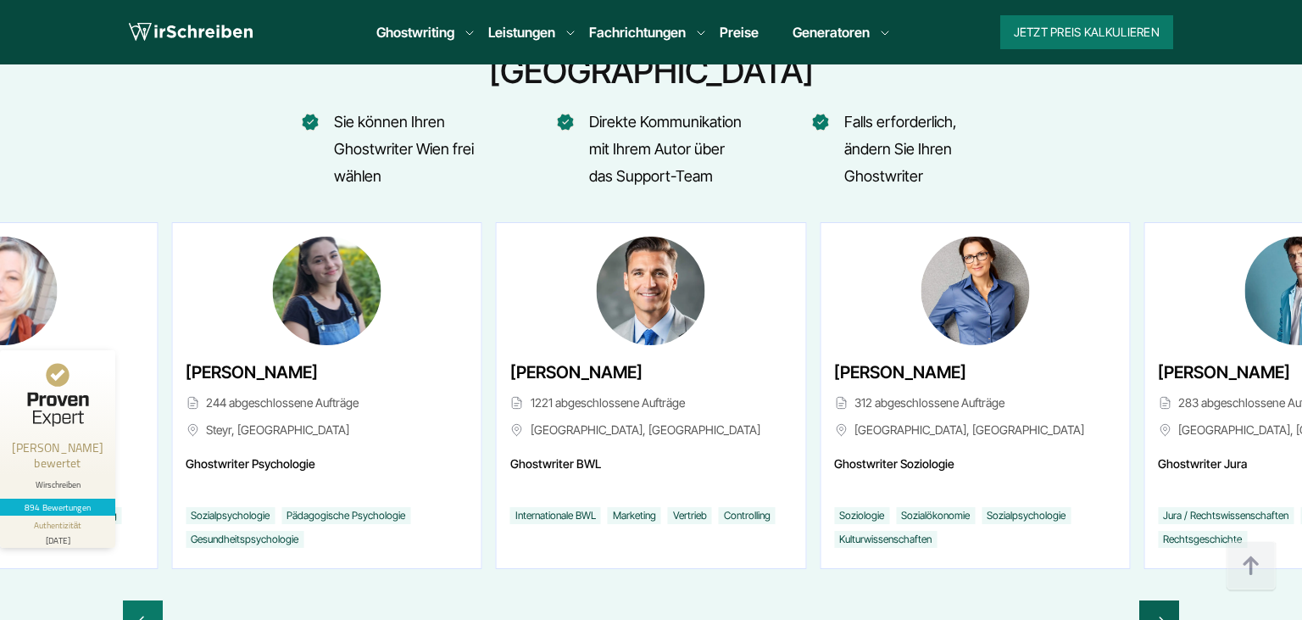
click at [1171, 600] on div "Next slide" at bounding box center [1159, 620] width 40 height 41
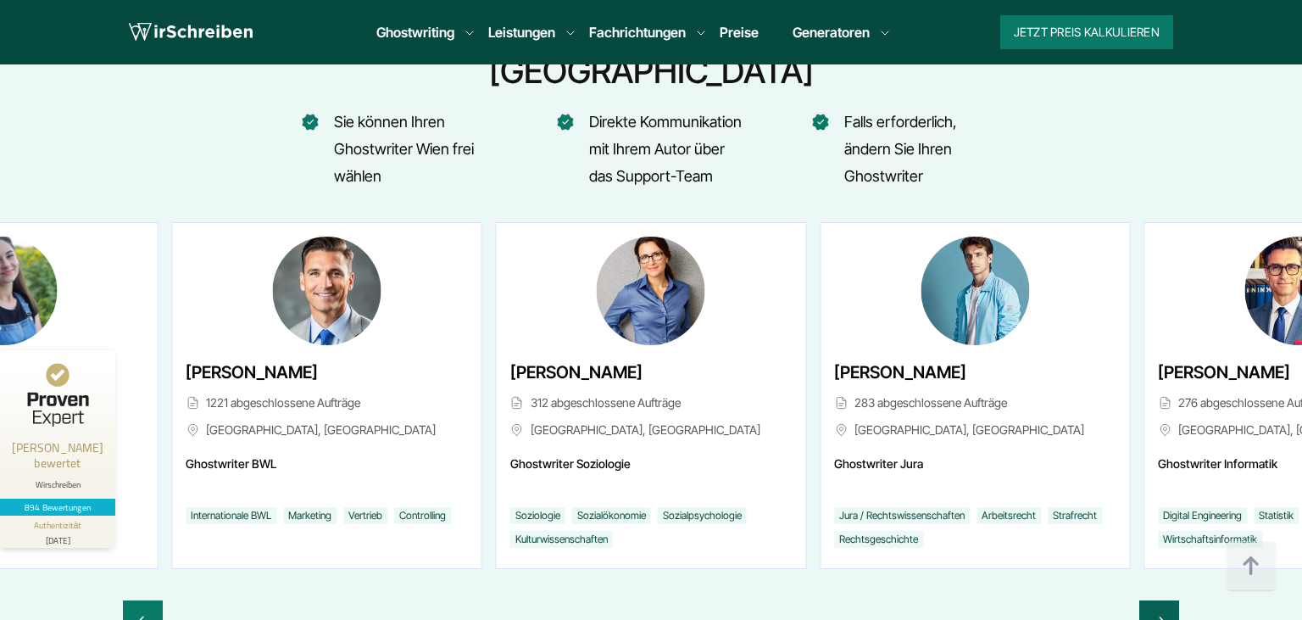
click at [1171, 600] on div "Next slide" at bounding box center [1159, 620] width 40 height 41
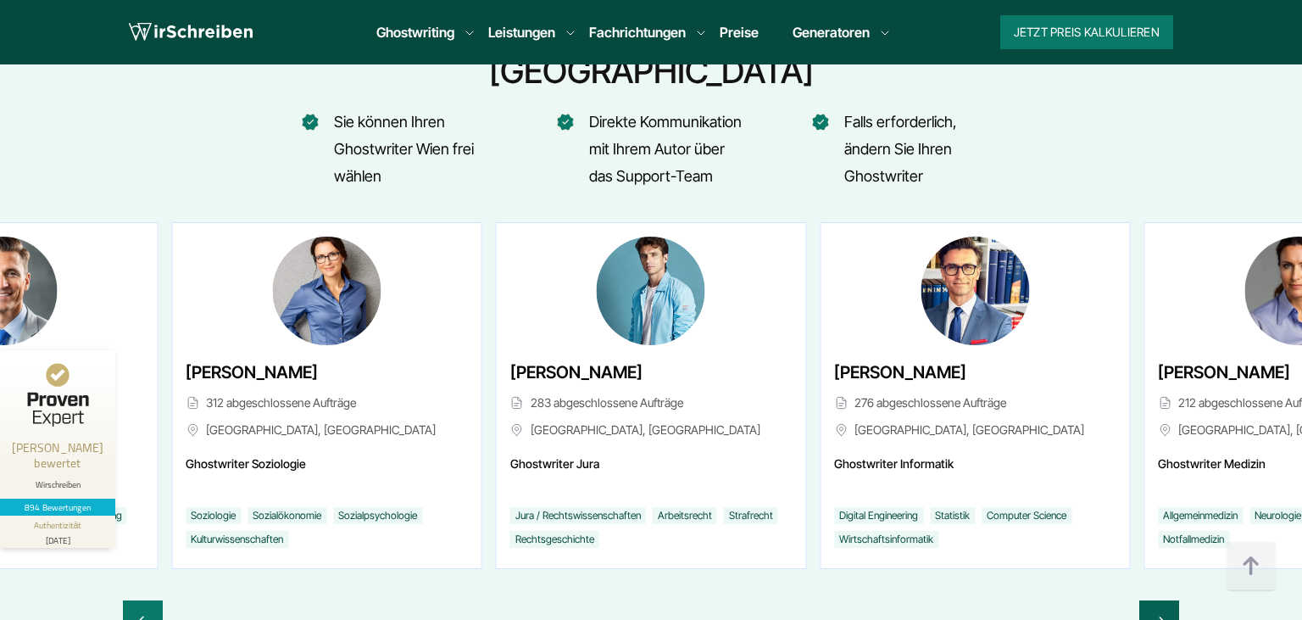
click at [1171, 600] on div "Next slide" at bounding box center [1159, 620] width 40 height 41
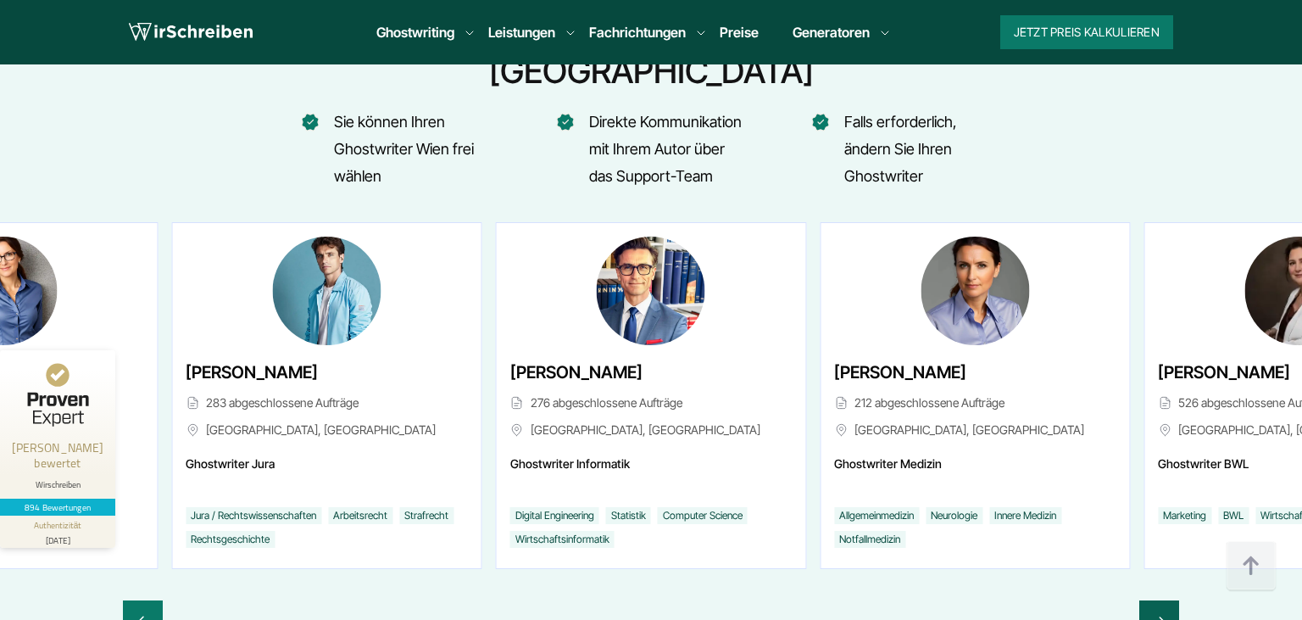
click at [1171, 600] on div "Next slide" at bounding box center [1159, 620] width 40 height 41
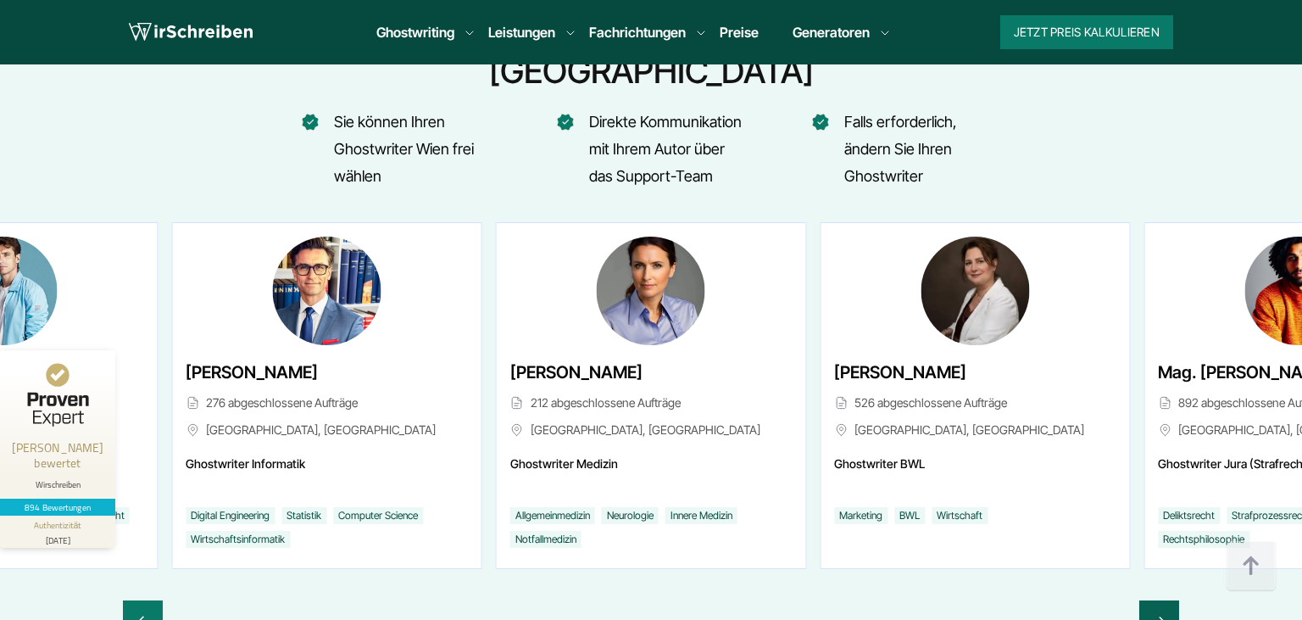
click at [1171, 600] on div "Next slide" at bounding box center [1159, 620] width 40 height 41
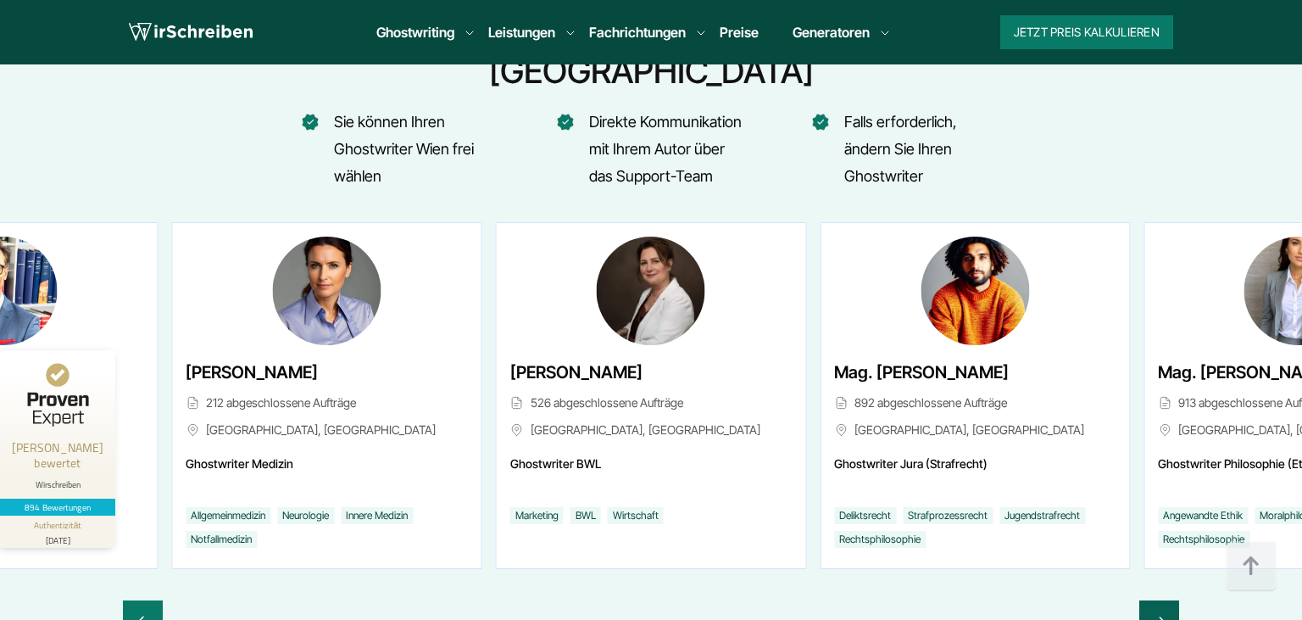
click at [1171, 600] on div "Next slide" at bounding box center [1159, 620] width 40 height 41
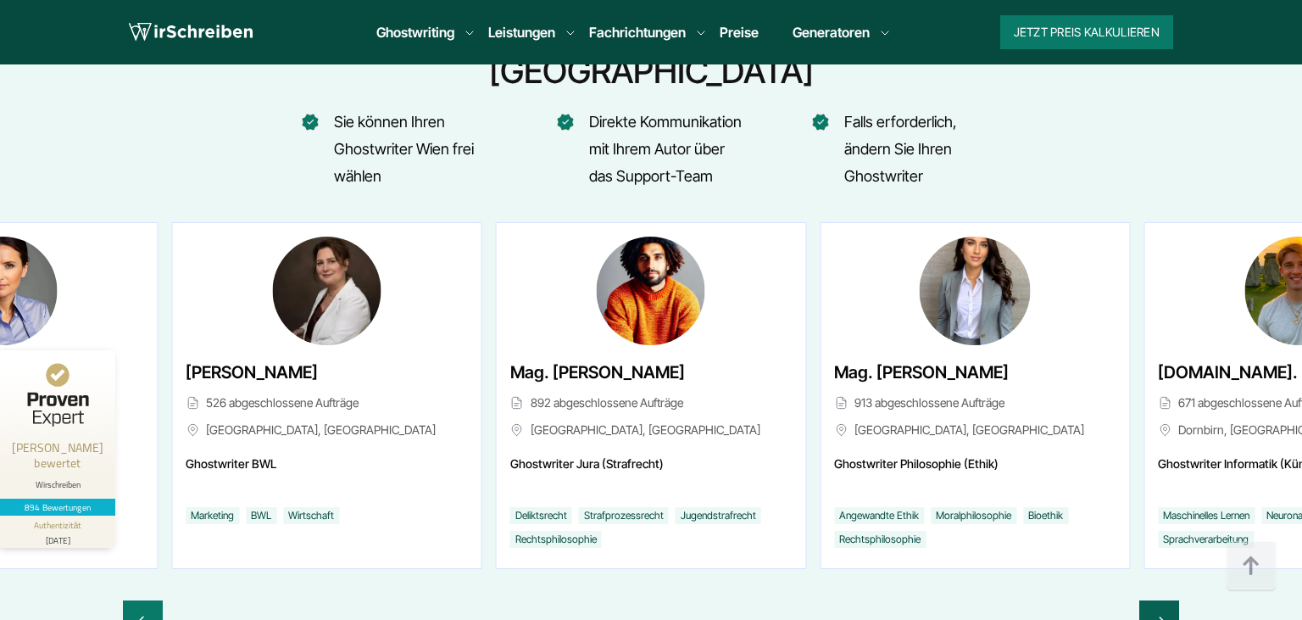
click at [1171, 600] on div "Next slide" at bounding box center [1159, 620] width 40 height 41
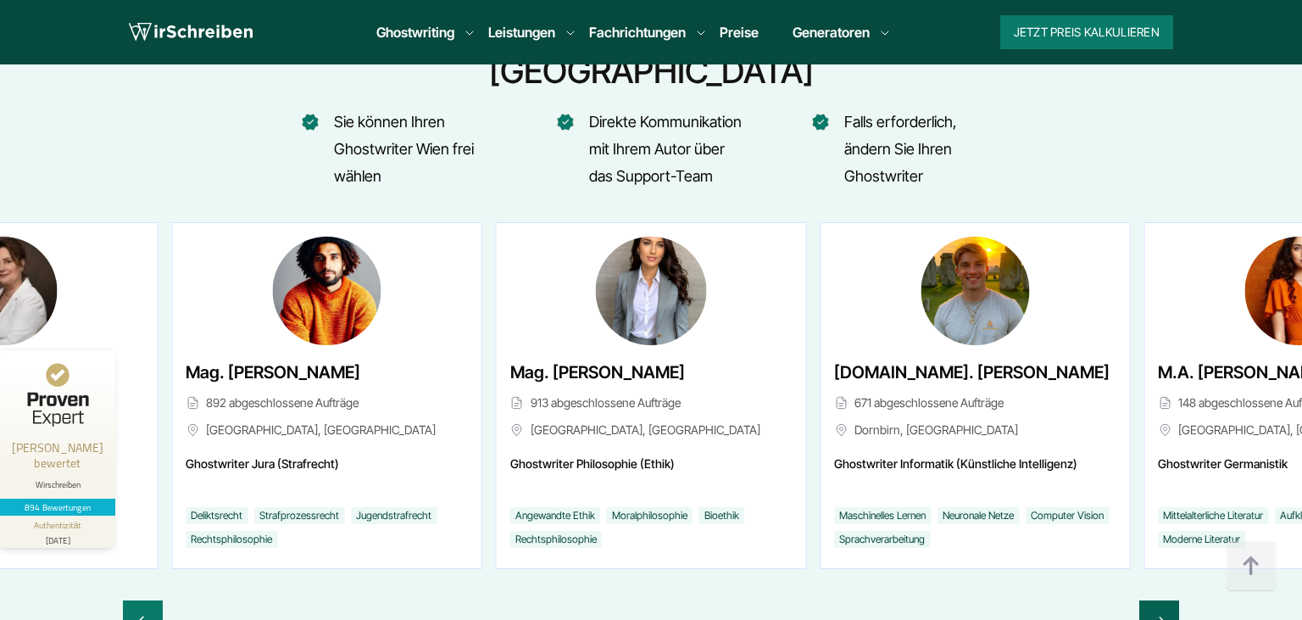
click at [1171, 600] on div "Next slide" at bounding box center [1159, 620] width 40 height 41
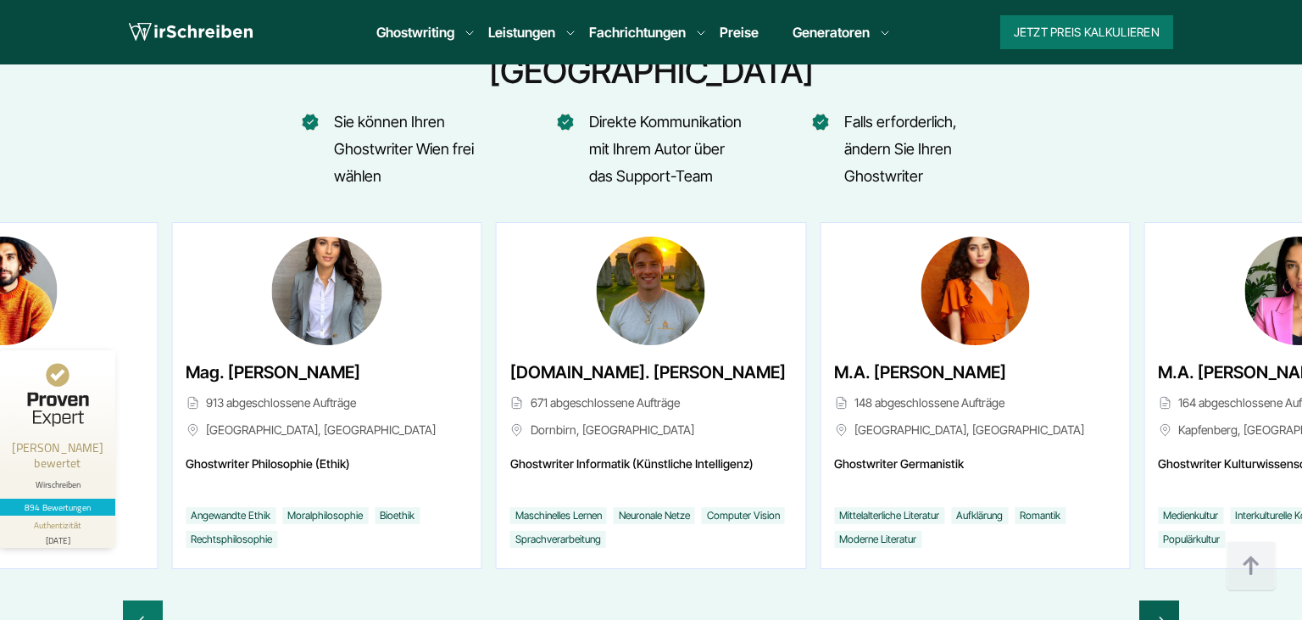
click at [1171, 600] on div "Next slide" at bounding box center [1159, 620] width 40 height 41
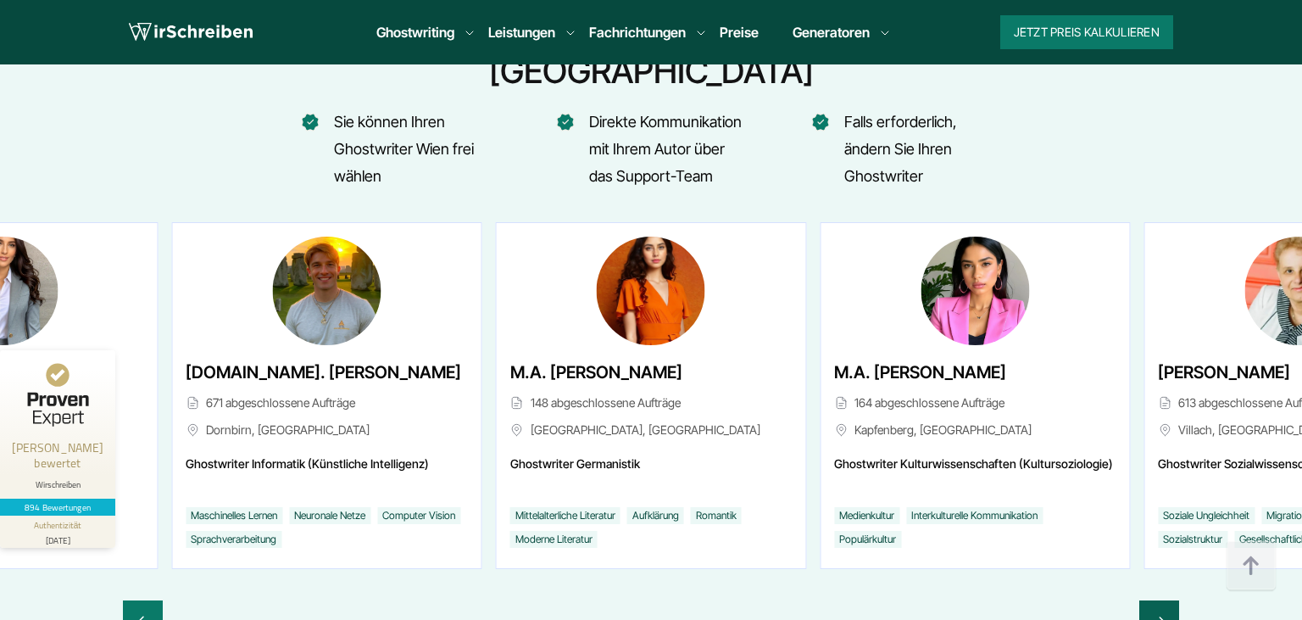
click at [1171, 600] on div "Next slide" at bounding box center [1159, 620] width 40 height 41
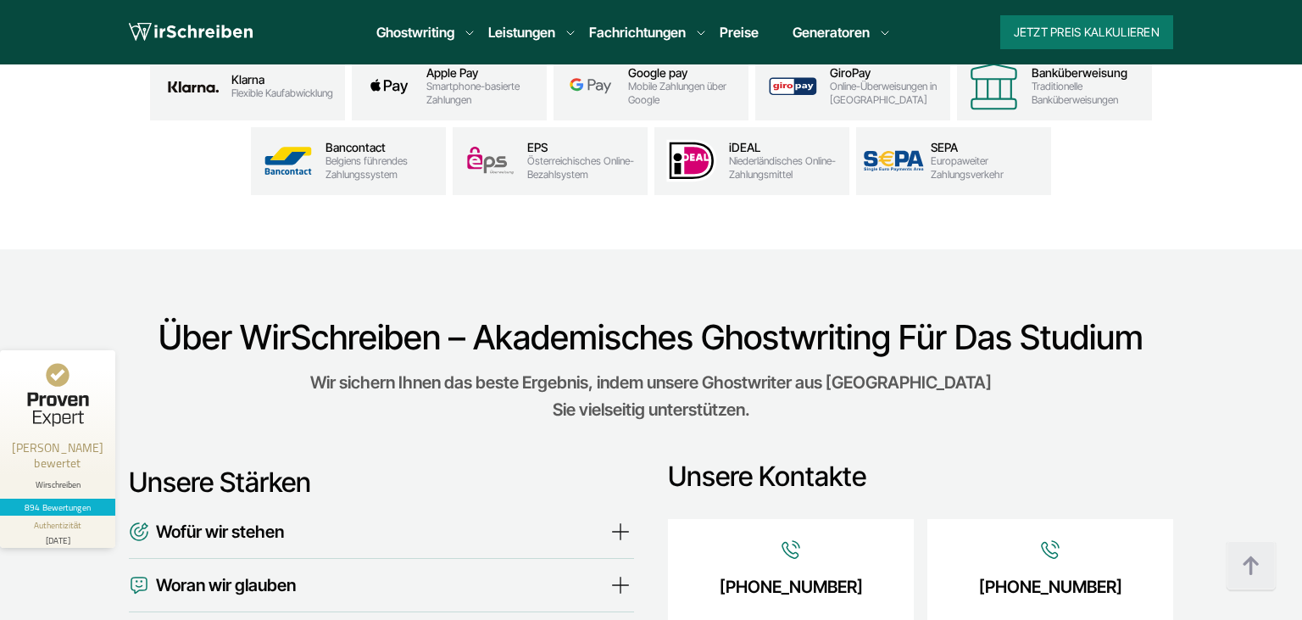
scroll to position [5698, 0]
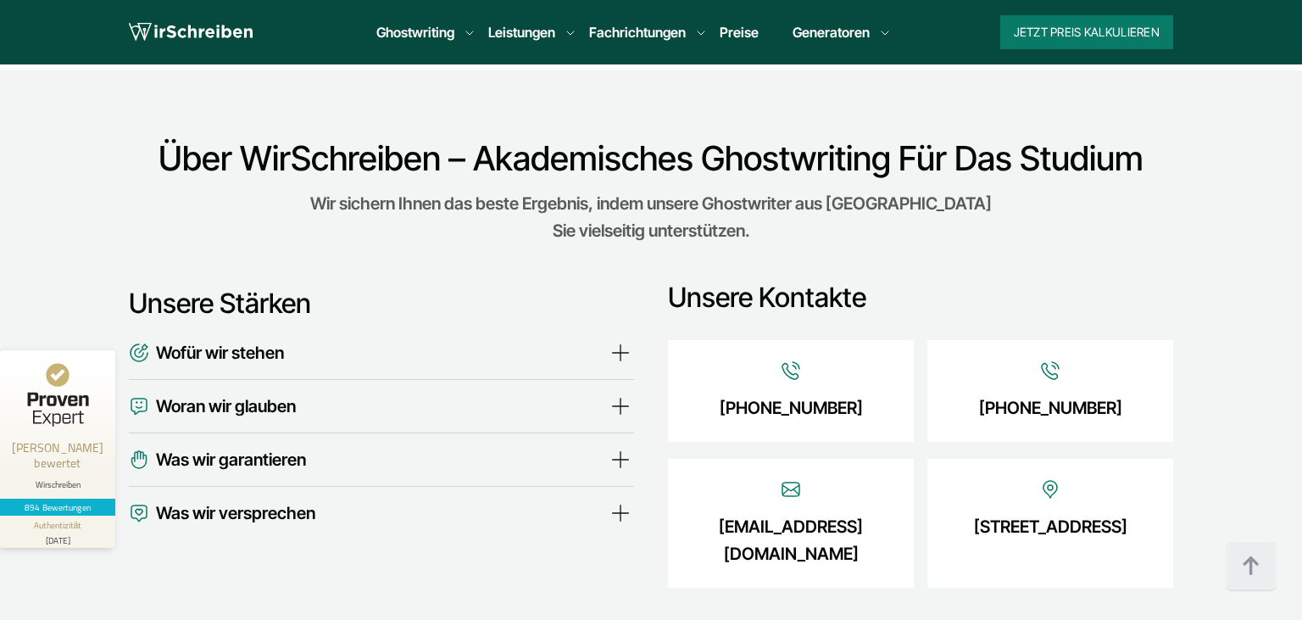
click at [618, 392] on summary "Woran wir glauben" at bounding box center [381, 405] width 505 height 27
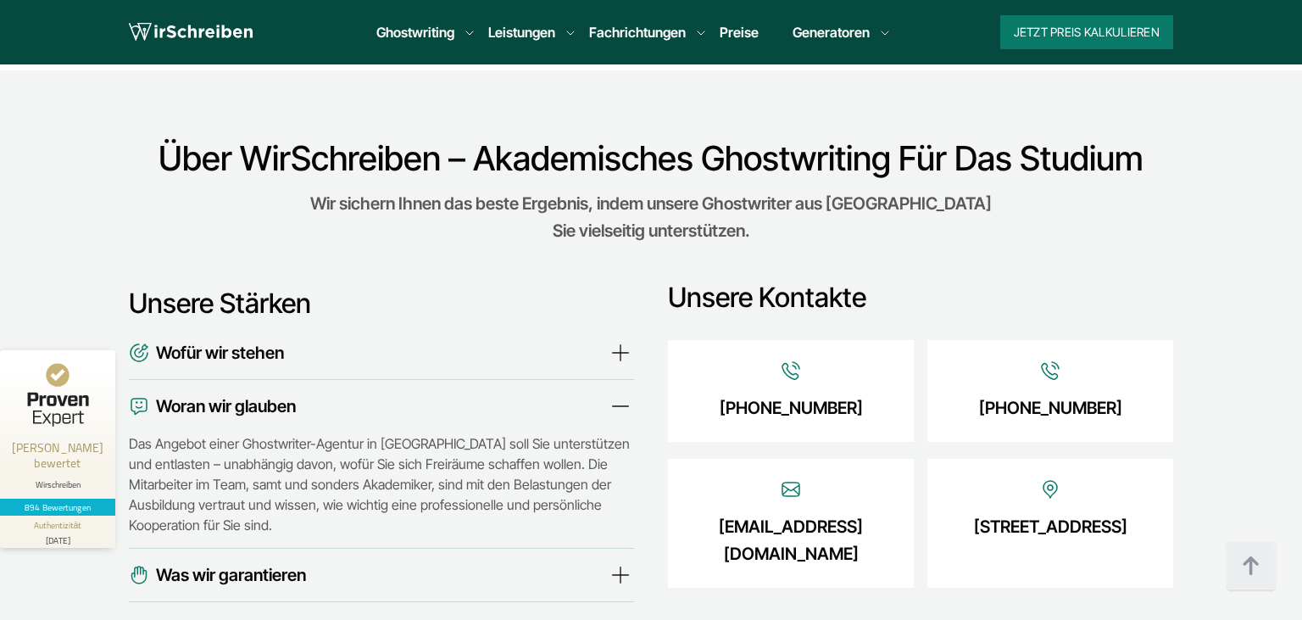
click at [613, 392] on summary "Woran wir glauben" at bounding box center [381, 405] width 505 height 27
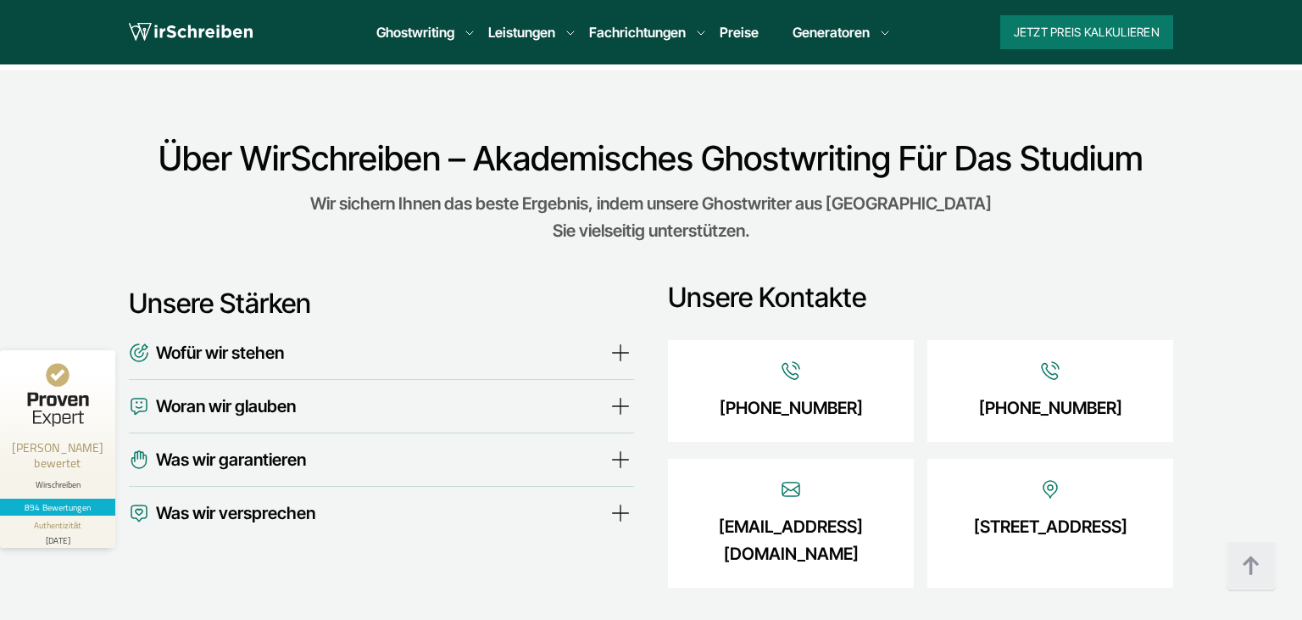
click at [615, 446] on summary "Was wir garantieren" at bounding box center [381, 459] width 505 height 27
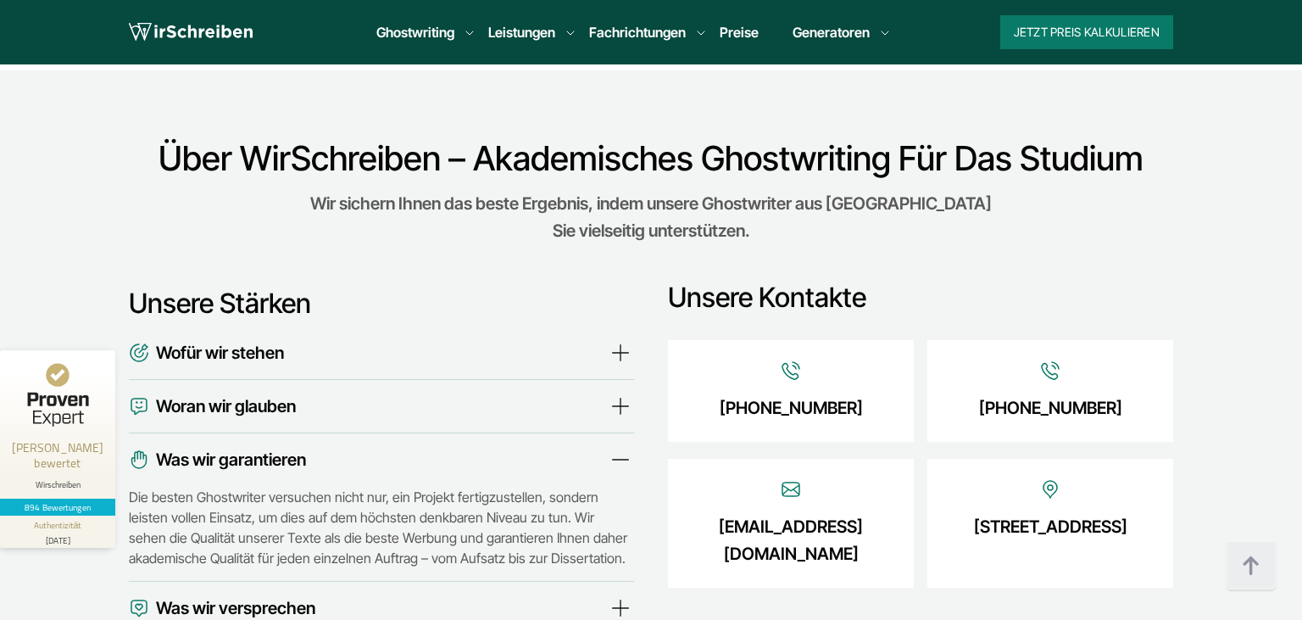
click at [609, 446] on summary "Was wir garantieren" at bounding box center [381, 459] width 505 height 27
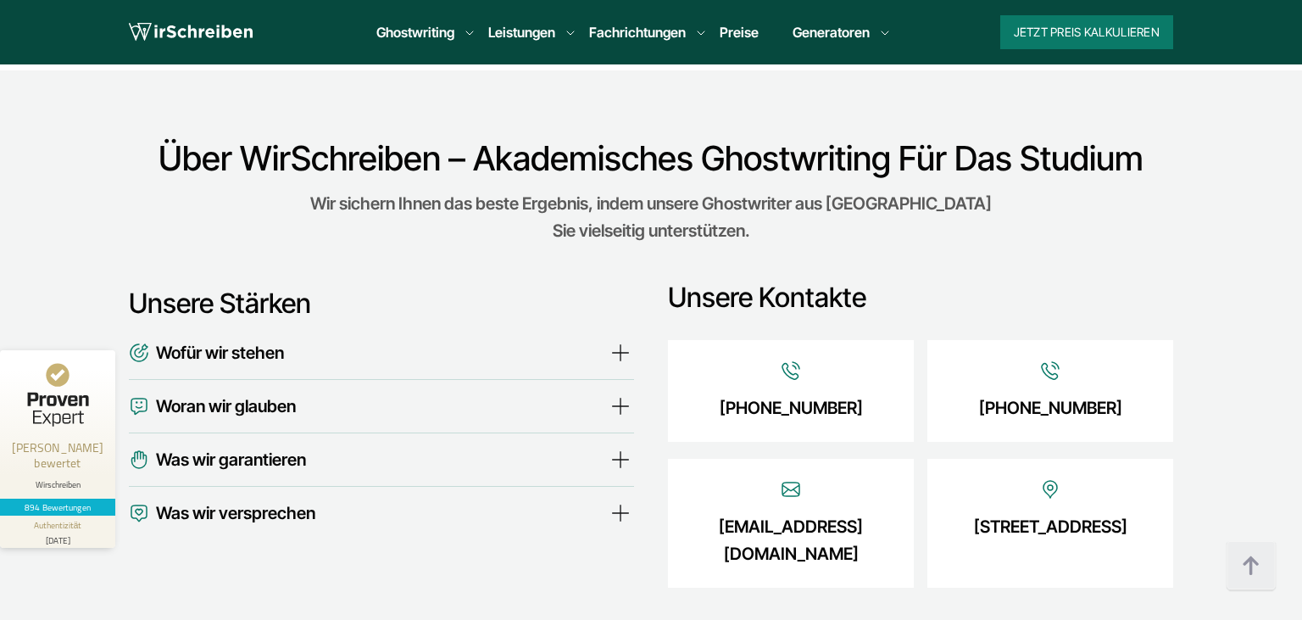
click at [613, 499] on summary "Was wir versprechen" at bounding box center [381, 512] width 505 height 27
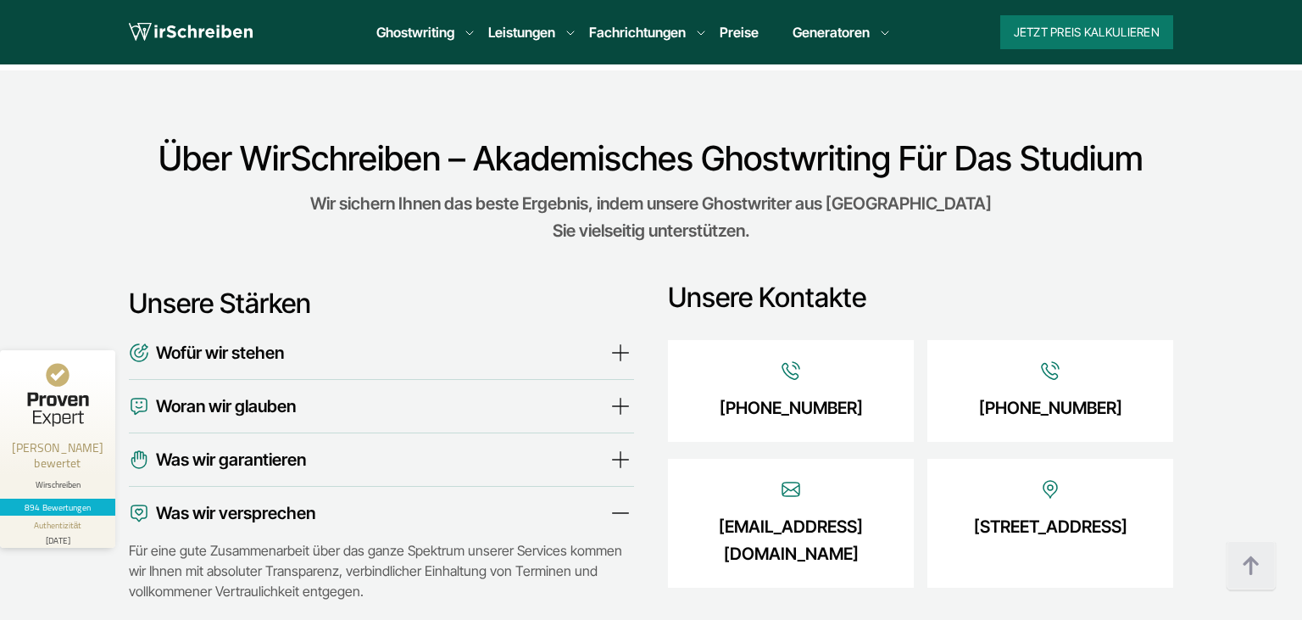
click at [613, 499] on summary "Was wir versprechen" at bounding box center [381, 512] width 505 height 27
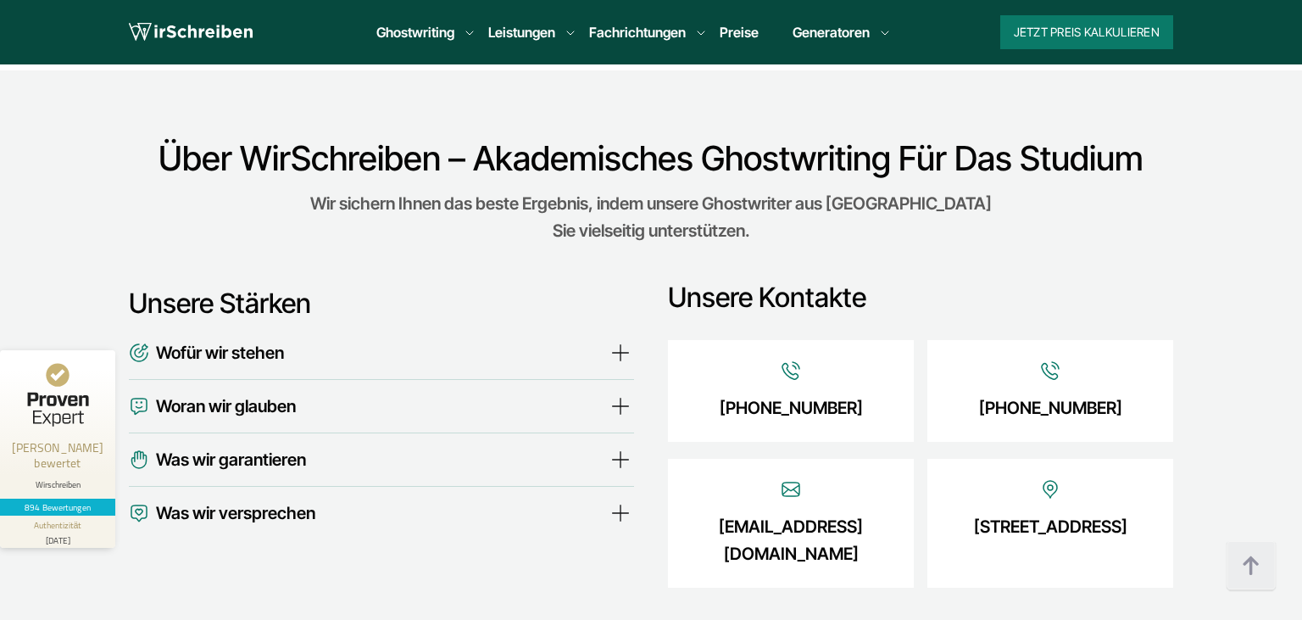
click at [613, 339] on summary "Wofür wir stehen" at bounding box center [381, 352] width 505 height 27
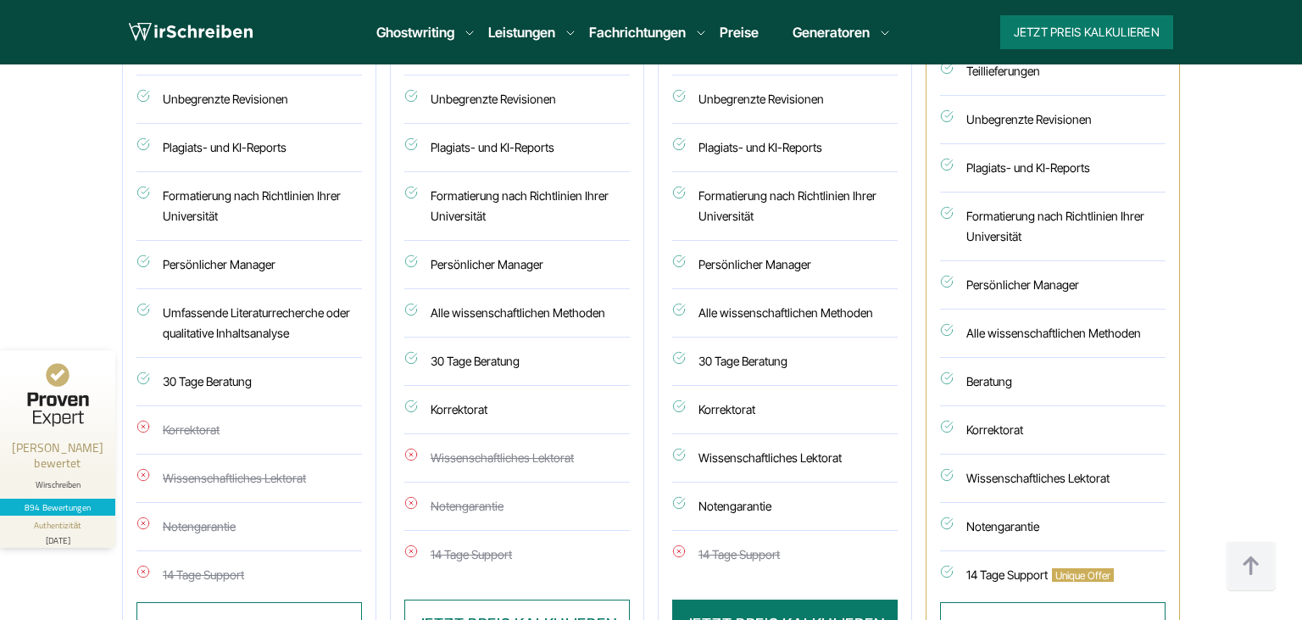
scroll to position [4983, 0]
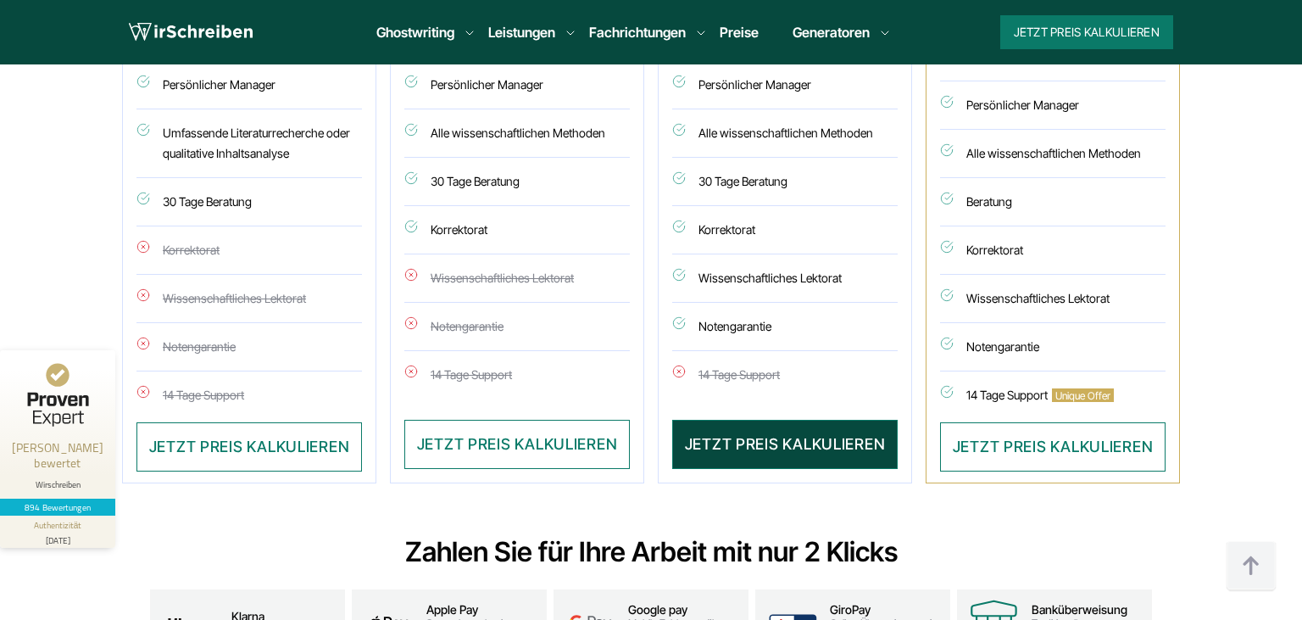
click at [778, 420] on button "JETZT PREIS KALKULIEREN" at bounding box center [784, 444] width 225 height 49
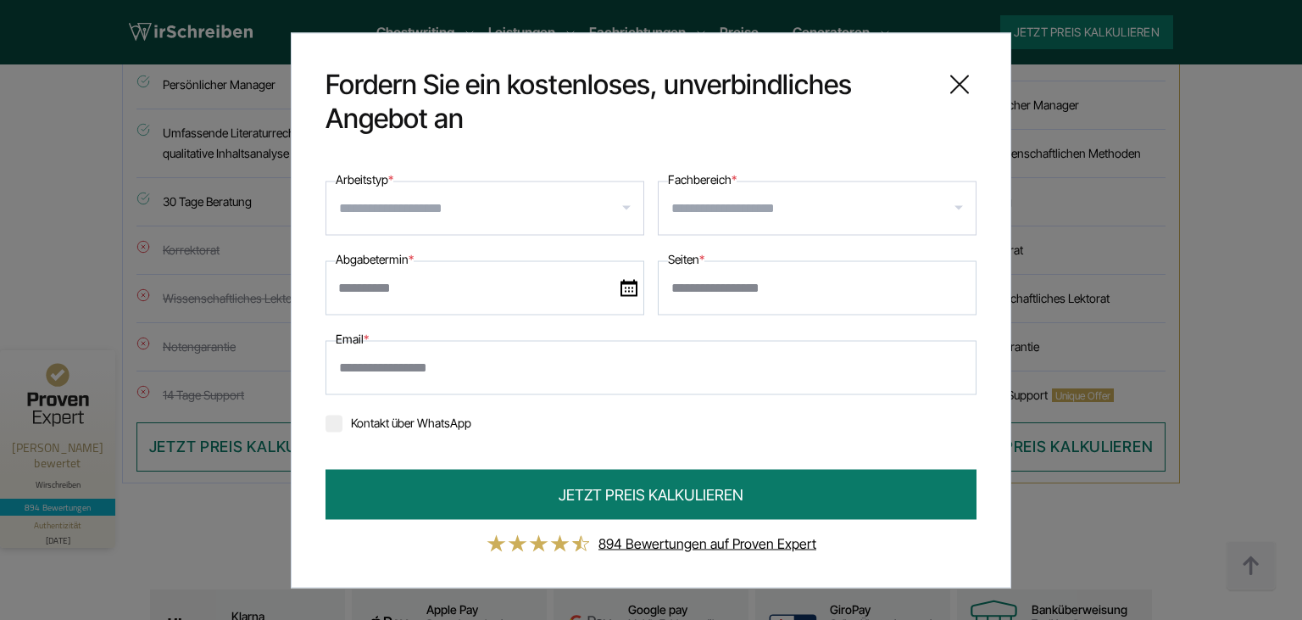
click at [706, 544] on link "894 Bewertungen auf Proven Expert" at bounding box center [707, 542] width 218 height 17
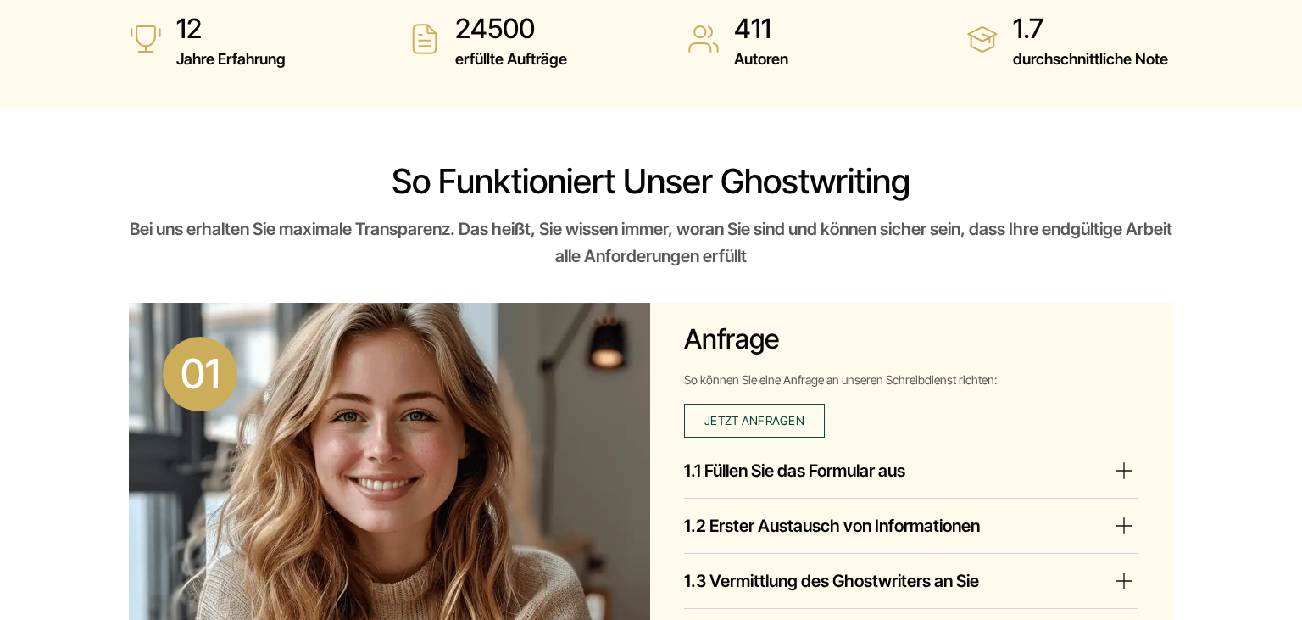
scroll to position [715, 0]
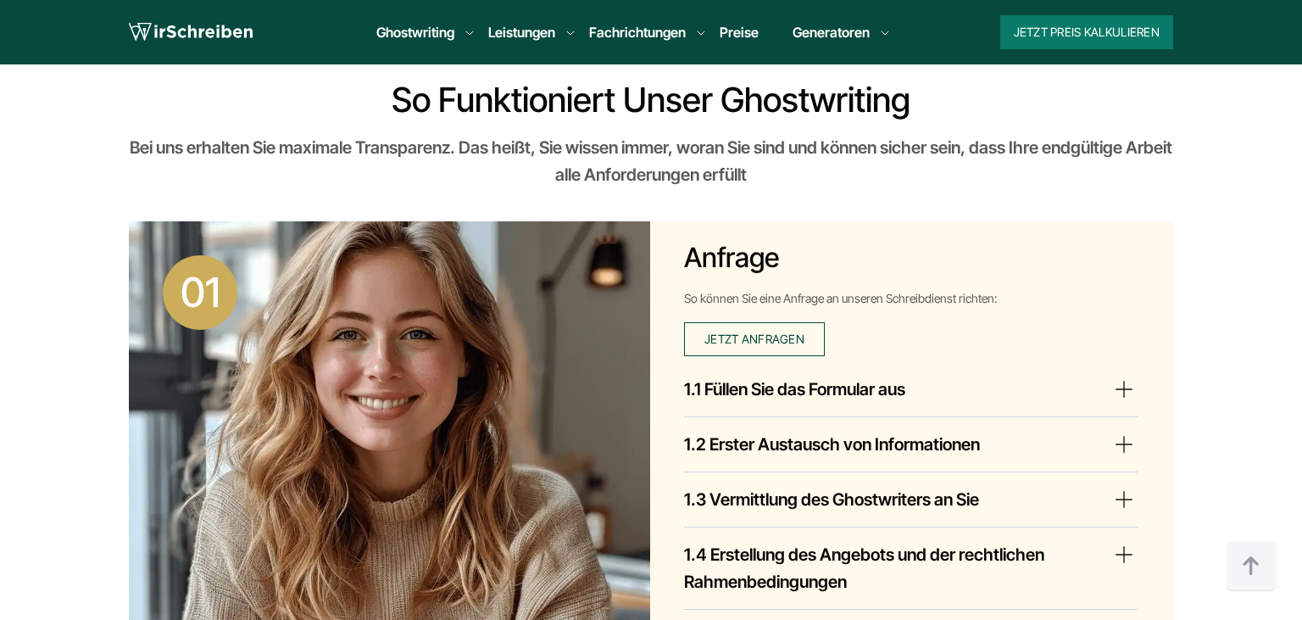
click at [1118, 386] on summary "1.1 Füllen Sie das Formular aus" at bounding box center [910, 388] width 453 height 27
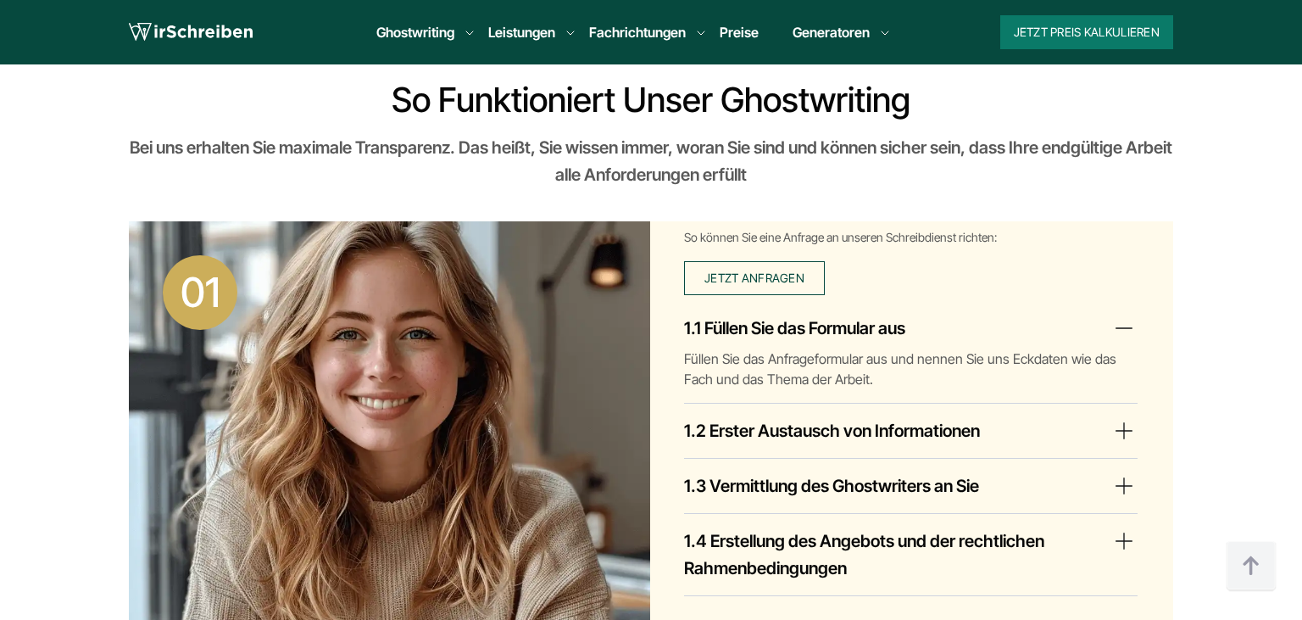
click at [971, 431] on h4 "1.2 Erster Austausch von Informationen" at bounding box center [832, 430] width 296 height 27
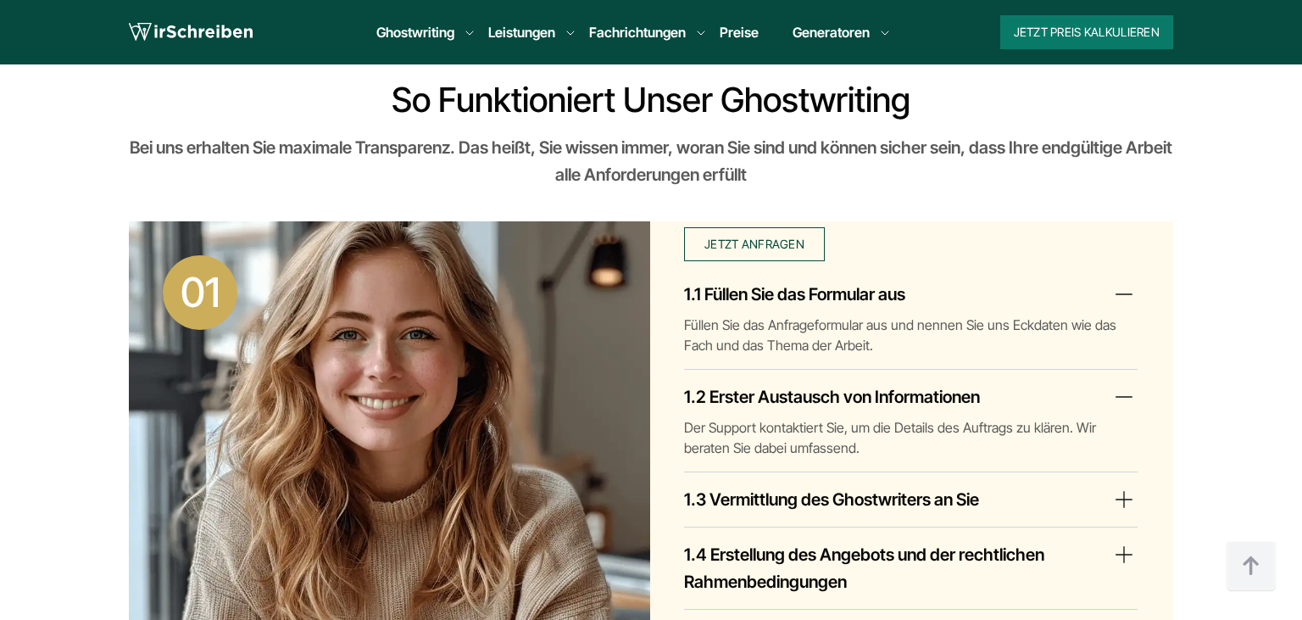
scroll to position [61, 0]
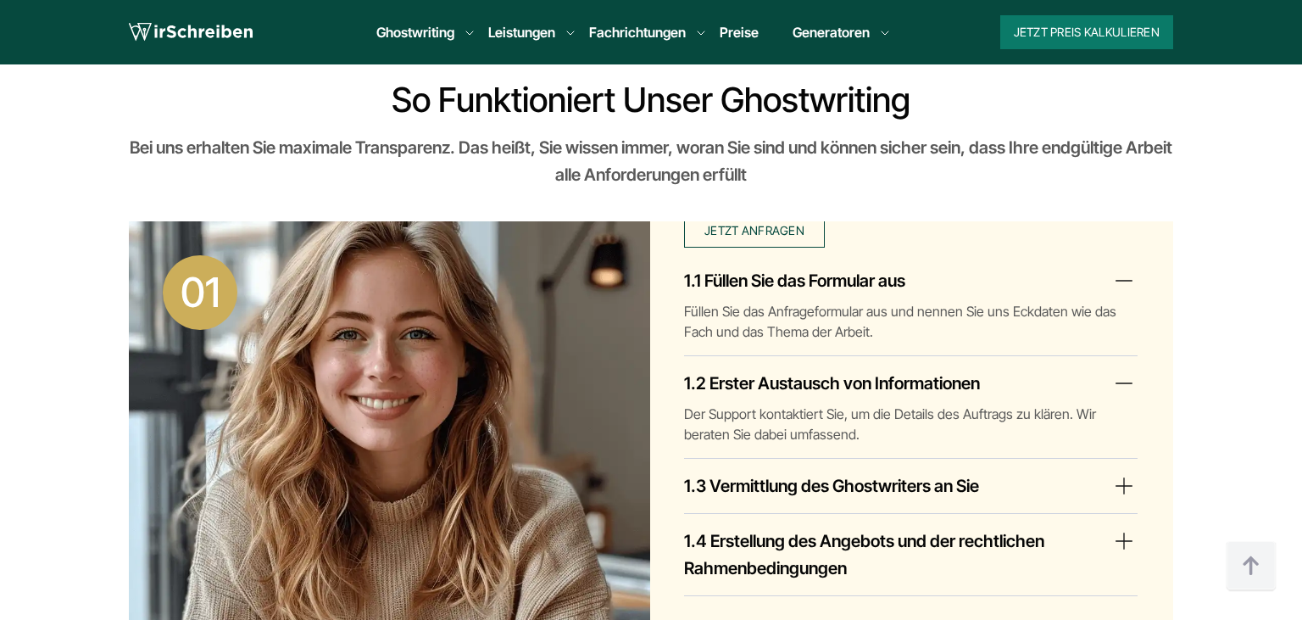
click at [1127, 481] on summary "1.3 Vermittlung des Ghostwriters an Sie" at bounding box center [910, 485] width 453 height 27
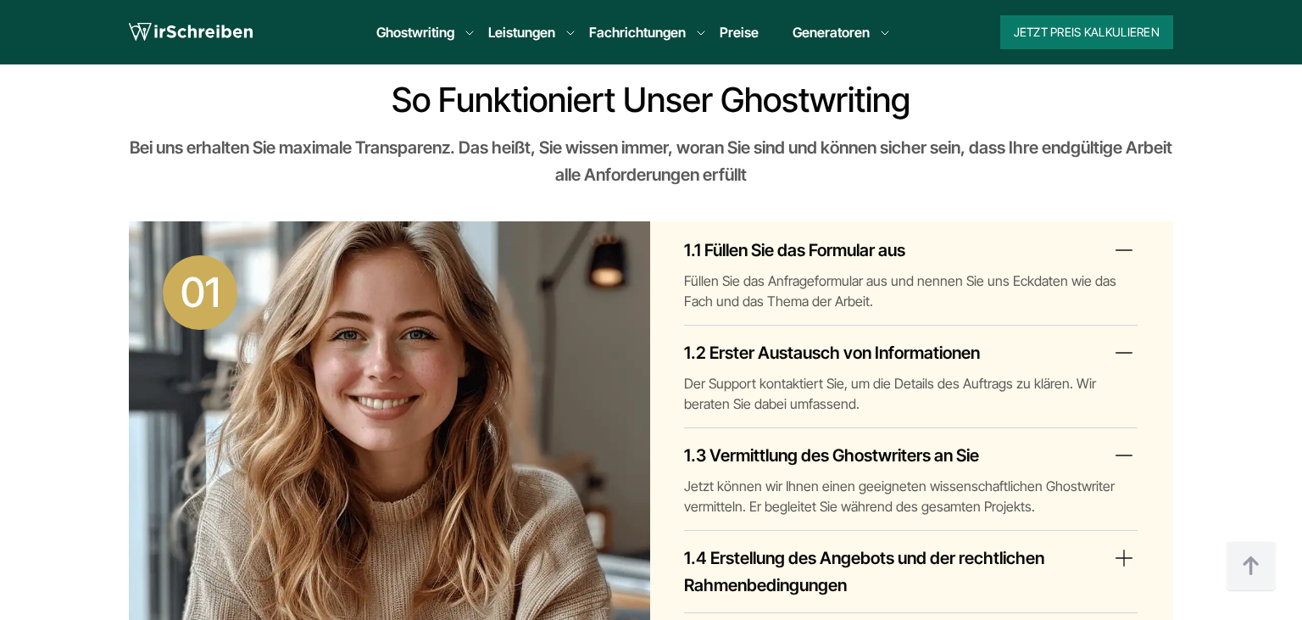
scroll to position [85, 0]
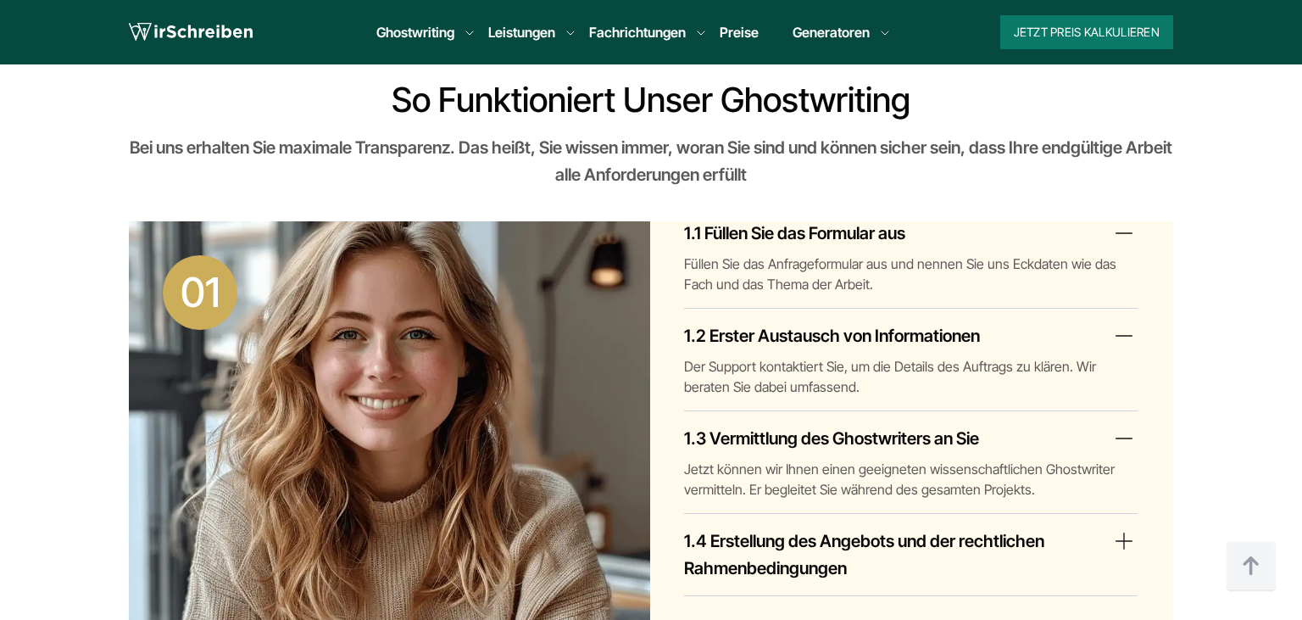
click at [1135, 541] on summary "1.4 Erstellung des Angebots und der rechtlichen Rahmenbedingungen" at bounding box center [910, 554] width 453 height 54
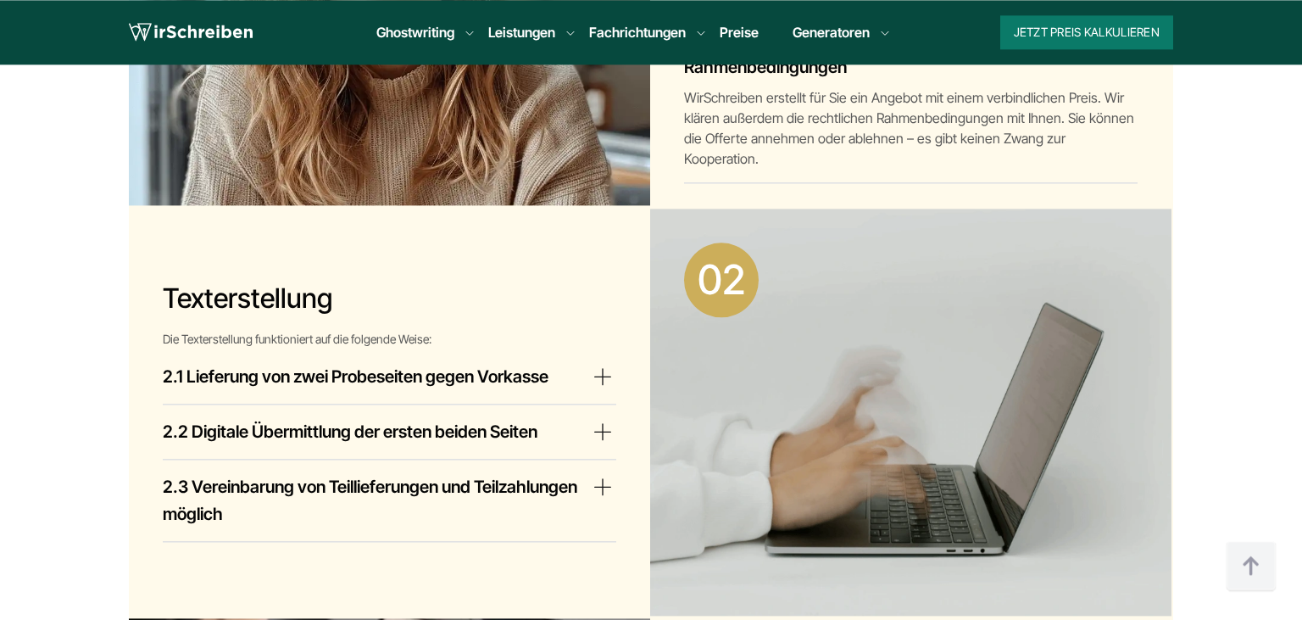
scroll to position [1163, 0]
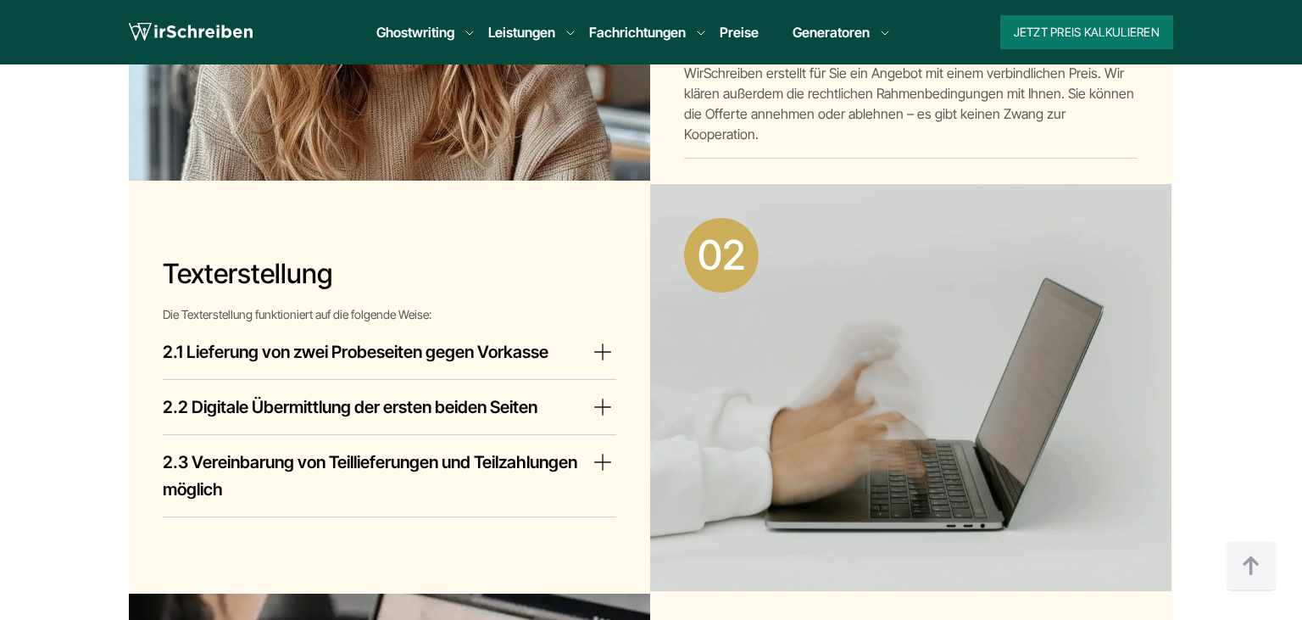
click at [587, 463] on h4 "2.3 Vereinbarung von Teillieferungen und Teilzahlungen möglich" at bounding box center [376, 475] width 426 height 54
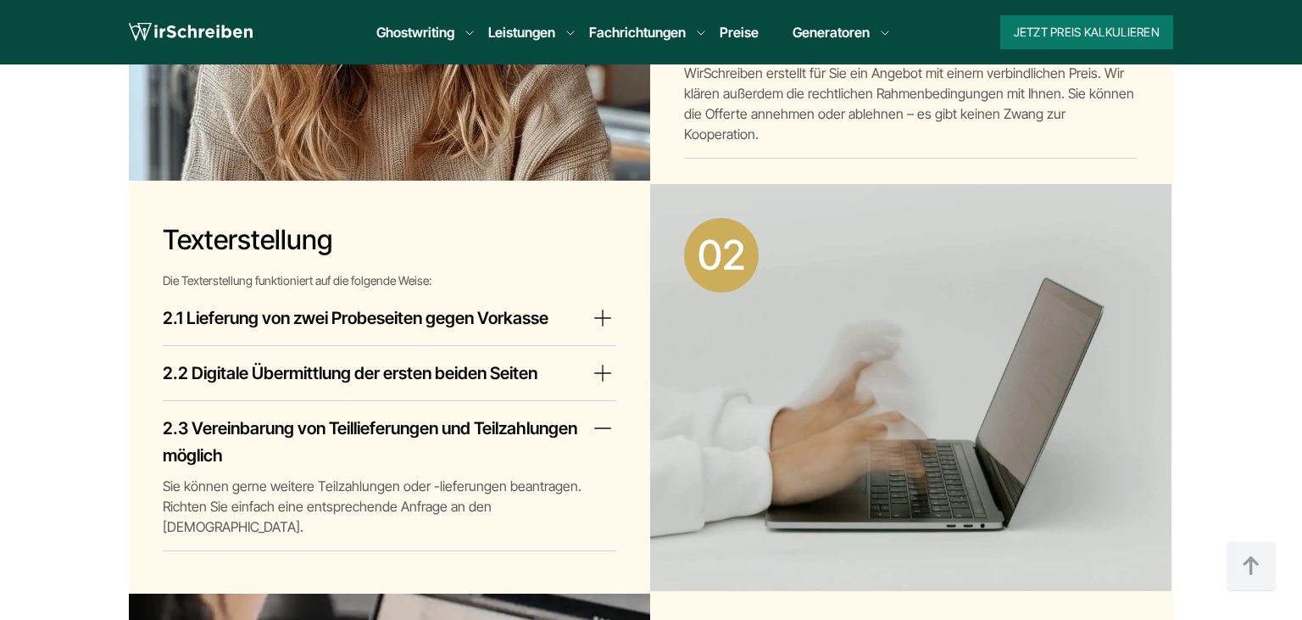
click at [587, 463] on h4 "2.3 Vereinbarung von Teillieferungen und Teilzahlungen möglich" at bounding box center [376, 441] width 426 height 54
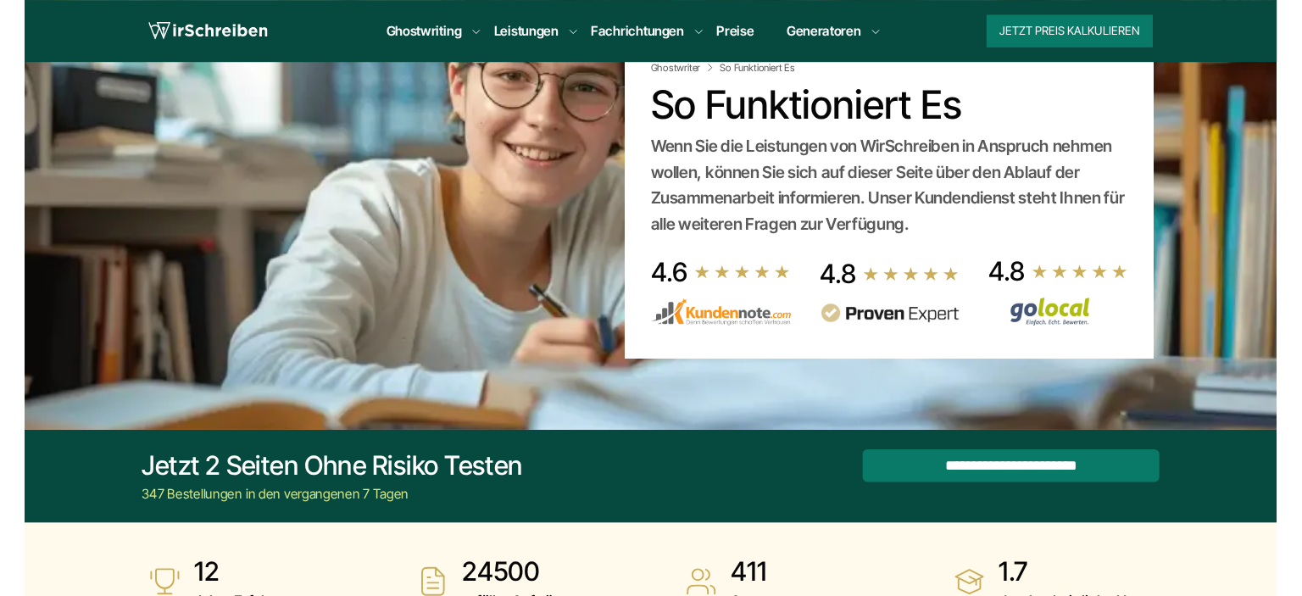
scroll to position [0, 0]
